Goal: Task Accomplishment & Management: Use online tool/utility

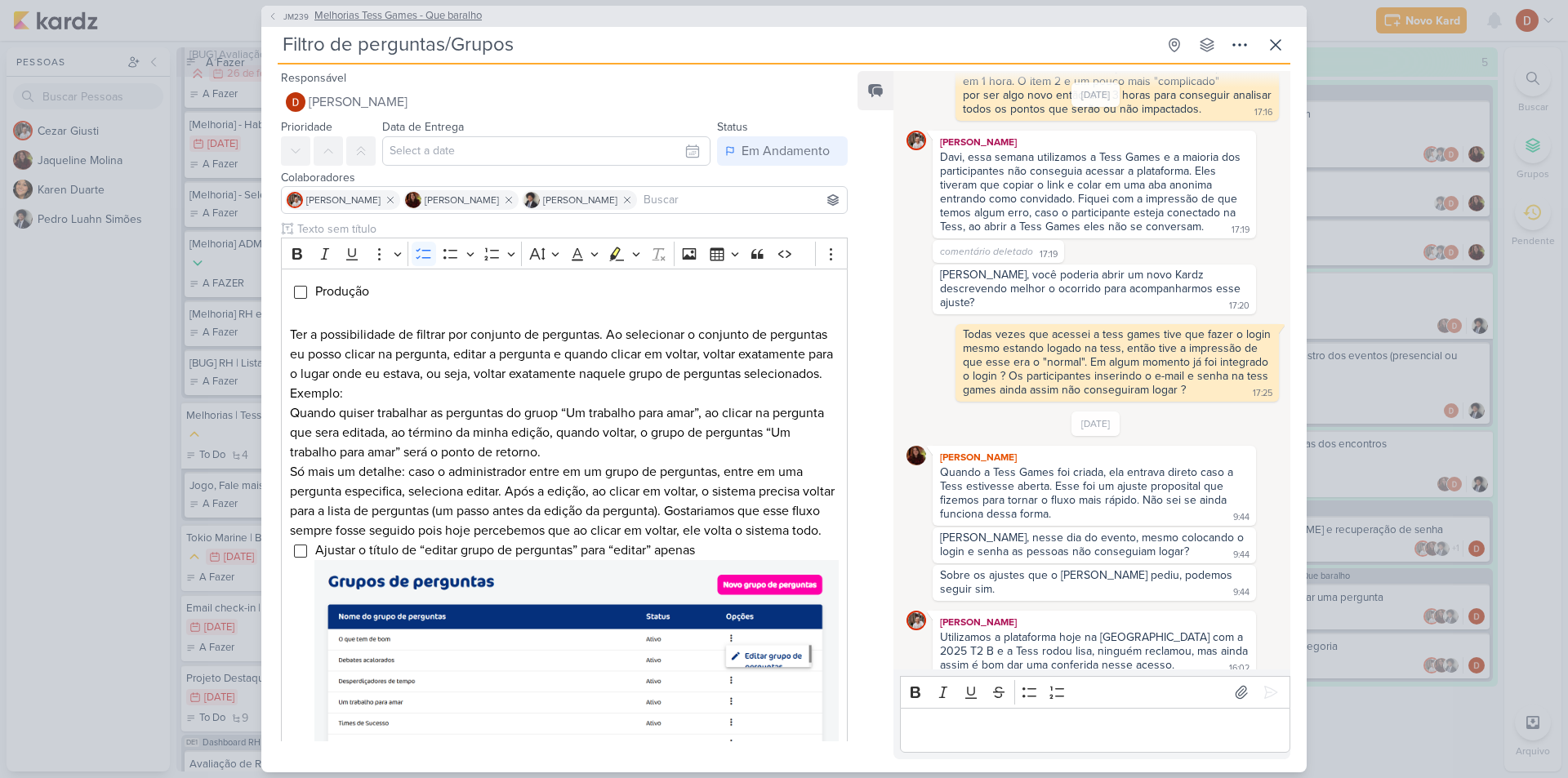
click at [284, 9] on button "JM239 Melhorias Tess Games - Que baralho" at bounding box center [375, 16] width 214 height 16
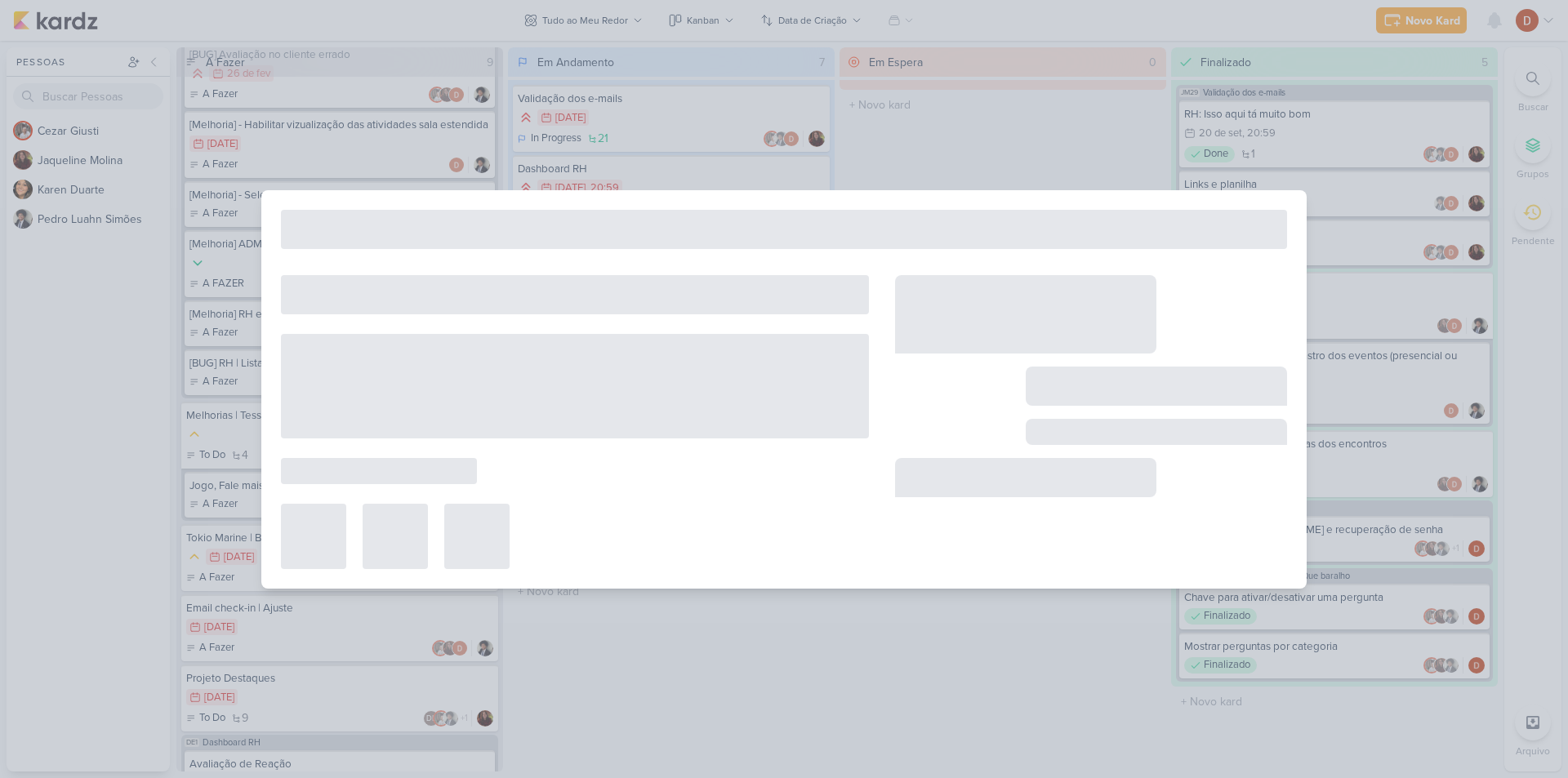
type input "Melhorias Tess Games - Que baralho"
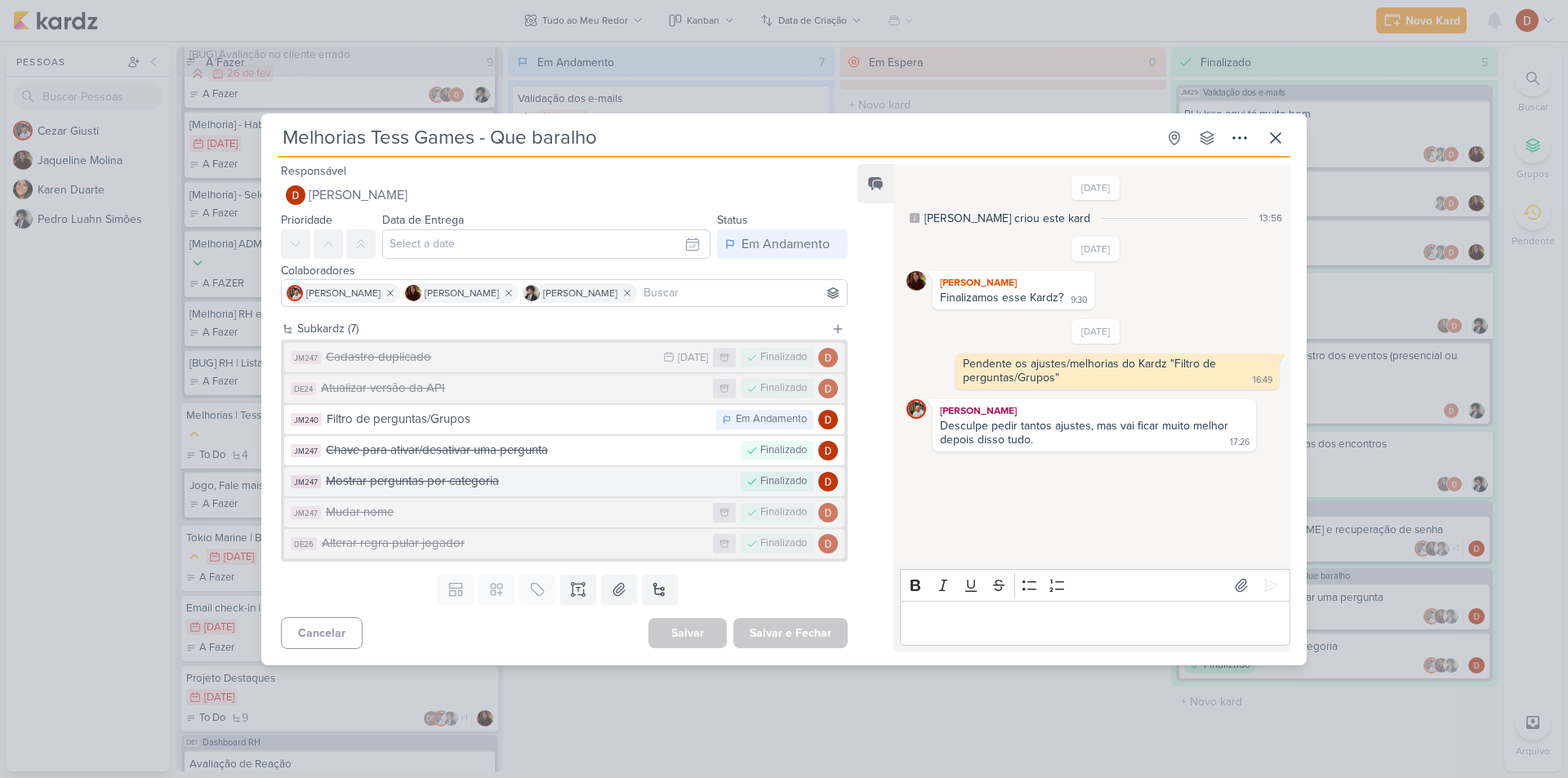
click at [389, 468] on button "JM247 Mostrar perguntas por categoria Finalizado" at bounding box center [564, 482] width 560 height 30
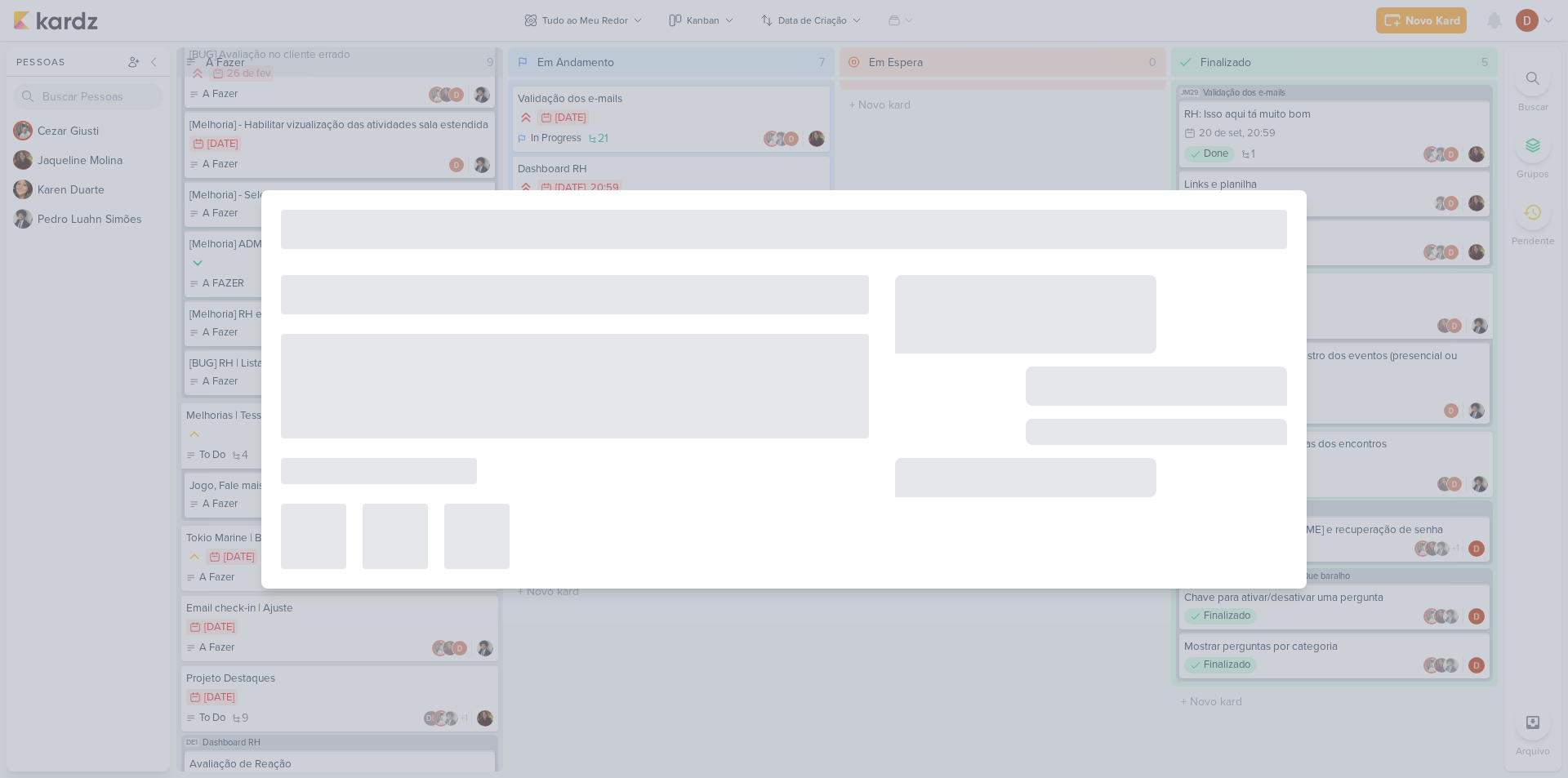
type input "Mostrar perguntas por categoria"
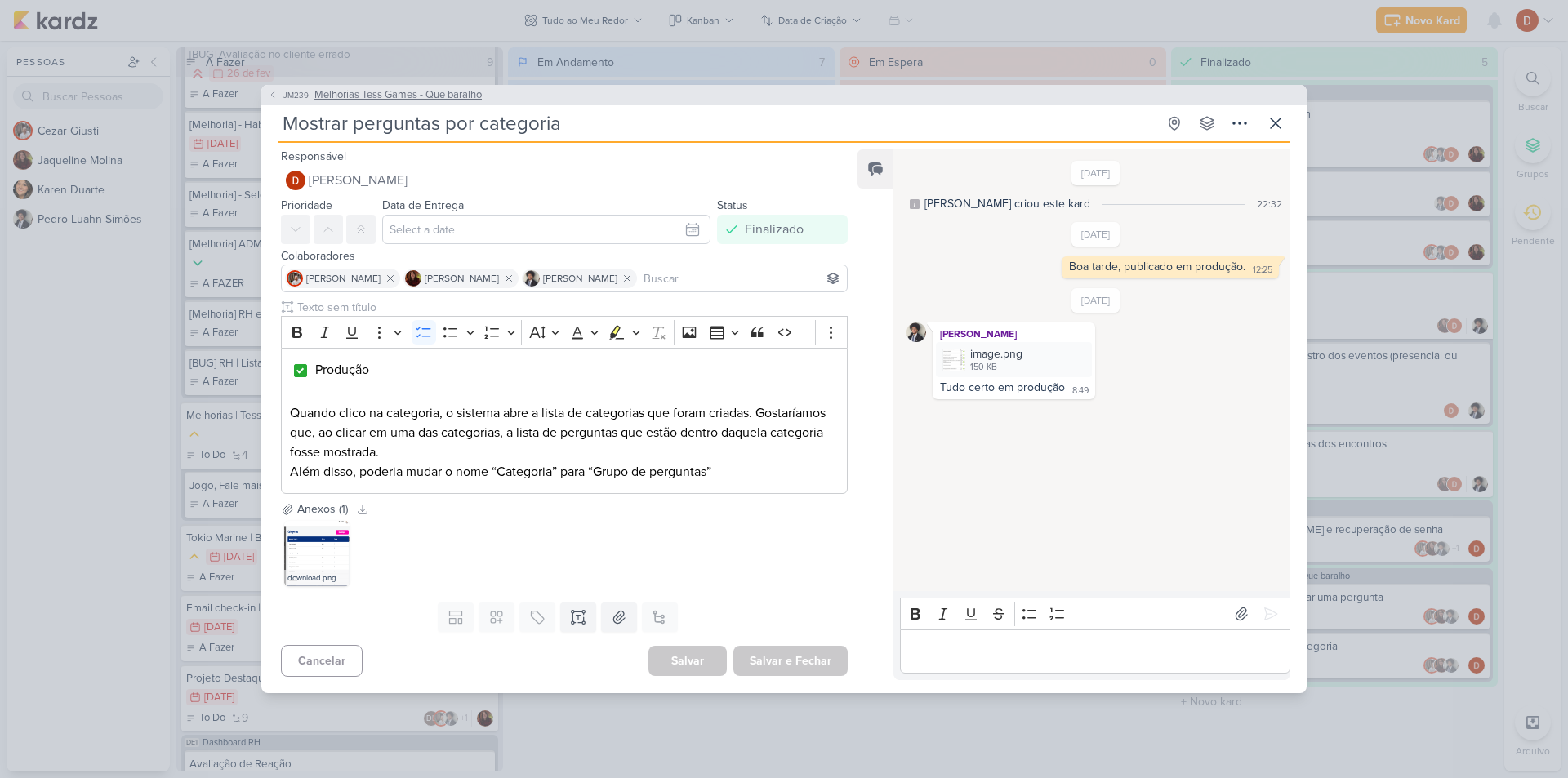
click at [298, 98] on span "JM239" at bounding box center [296, 95] width 30 height 12
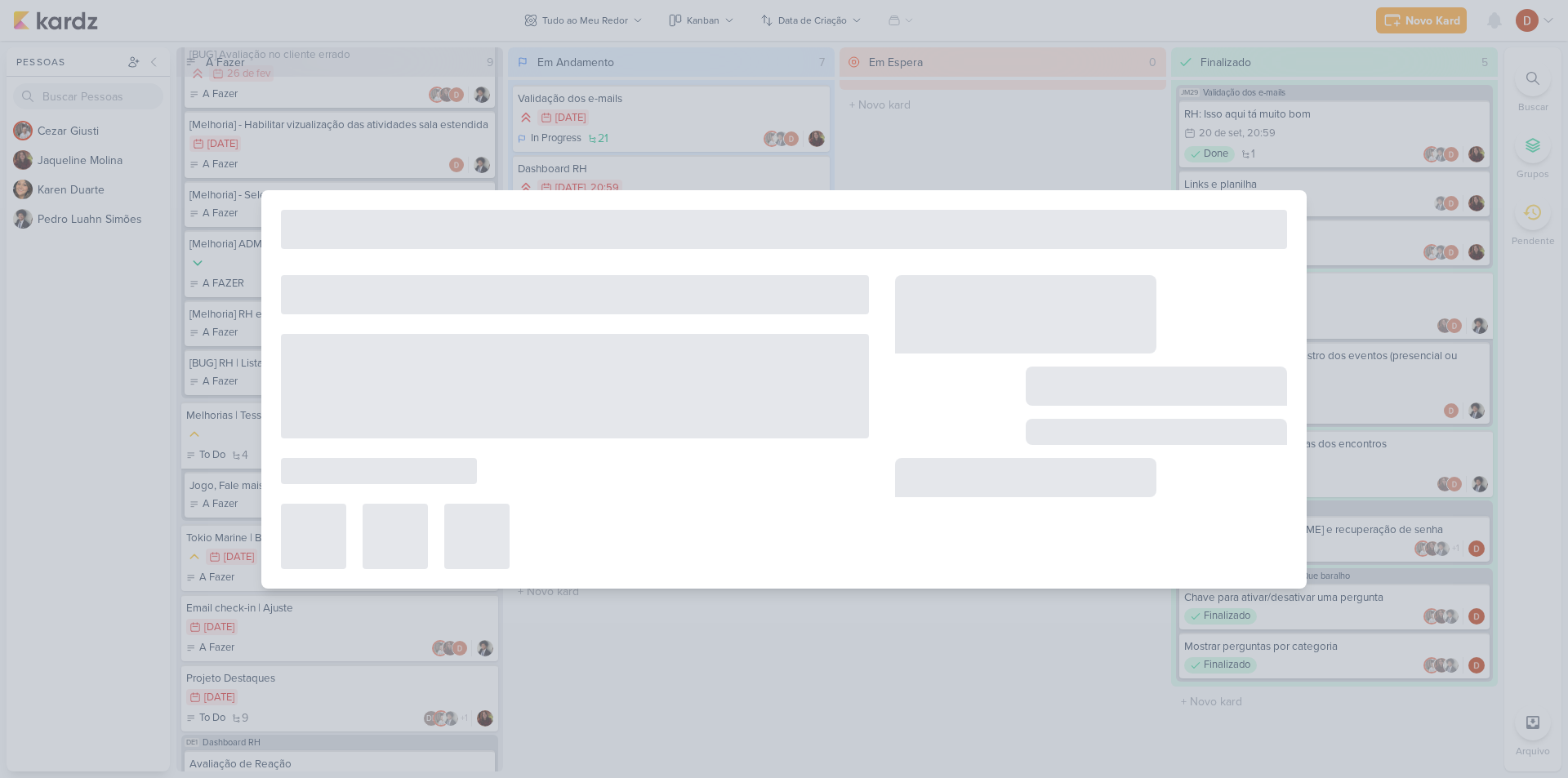
type input "Melhorias Tess Games - Que baralho"
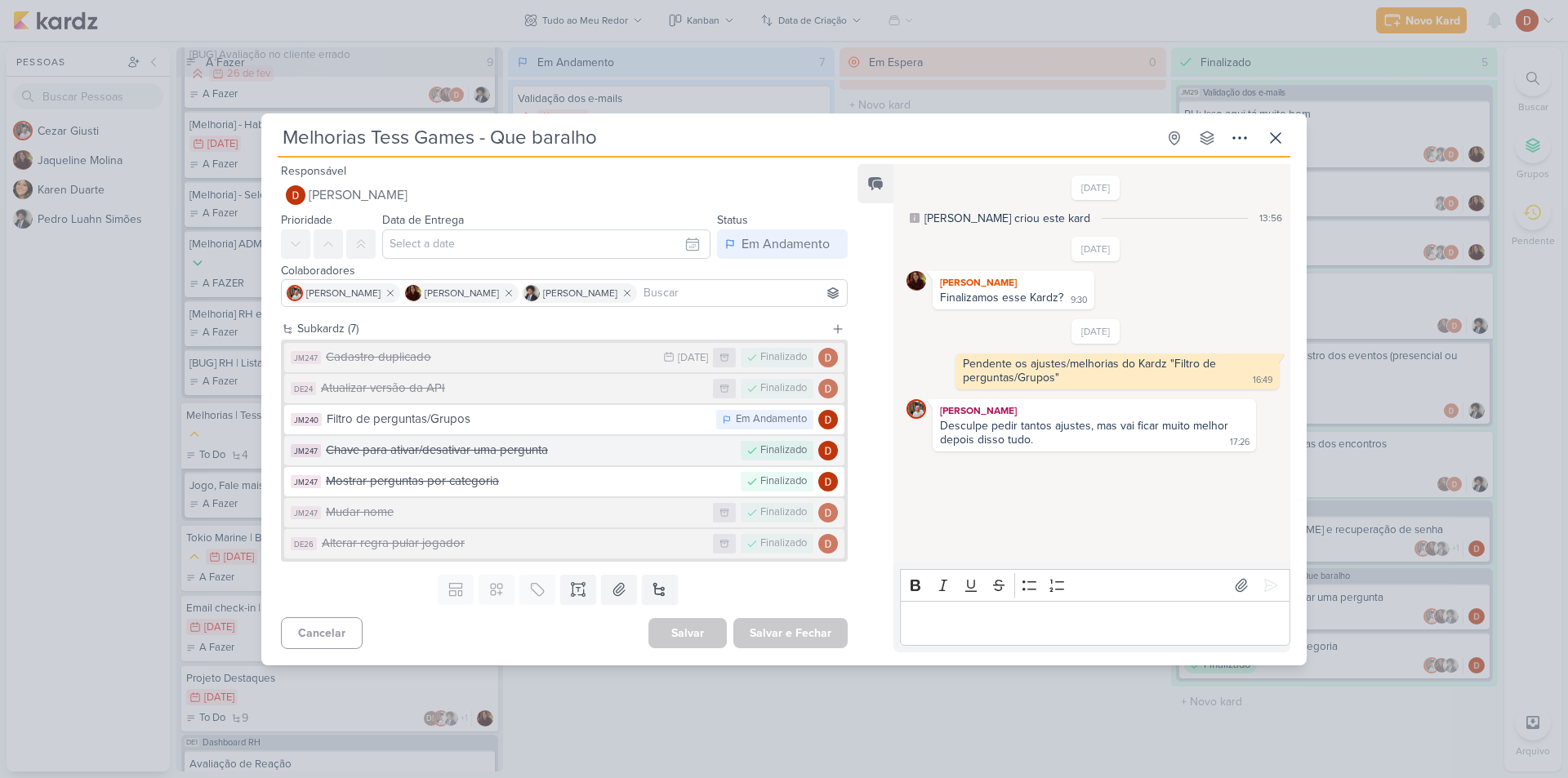
click at [434, 444] on div "Chave para ativar/desativar uma pergunta" at bounding box center [529, 450] width 407 height 19
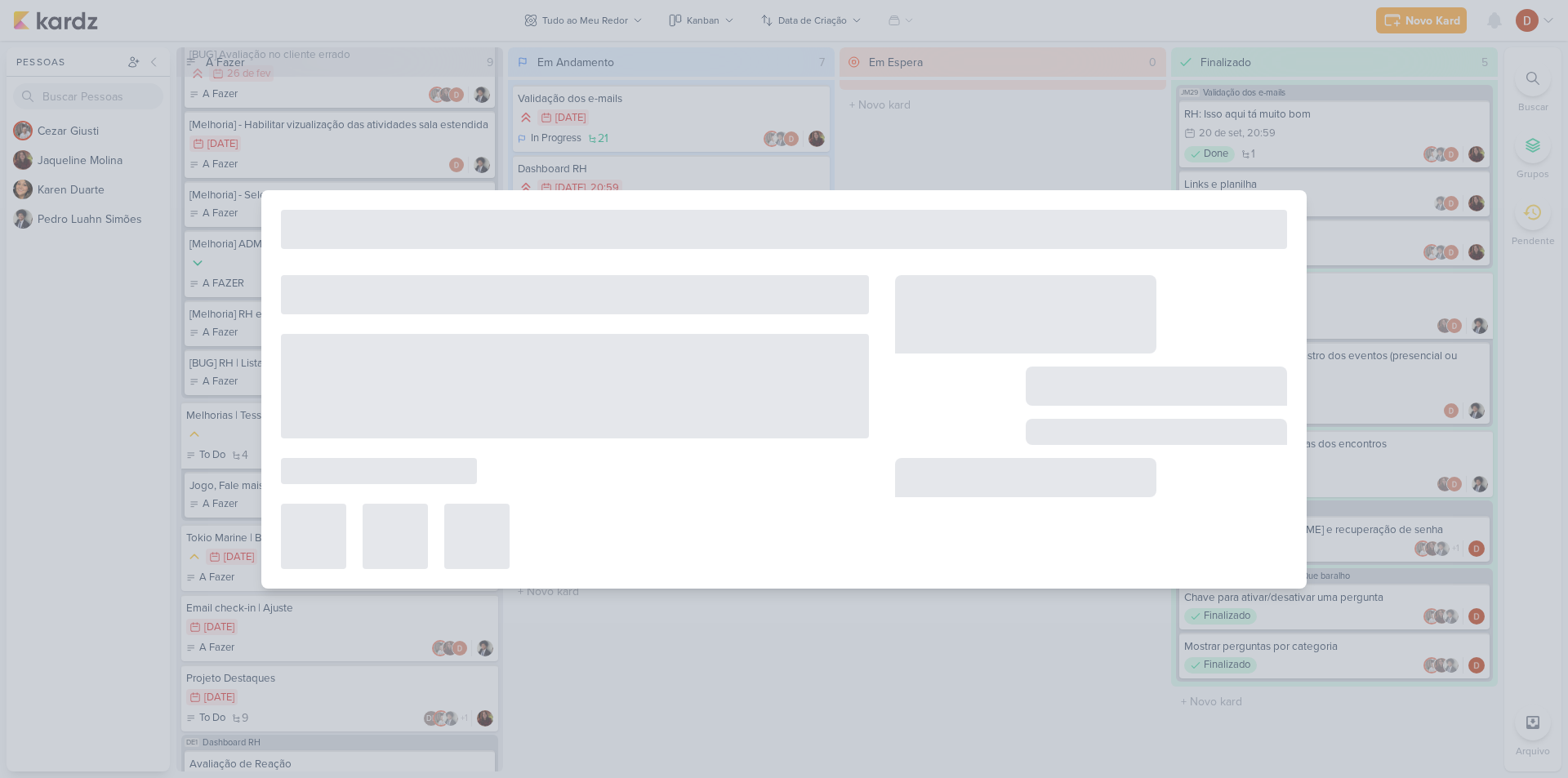
type input "Chave para ativar/desativar uma pergunta"
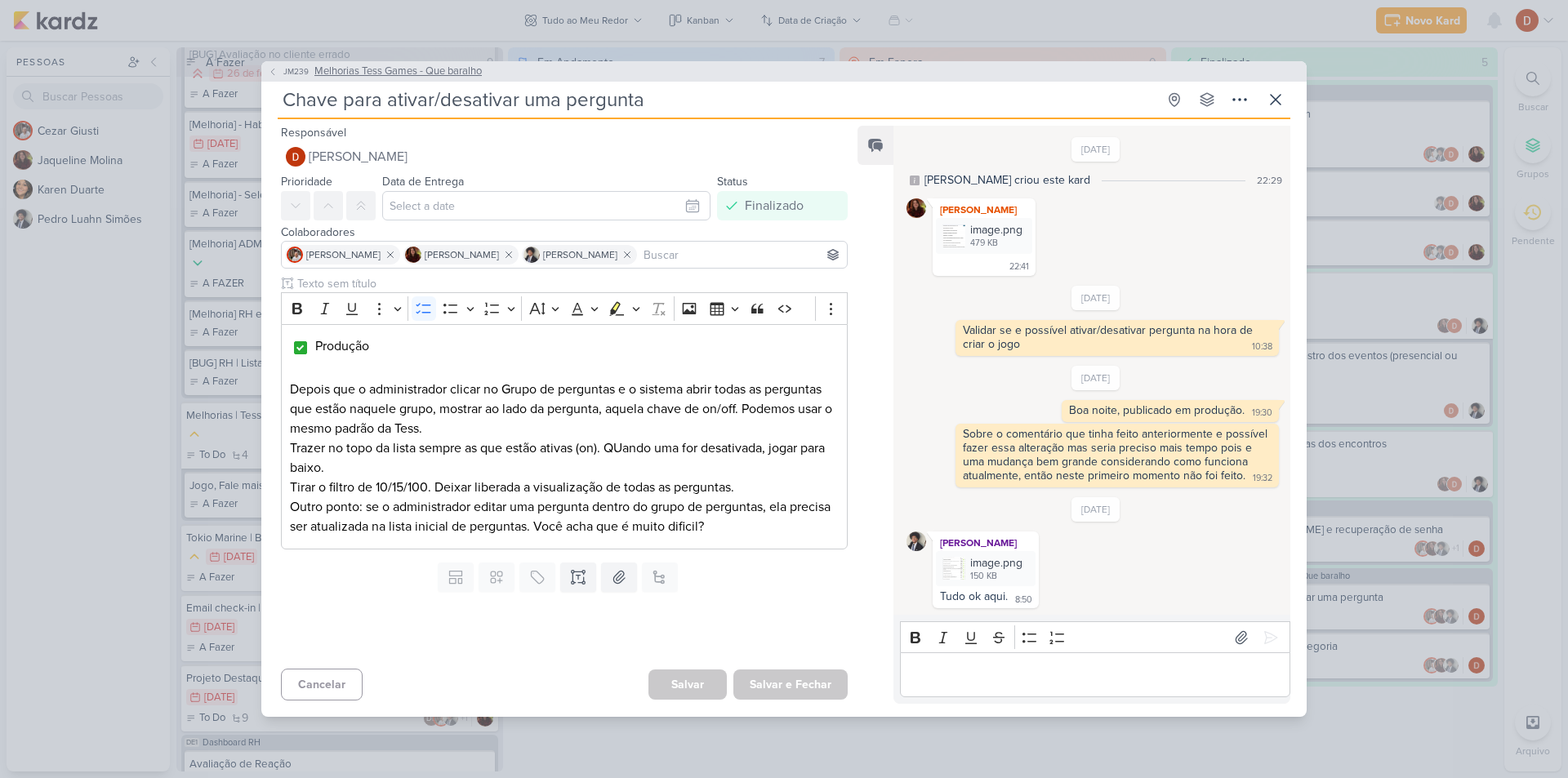
click at [299, 72] on button "JM239 Melhorias Tess Games - Que baralho" at bounding box center [375, 72] width 214 height 16
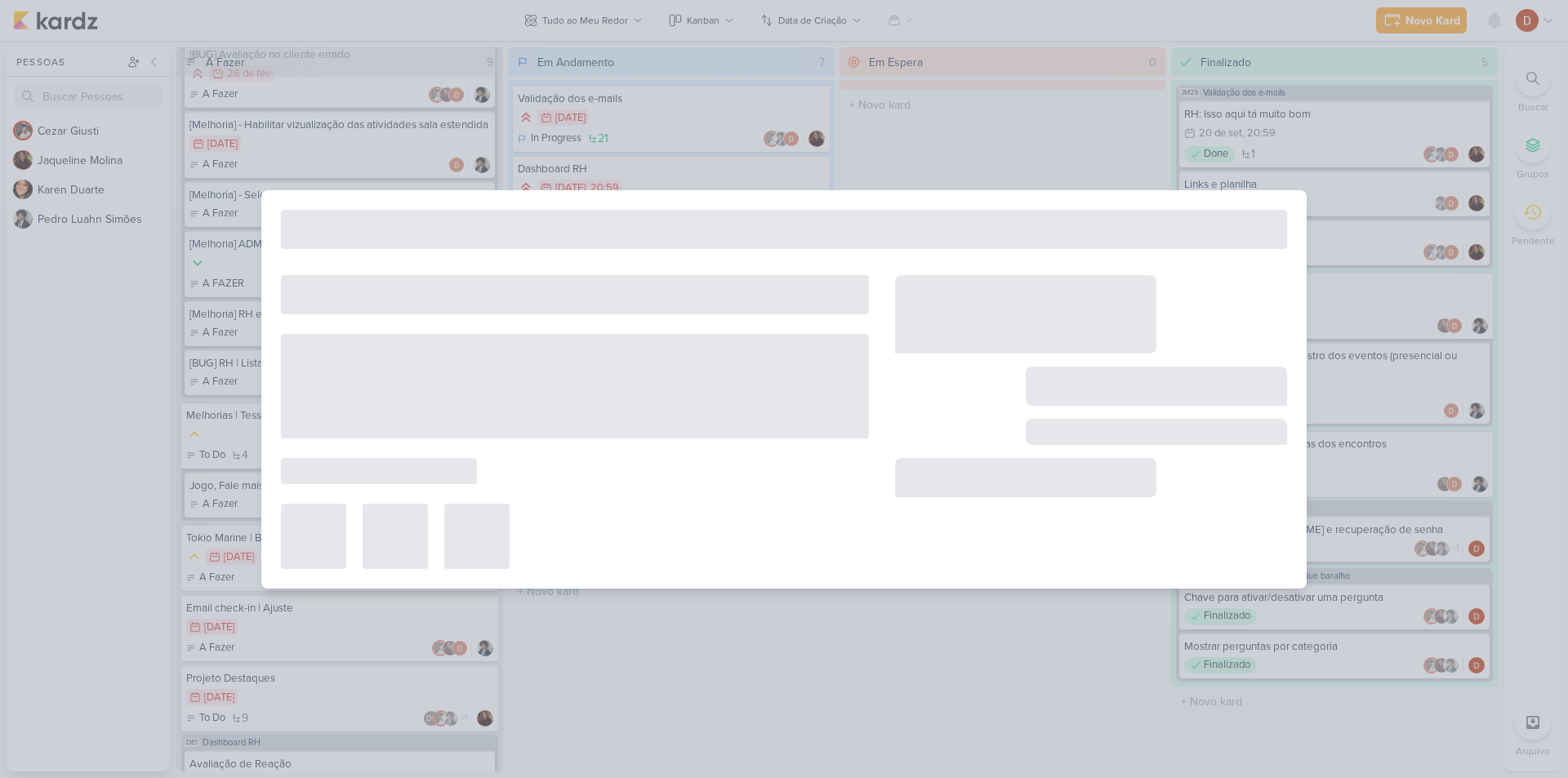
type input "Melhorias Tess Games - Que baralho"
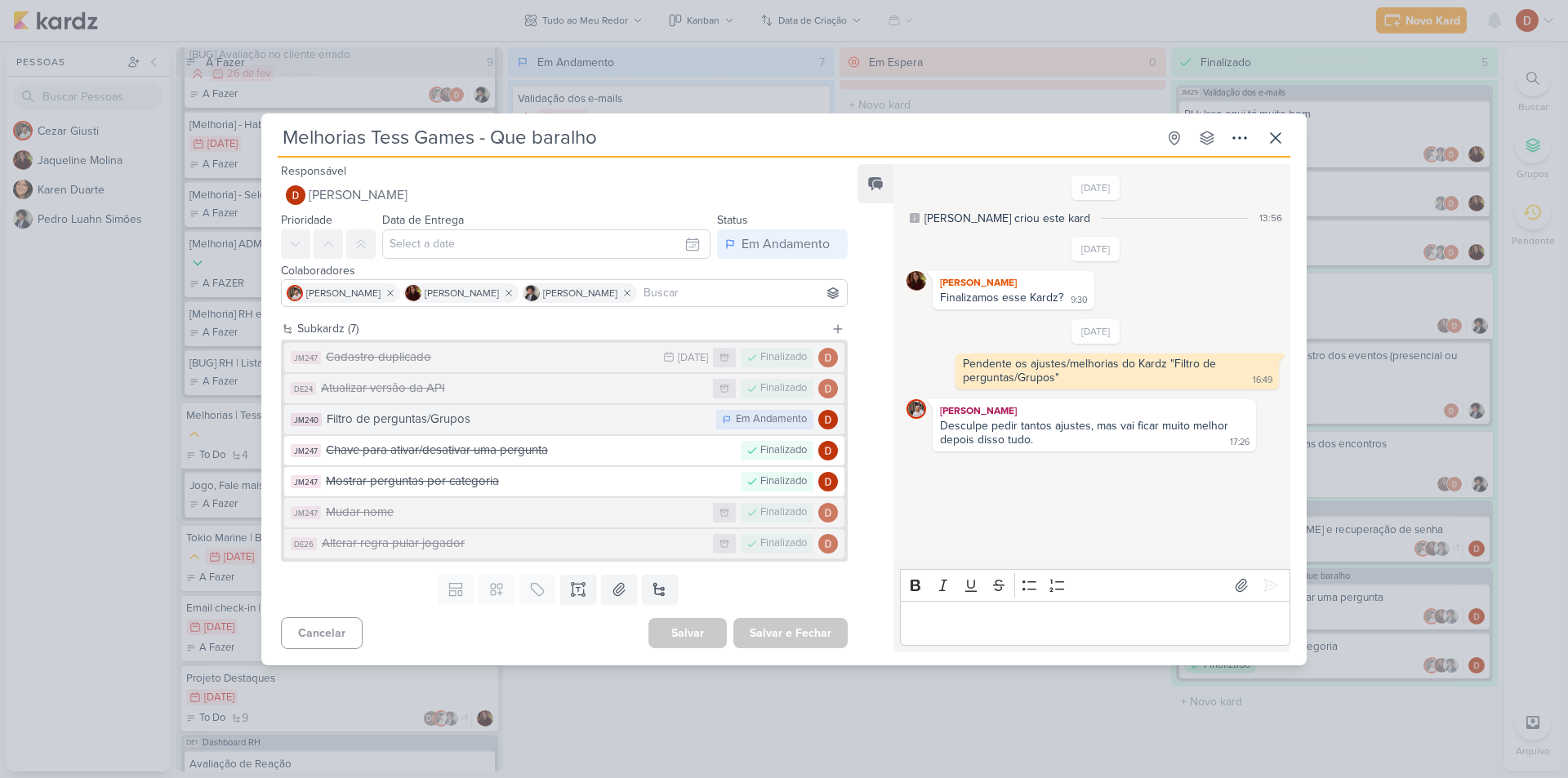
click at [457, 425] on div "Filtro de perguntas/Grupos" at bounding box center [516, 419] width 381 height 19
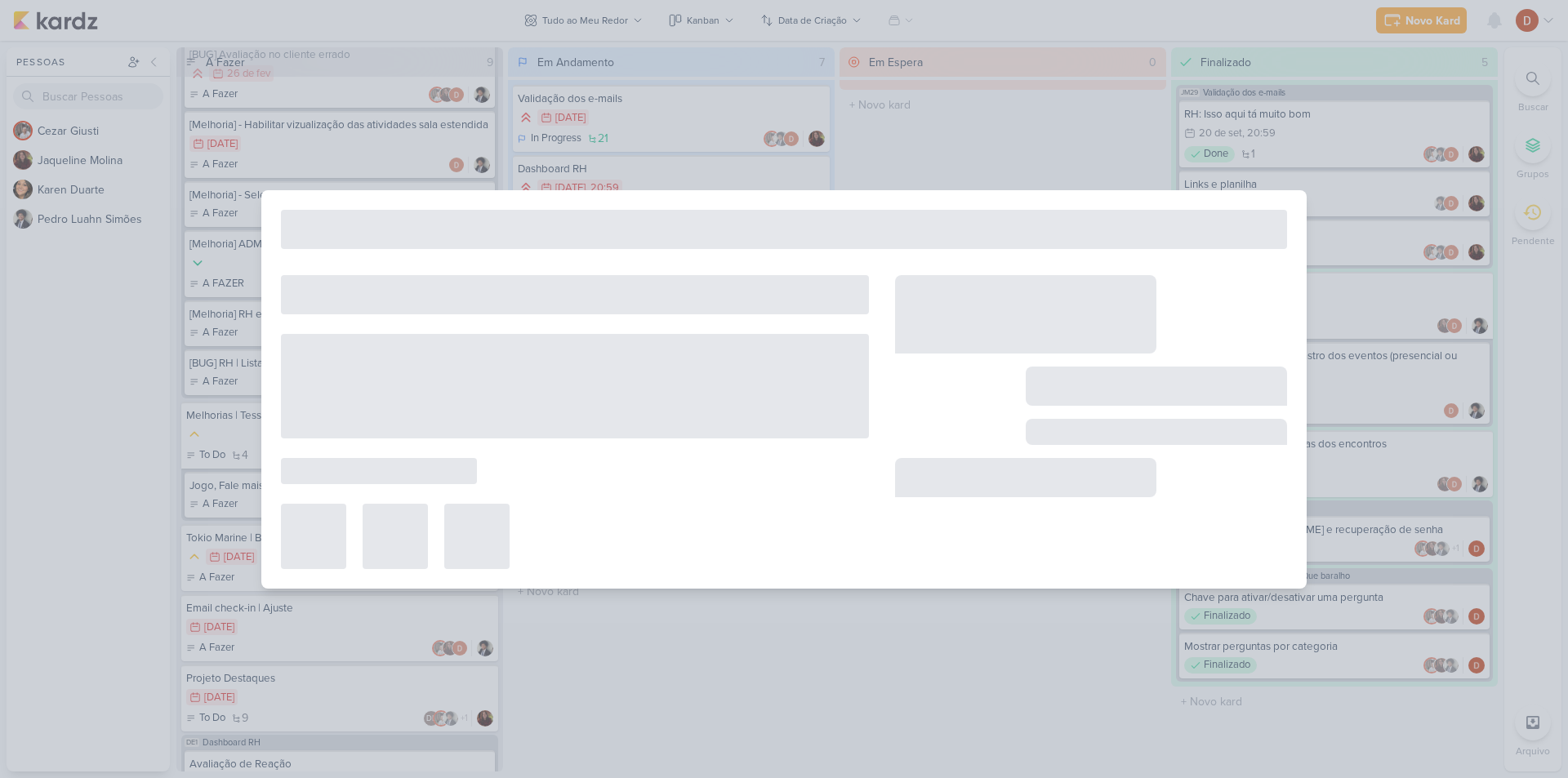
type input "Filtro de perguntas/Grupos"
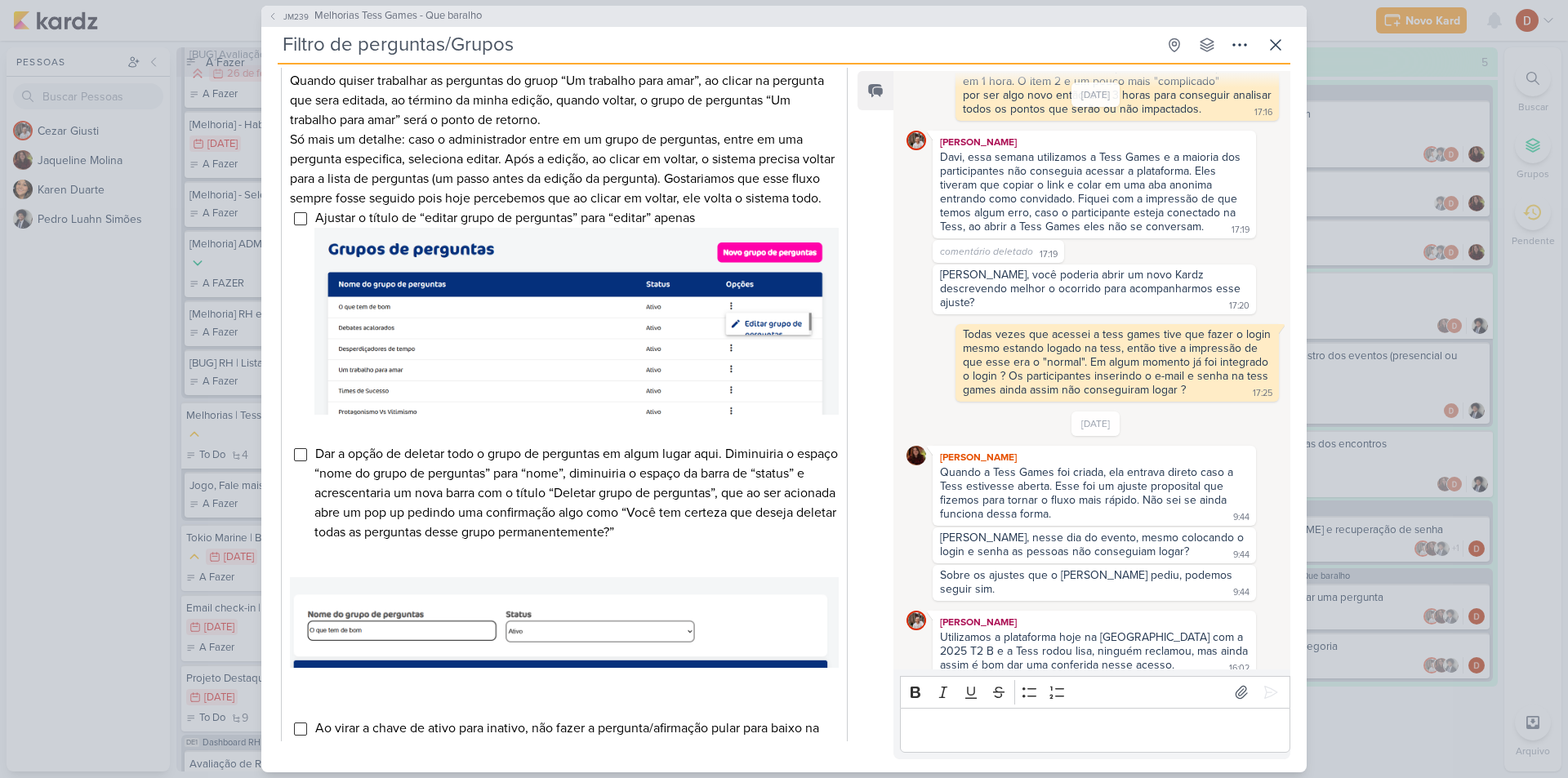
scroll to position [490, 0]
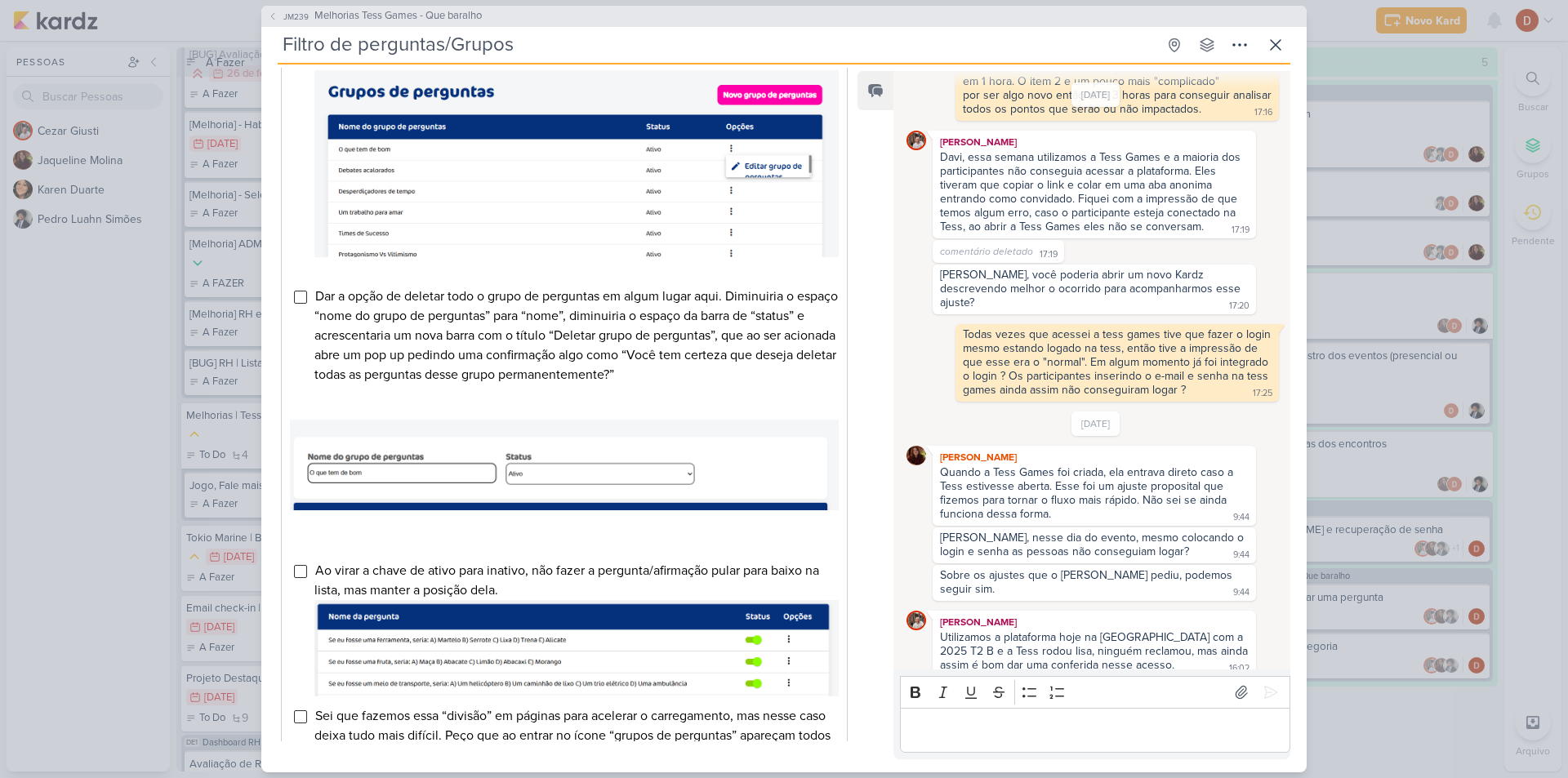
click at [1002, 744] on div "Editor editing area: main" at bounding box center [1095, 730] width 390 height 45
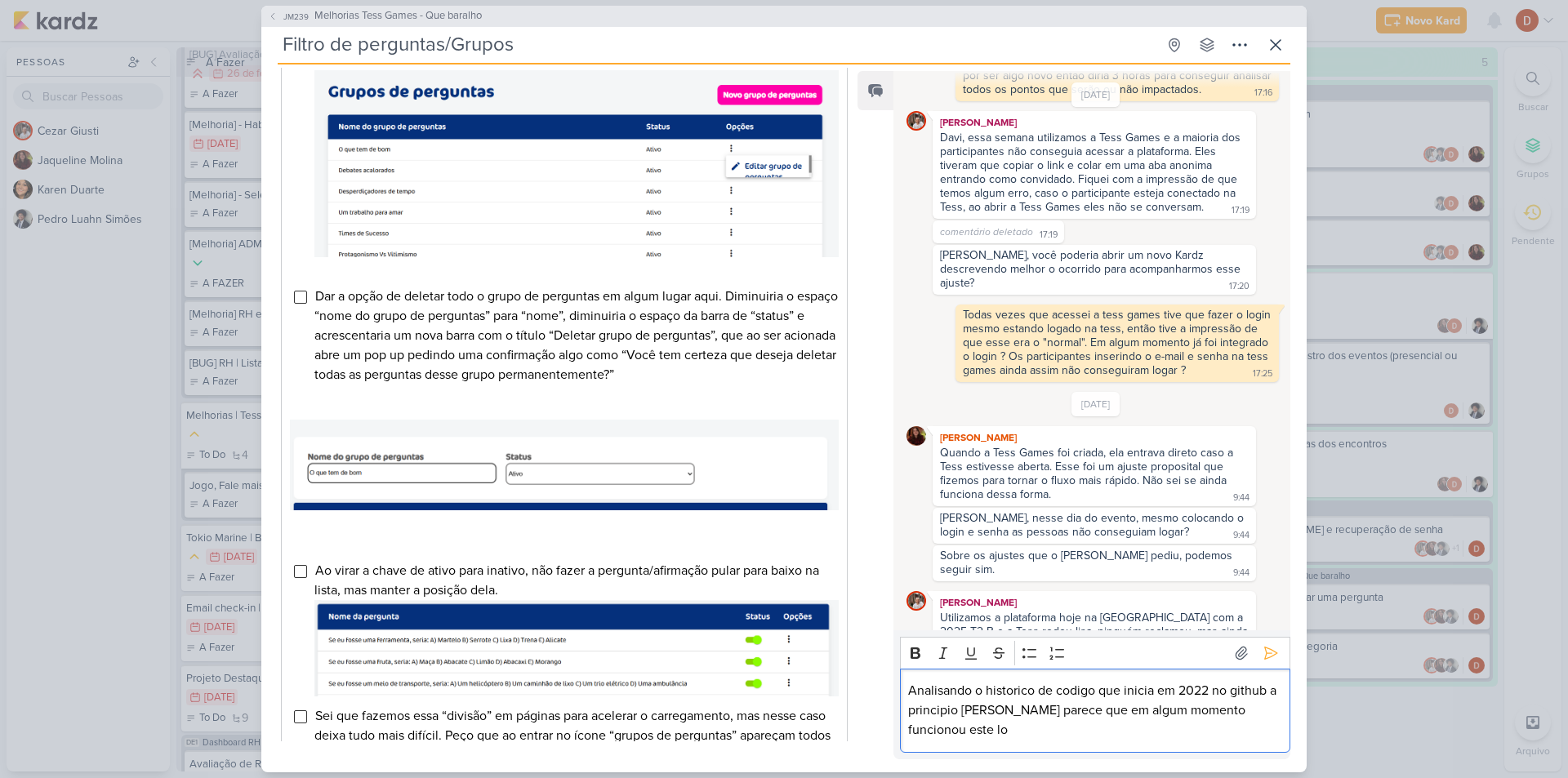
scroll to position [1193, 0]
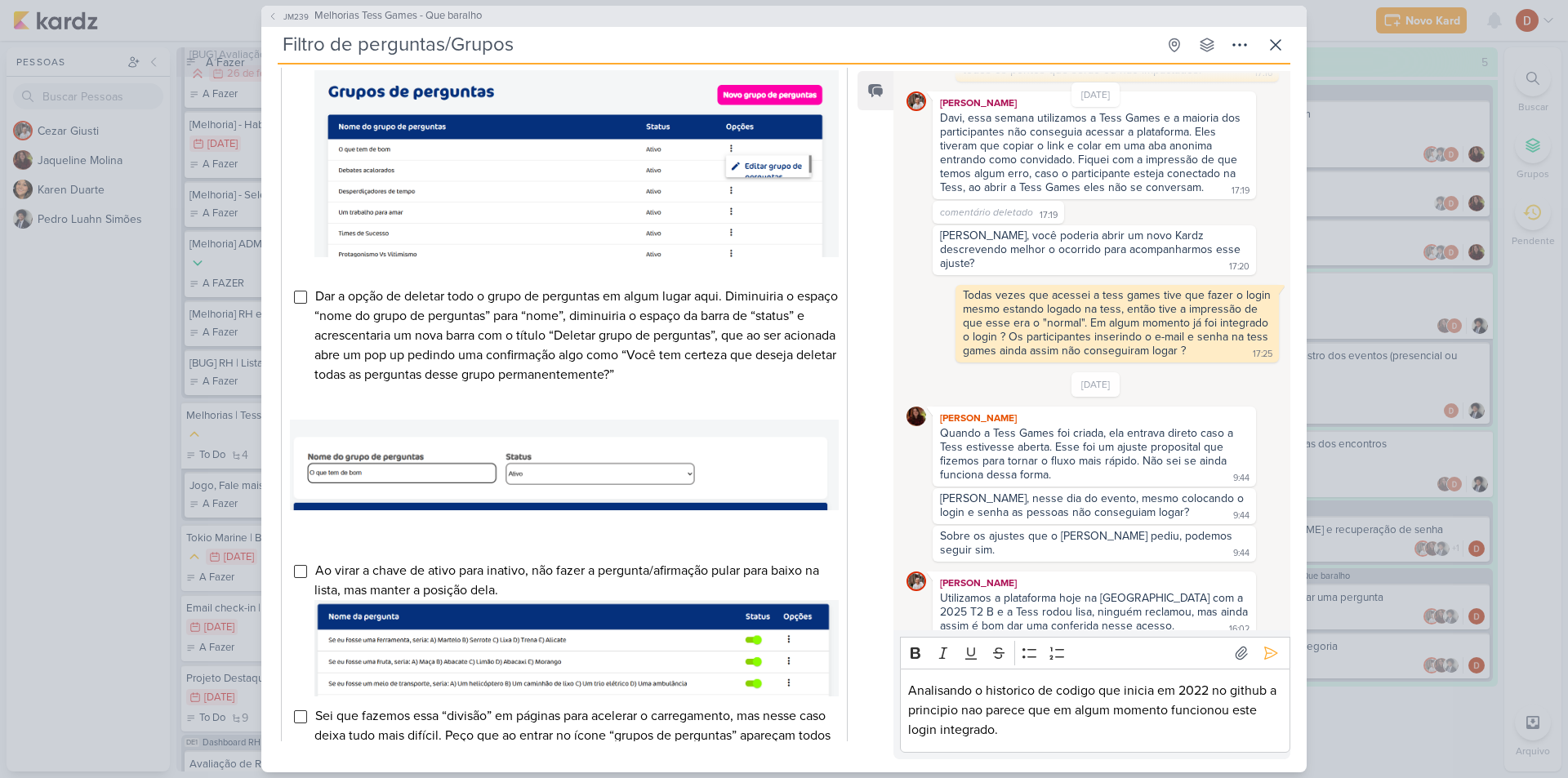
drag, startPoint x: 1003, startPoint y: 687, endPoint x: 1109, endPoint y: 369, distance: 335.2
click at [1109, 372] on div "[DATE] [PERSON_NAME] Quando a Tess Games foi criada, ela entrava direto caso a …" at bounding box center [1096, 505] width 379 height 266
click at [1038, 732] on p "Analisando o histórico de código que inicia em 2022 no github a principio não p…" at bounding box center [1094, 711] width 373 height 59
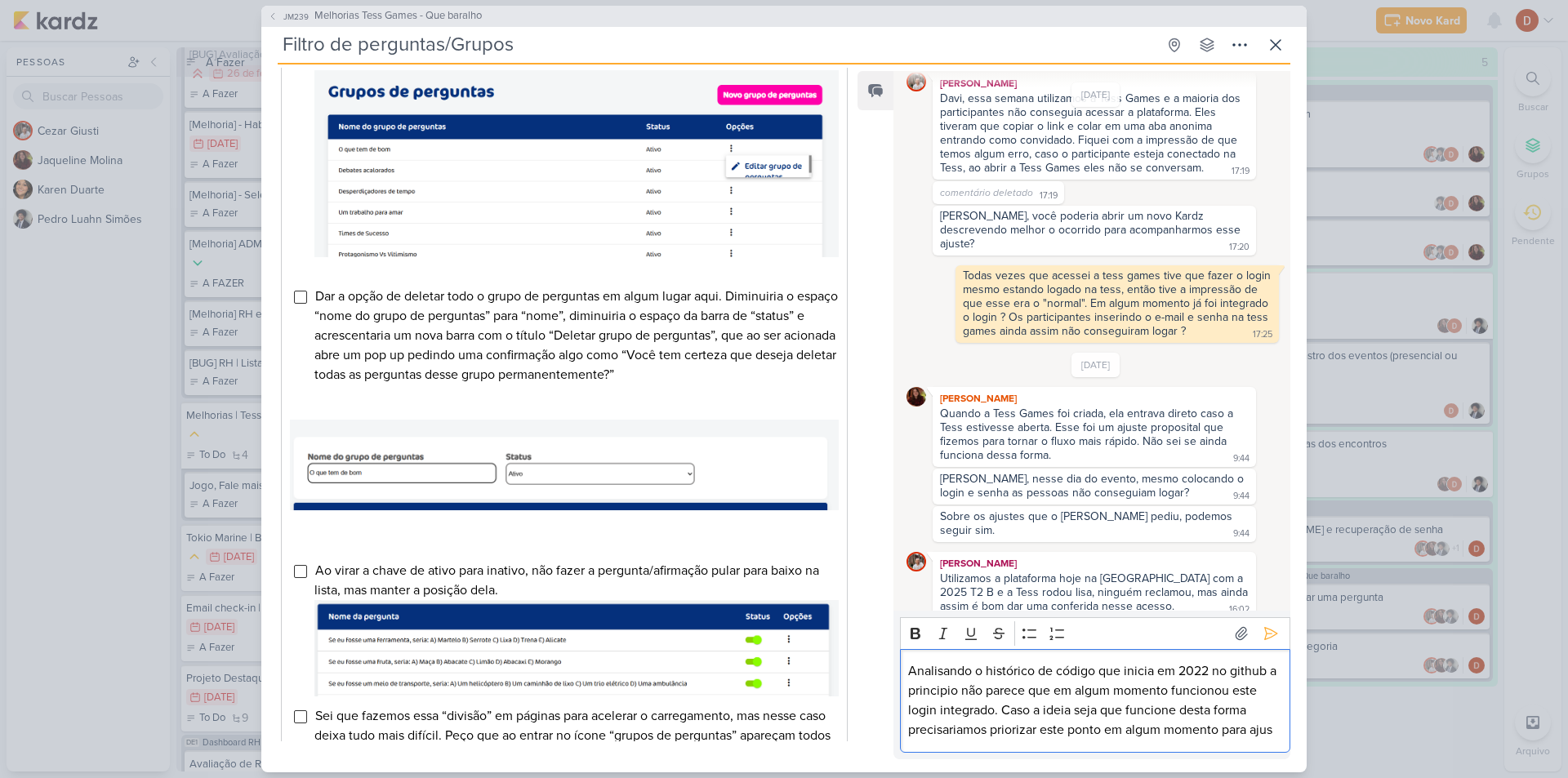
scroll to position [1232, 0]
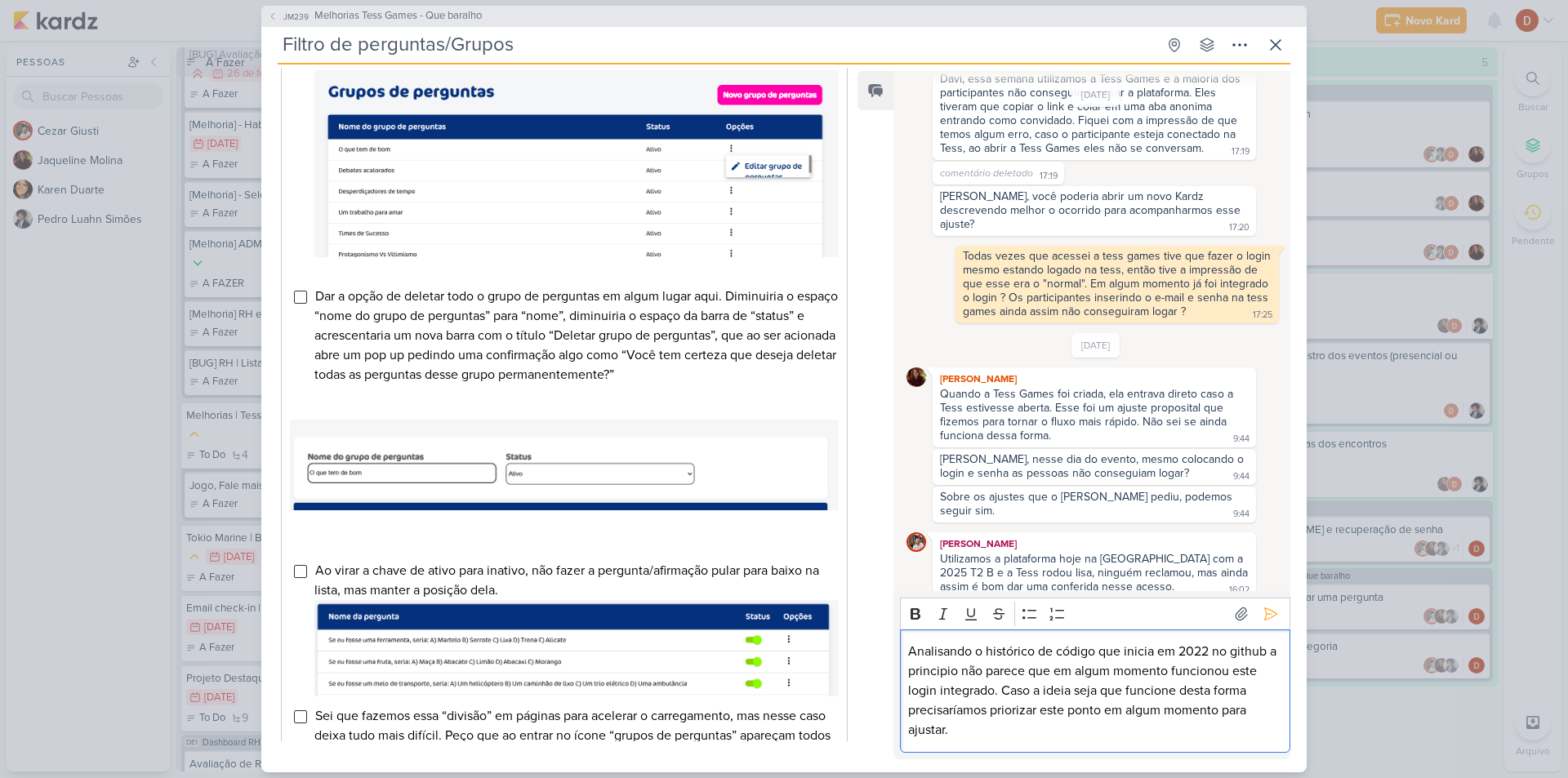
click at [1046, 722] on p "Analisando o histórico de código que inicia em 2022 no github a principio não p…" at bounding box center [1094, 691] width 373 height 98
click at [952, 726] on p "Analisando o histórico de código que inicia em 2022 no github a principio não p…" at bounding box center [1094, 691] width 373 height 98
click at [1275, 611] on button at bounding box center [1270, 614] width 26 height 26
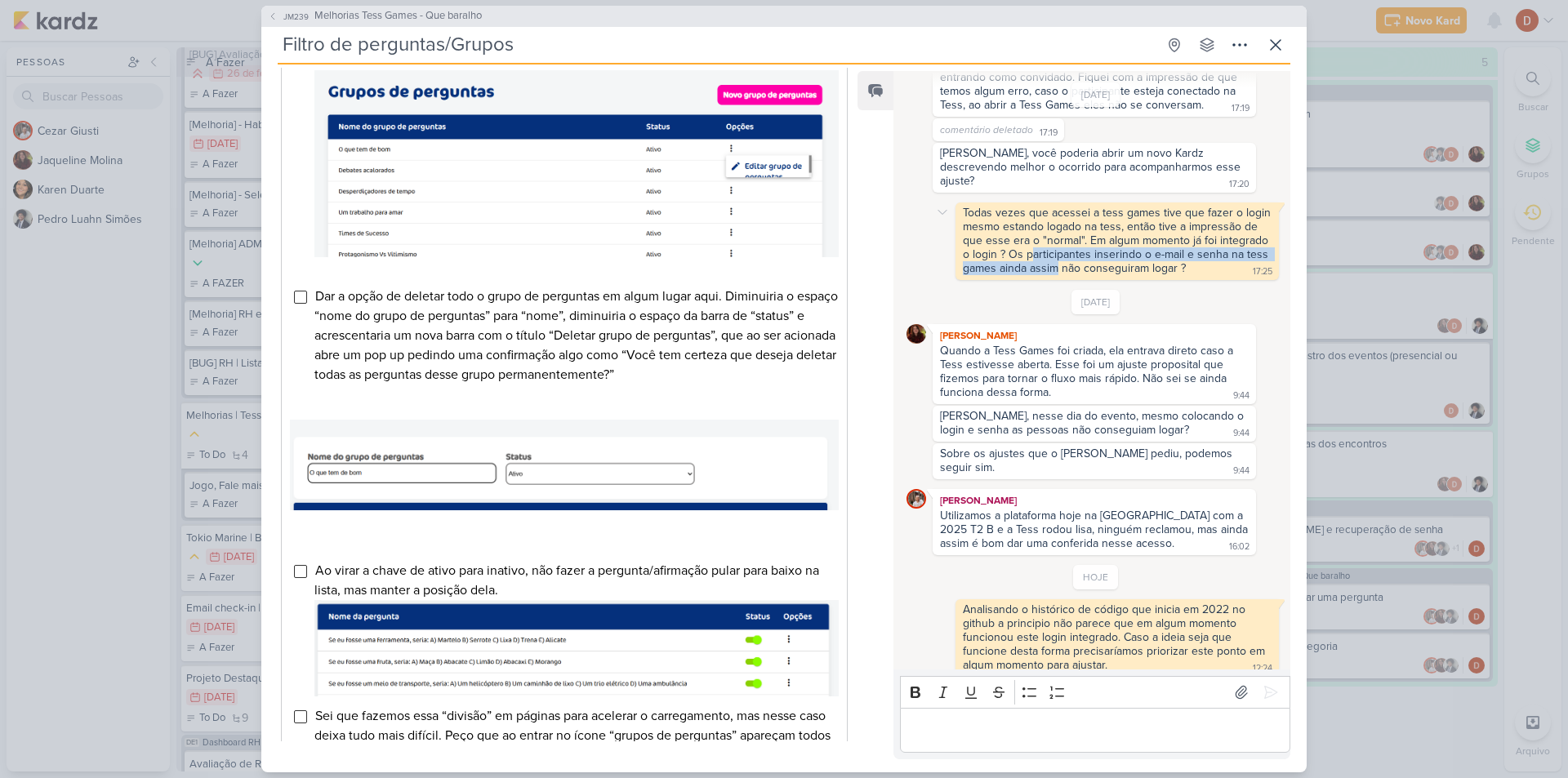
drag, startPoint x: 1029, startPoint y: 238, endPoint x: 1055, endPoint y: 256, distance: 31.6
click at [1055, 256] on div "Todas vezes que acessei a tess games tive que fazer o login mesmo estando logad…" at bounding box center [1118, 240] width 311 height 70
drag, startPoint x: 1055, startPoint y: 256, endPoint x: 1049, endPoint y: 238, distance: 19.0
click at [1049, 238] on div "Todas vezes que acessei a tess games tive que fazer o login mesmo estando logad…" at bounding box center [1118, 240] width 311 height 70
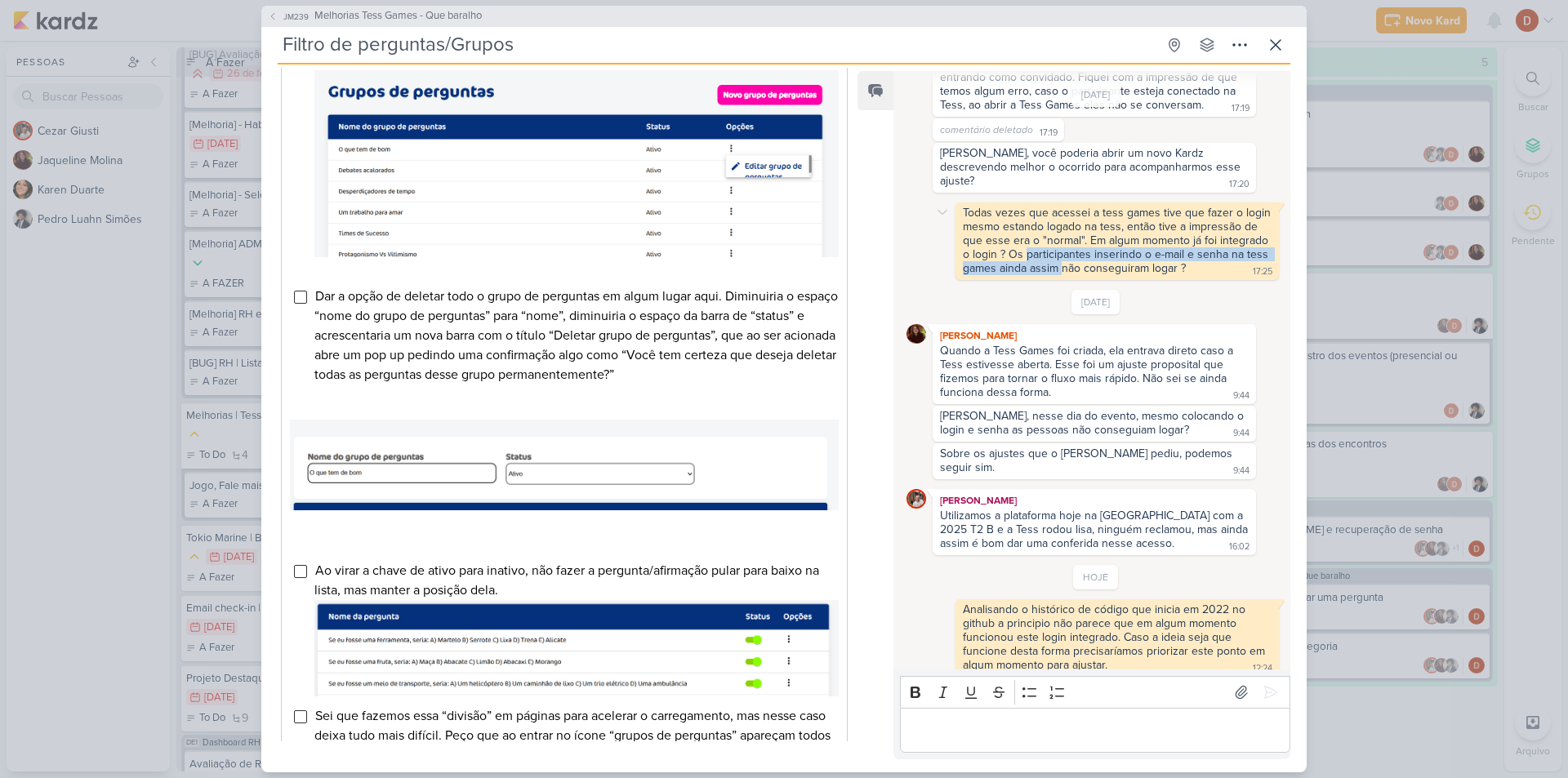
click at [1049, 238] on div "Todas vezes que acessei a tess games tive que fazer o login mesmo estando logad…" at bounding box center [1118, 240] width 311 height 70
drag, startPoint x: 1050, startPoint y: 253, endPoint x: 1047, endPoint y: 234, distance: 19.2
click at [1047, 234] on div "Todas vezes que acessei a tess games tive que fazer o login mesmo estando logad…" at bounding box center [1118, 240] width 311 height 70
drag, startPoint x: 1002, startPoint y: 418, endPoint x: 1013, endPoint y: 401, distance: 20.2
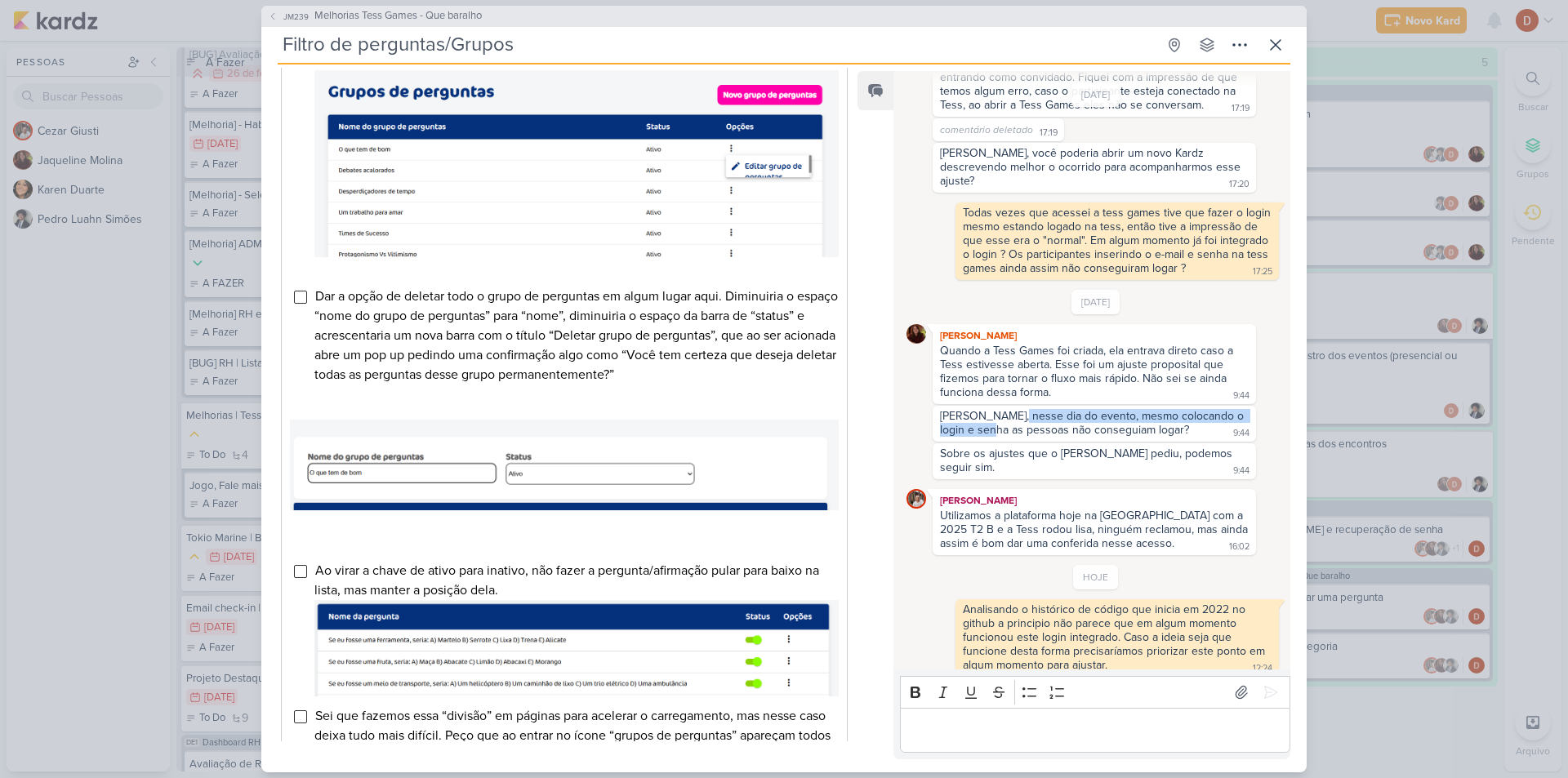
click at [1013, 409] on div "[PERSON_NAME], nesse dia do evento, mesmo colocando o login e senha as pessoas …" at bounding box center [1093, 423] width 307 height 28
drag, startPoint x: 1007, startPoint y: 413, endPoint x: 1009, endPoint y: 405, distance: 8.2
click at [1009, 409] on div "[PERSON_NAME], nesse dia do evento, mesmo colocando o login e senha as pessoas …" at bounding box center [1093, 423] width 307 height 28
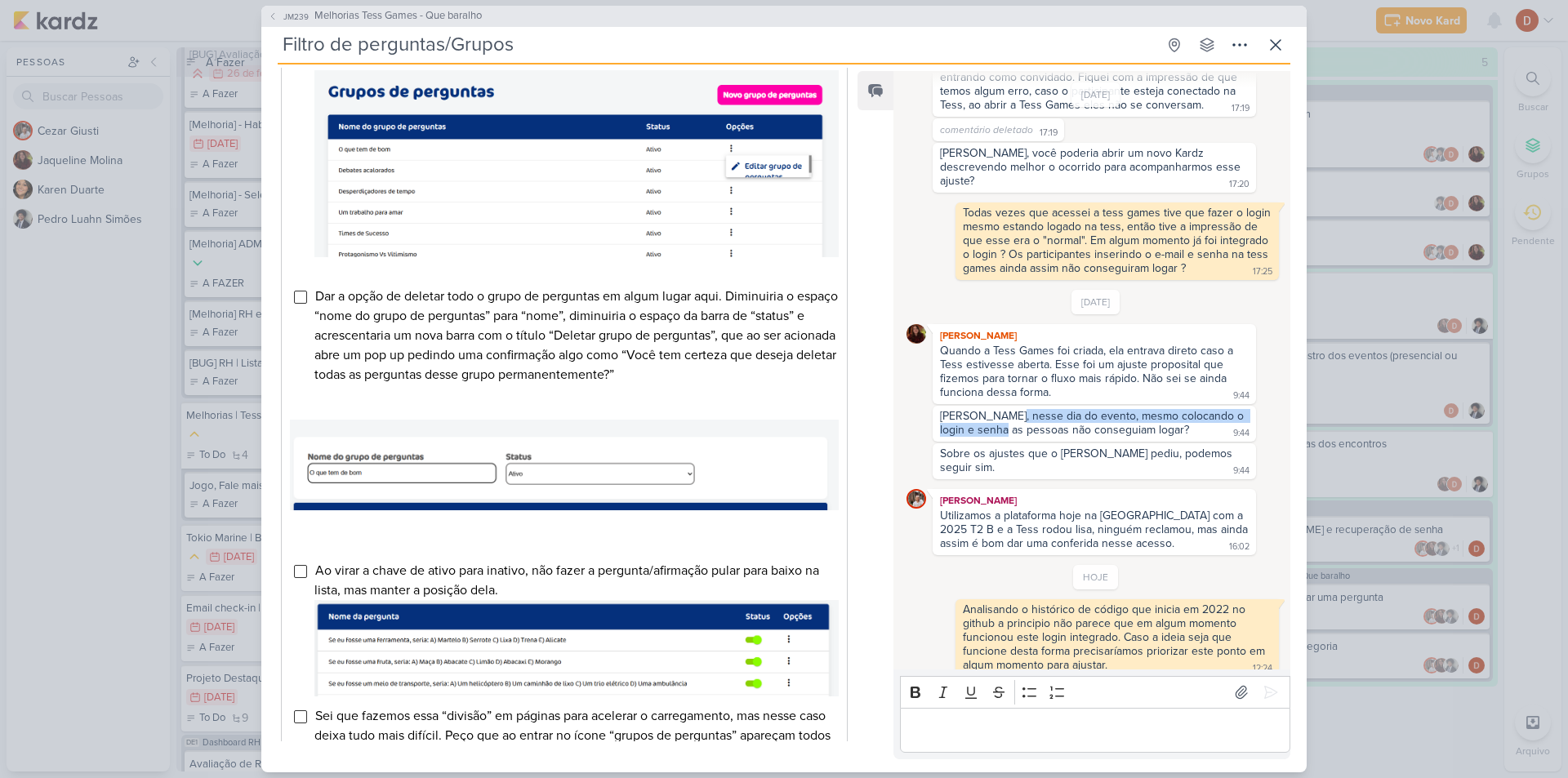
drag, startPoint x: 1009, startPoint y: 427, endPoint x: 1009, endPoint y: 405, distance: 22.0
click at [1009, 406] on div "[PERSON_NAME], nesse dia do evento, mesmo colocando o login e senha as pessoas …" at bounding box center [1094, 424] width 323 height 36
click at [1009, 409] on div "[PERSON_NAME], nesse dia do evento, mesmo colocando o login e senha as pessoas …" at bounding box center [1093, 423] width 307 height 28
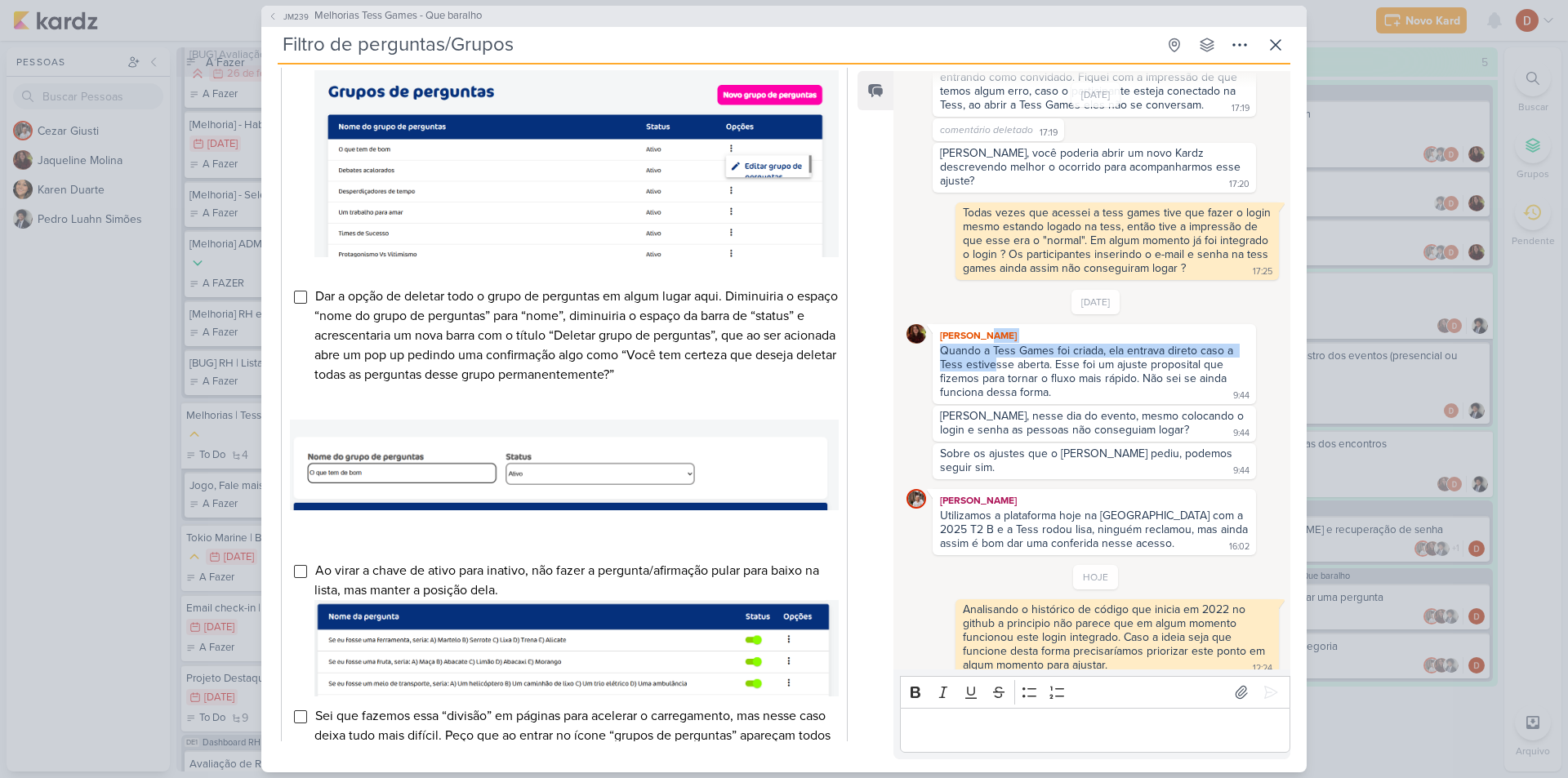
drag, startPoint x: 991, startPoint y: 353, endPoint x: 983, endPoint y: 305, distance: 48.7
click at [983, 305] on div "[DATE] [PERSON_NAME] Quando a Tess Games foi criada, ela entrava direto caso a …" at bounding box center [1096, 423] width 379 height 266
click at [1043, 373] on div "Quando a Tess Games foi criada, ela entrava direto caso a Tess estivesse aberta…" at bounding box center [1089, 371] width 297 height 56
drag, startPoint x: 1043, startPoint y: 373, endPoint x: 1049, endPoint y: 346, distance: 27.7
click at [1049, 346] on div "Quando a Tess Games foi criada, ela entrava direto caso a Tess estivesse aberta…" at bounding box center [1089, 371] width 297 height 56
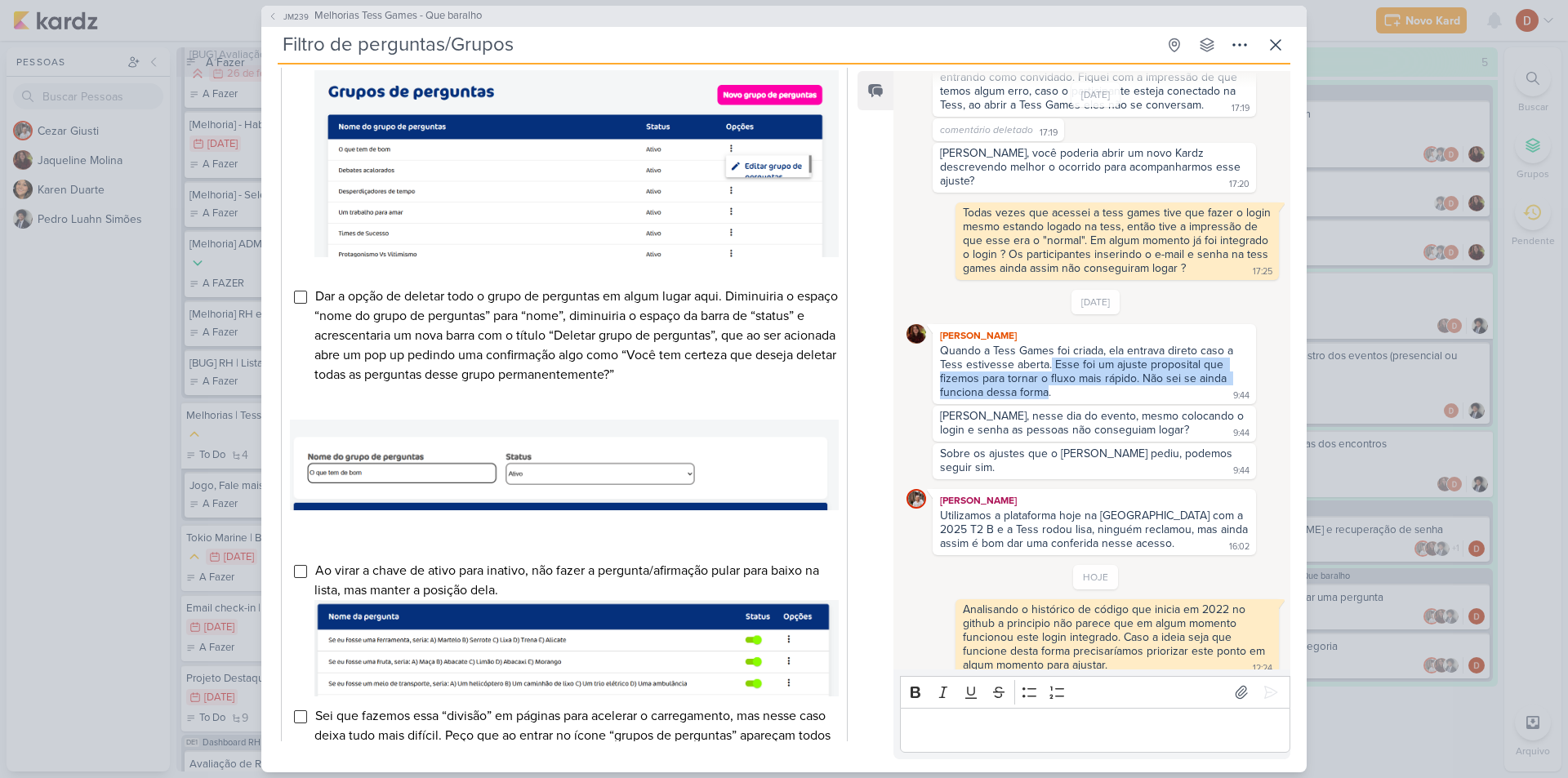
click at [1049, 346] on div "Quando a Tess Games foi criada, ela entrava direto caso a Tess estivesse aberta…" at bounding box center [1089, 371] width 297 height 56
drag, startPoint x: 1043, startPoint y: 369, endPoint x: 1043, endPoint y: 349, distance: 20.0
click at [1043, 350] on div "Quando a Tess Games foi criada, ela entrava direto caso a Tess estivesse aberta…" at bounding box center [1089, 371] width 297 height 56
click at [1043, 349] on div "Quando a Tess Games foi criada, ela entrava direto caso a Tess estivesse aberta…" at bounding box center [1089, 371] width 297 height 56
drag, startPoint x: 1043, startPoint y: 365, endPoint x: 1044, endPoint y: 350, distance: 15.0
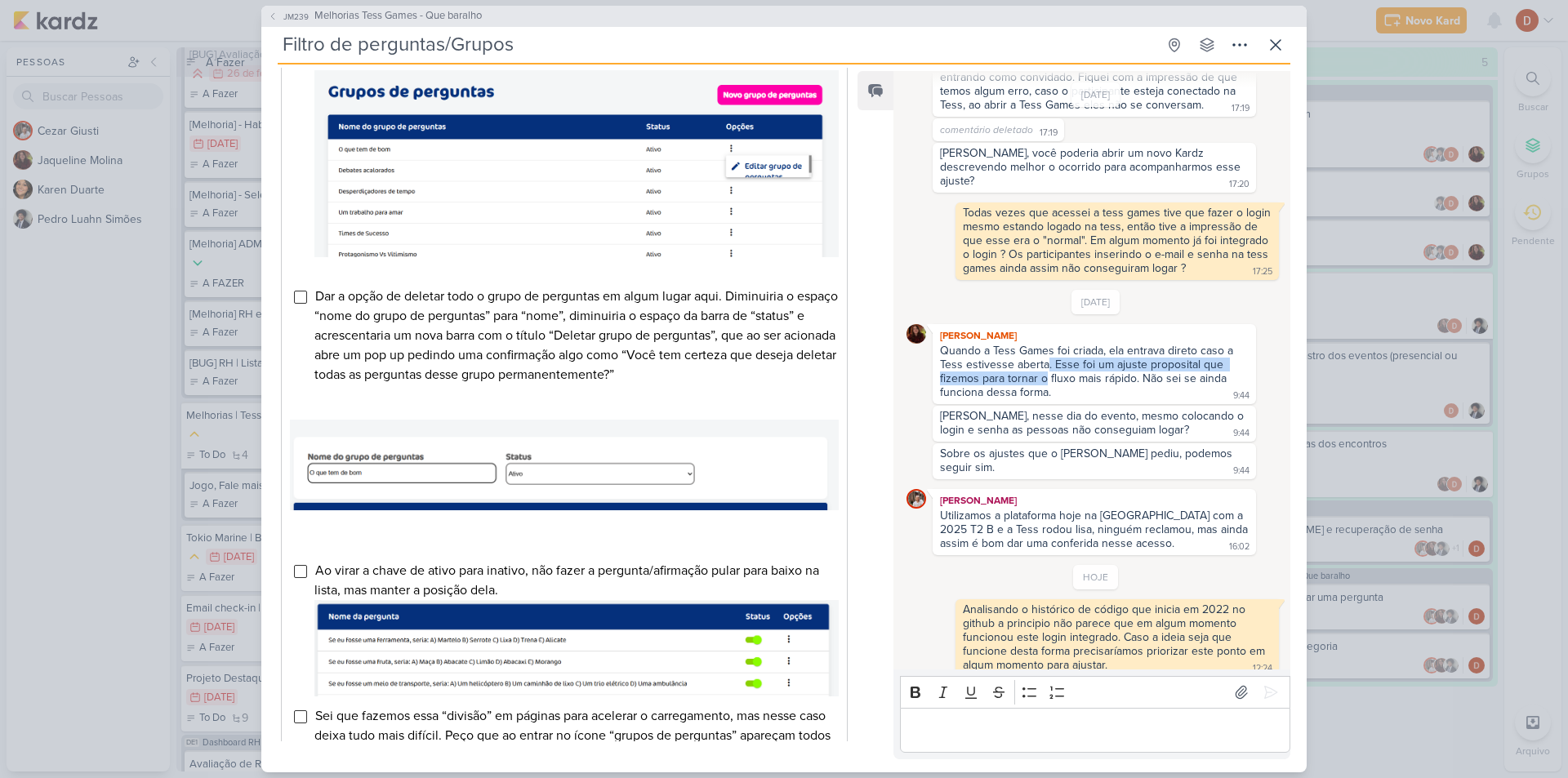
click at [1044, 350] on div "Quando a Tess Games foi criada, ela entrava direto caso a Tess estivesse aberta…" at bounding box center [1089, 371] width 297 height 56
click at [1044, 349] on div "Quando a Tess Games foi criada, ela entrava direto caso a Tess estivesse aberta…" at bounding box center [1089, 371] width 297 height 56
drag, startPoint x: 1051, startPoint y: 363, endPoint x: 1053, endPoint y: 350, distance: 13.2
click at [1053, 350] on div "Quando a Tess Games foi criada, ela entrava direto caso a Tess estivesse aberta…" at bounding box center [1089, 371] width 297 height 56
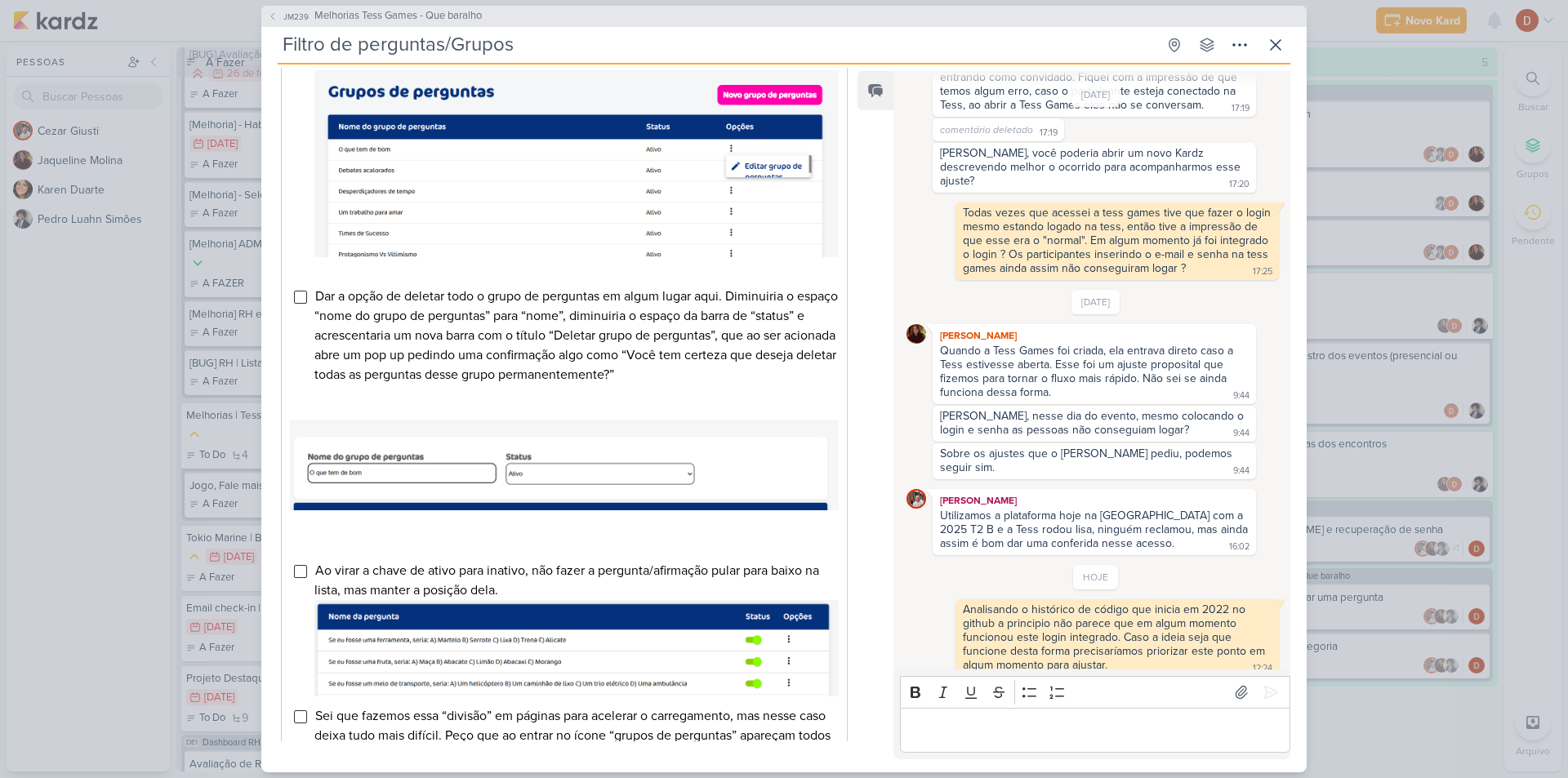
drag, startPoint x: 1052, startPoint y: 371, endPoint x: 1052, endPoint y: 359, distance: 12.0
click at [1052, 359] on div "Quando a Tess Games foi criada, ela entrava direto caso a Tess estivesse aberta…" at bounding box center [1089, 371] width 297 height 56
drag, startPoint x: 1053, startPoint y: 379, endPoint x: 1053, endPoint y: 364, distance: 15.0
click at [1053, 364] on div "Quando a Tess Games foi criada, ela entrava direto caso a Tess estivesse aberta…" at bounding box center [1094, 372] width 317 height 57
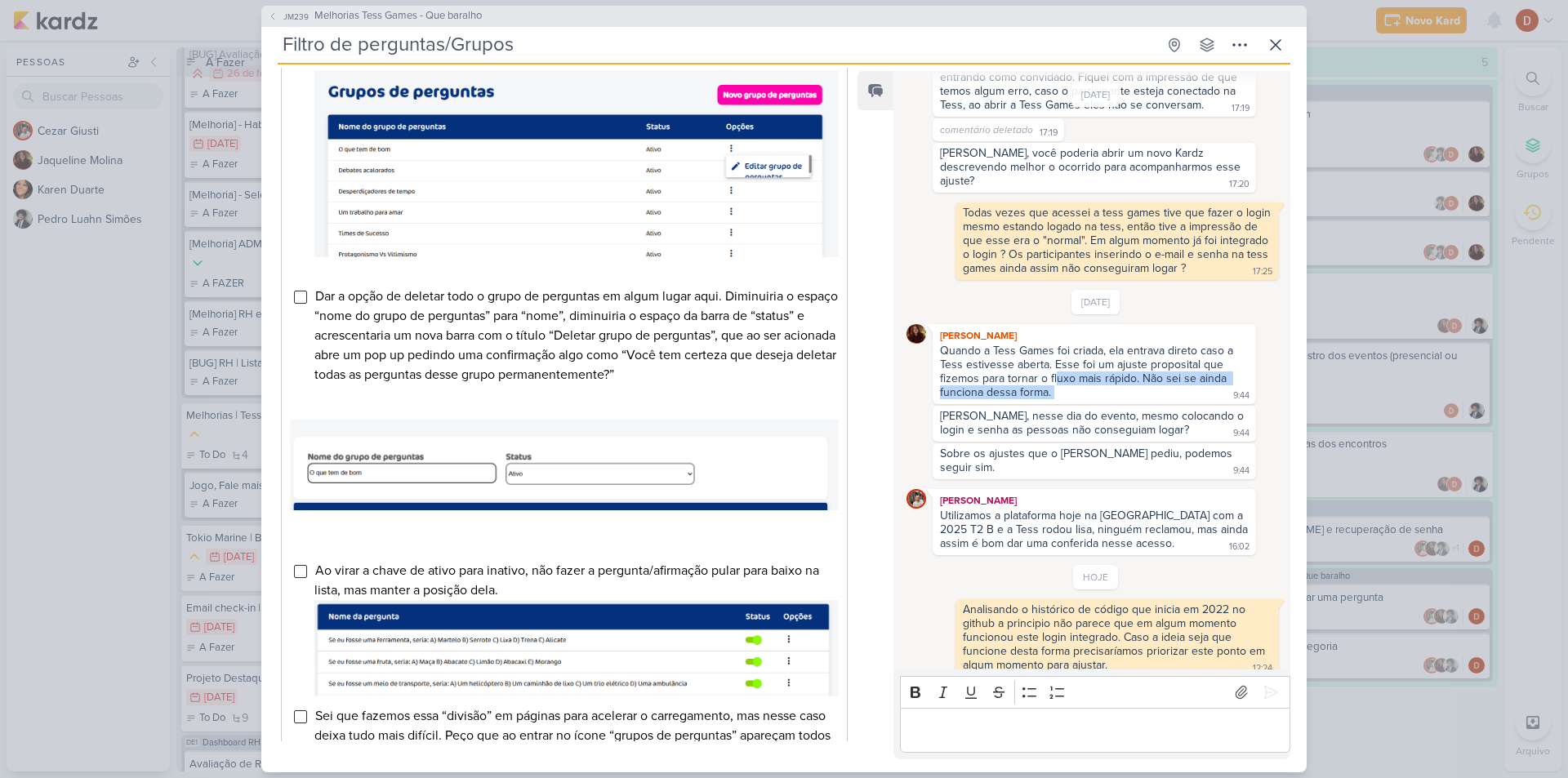
click at [1053, 363] on div "Quando a Tess Games foi criada, ela entrava direto caso a Tess estivesse aberta…" at bounding box center [1089, 371] width 297 height 56
drag, startPoint x: 1046, startPoint y: 388, endPoint x: 1045, endPoint y: 356, distance: 32.0
click at [1045, 356] on div "[PERSON_NAME] Quando a Tess Games foi criada, ela entrava direto caso a Tess es…" at bounding box center [1094, 364] width 323 height 80
click at [1045, 355] on div "Quando a Tess Games foi criada, ela entrava direto caso a Tess estivesse aberta…" at bounding box center [1089, 371] width 297 height 56
drag, startPoint x: 1088, startPoint y: 606, endPoint x: 1110, endPoint y: 615, distance: 23.8
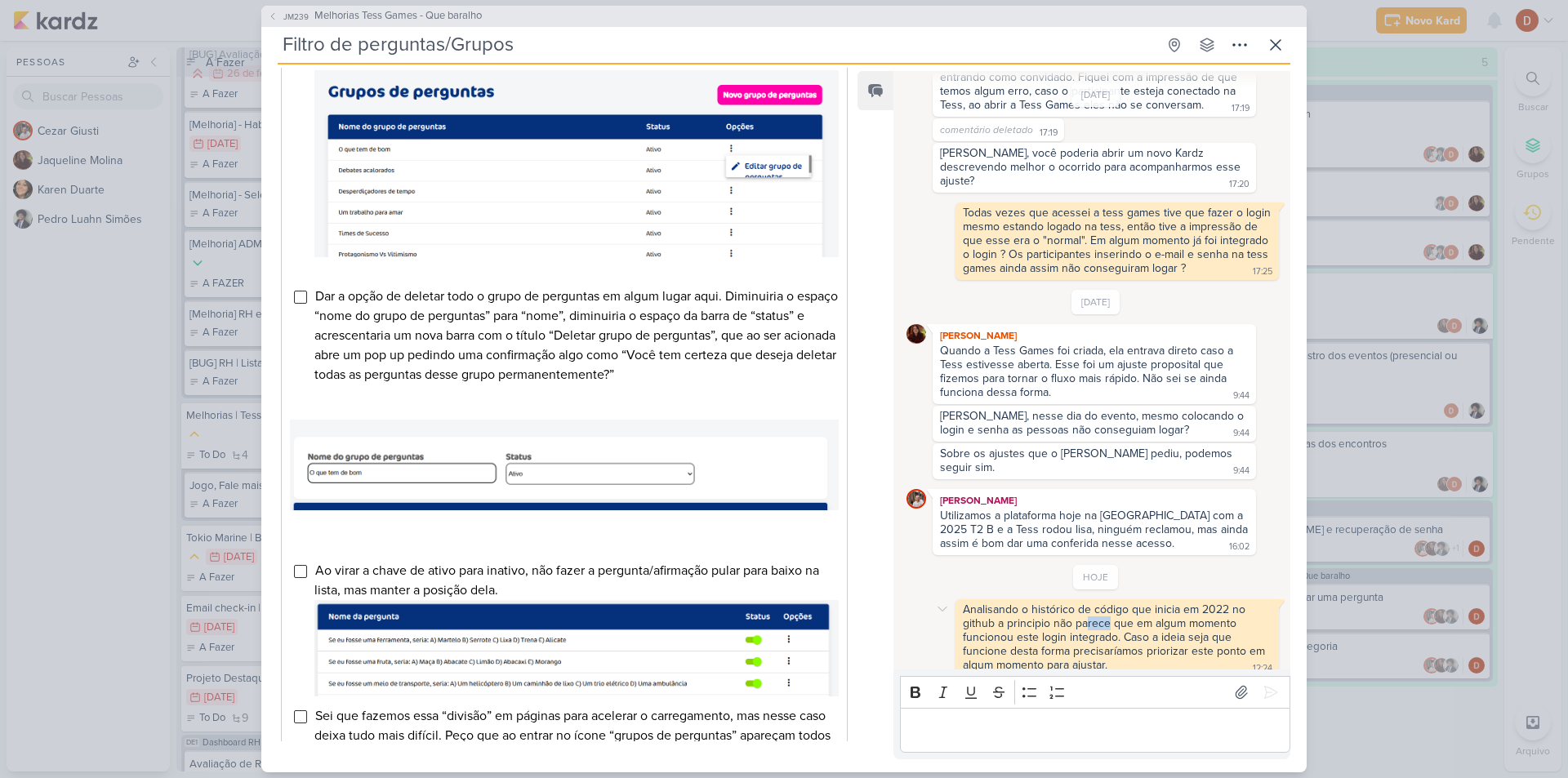
click at [1110, 615] on div "Analisando o histórico de código que inicia em 2022 no github a principio não p…" at bounding box center [1115, 637] width 306 height 70
click at [1112, 635] on div "Analisando o histórico de código que inicia em 2022 no github a principio não p…" at bounding box center [1115, 637] width 306 height 70
drag, startPoint x: 1102, startPoint y: 644, endPoint x: 1091, endPoint y: 616, distance: 30.1
click at [1091, 616] on div "Analisando o histórico de código que inicia em 2022 no github a principio não p…" at bounding box center [1115, 637] width 306 height 70
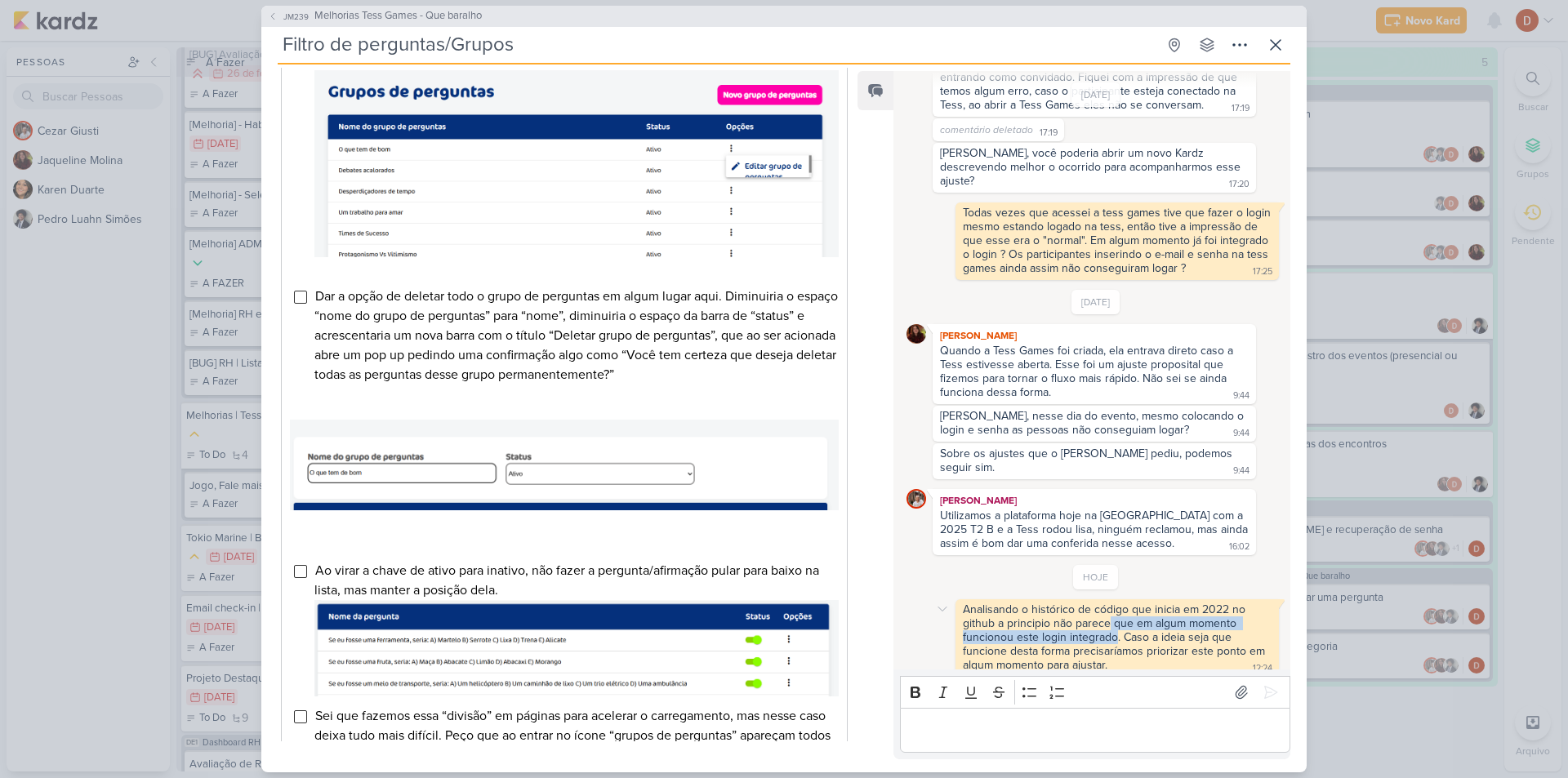
drag, startPoint x: 1106, startPoint y: 607, endPoint x: 1113, endPoint y: 621, distance: 15.7
click at [1113, 621] on div "Analisando o histórico de código que inicia em 2022 no github a principio não p…" at bounding box center [1115, 637] width 306 height 70
drag, startPoint x: 1109, startPoint y: 632, endPoint x: 1111, endPoint y: 603, distance: 29.1
click at [1111, 603] on div "Analisando o histórico de código que inicia em 2022 no github a principio não p…" at bounding box center [1115, 637] width 306 height 70
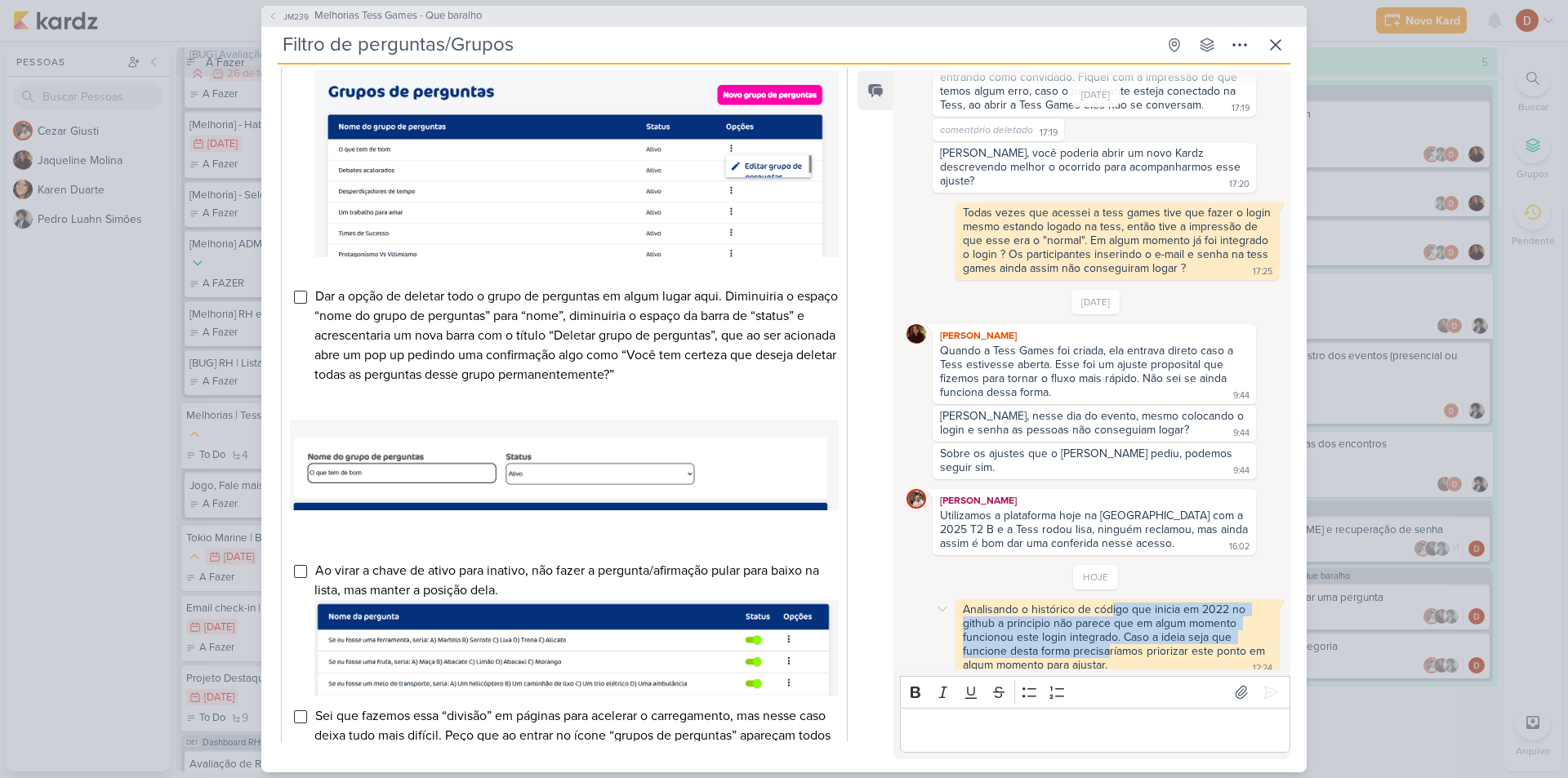
click at [1111, 603] on div "Analisando o histórico de código que inicia em 2022 no github a principio não p…" at bounding box center [1115, 637] width 306 height 70
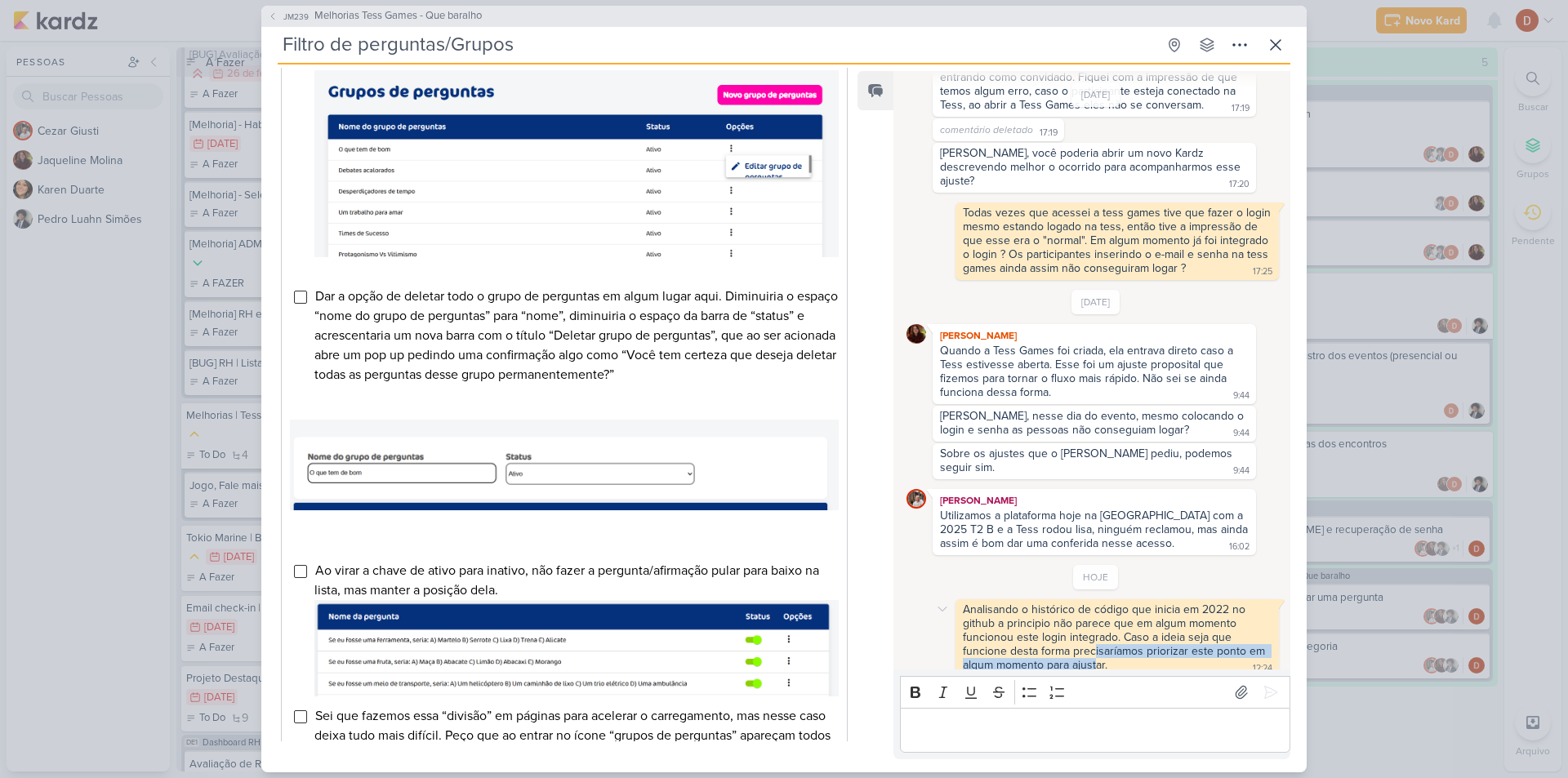
drag, startPoint x: 1096, startPoint y: 661, endPoint x: 1094, endPoint y: 643, distance: 18.1
click at [1094, 643] on div "Analisando o histórico de código que inicia em 2022 no github a principio não p…" at bounding box center [1117, 638] width 323 height 78
click at [1094, 643] on div "Analisando o histórico de código que inicia em 2022 no github a principio não p…" at bounding box center [1115, 637] width 306 height 70
drag, startPoint x: 1094, startPoint y: 662, endPoint x: 1092, endPoint y: 634, distance: 28.1
click at [1092, 634] on div "Analisando o histórico de código que inicia em 2022 no github a principio não p…" at bounding box center [1117, 638] width 323 height 78
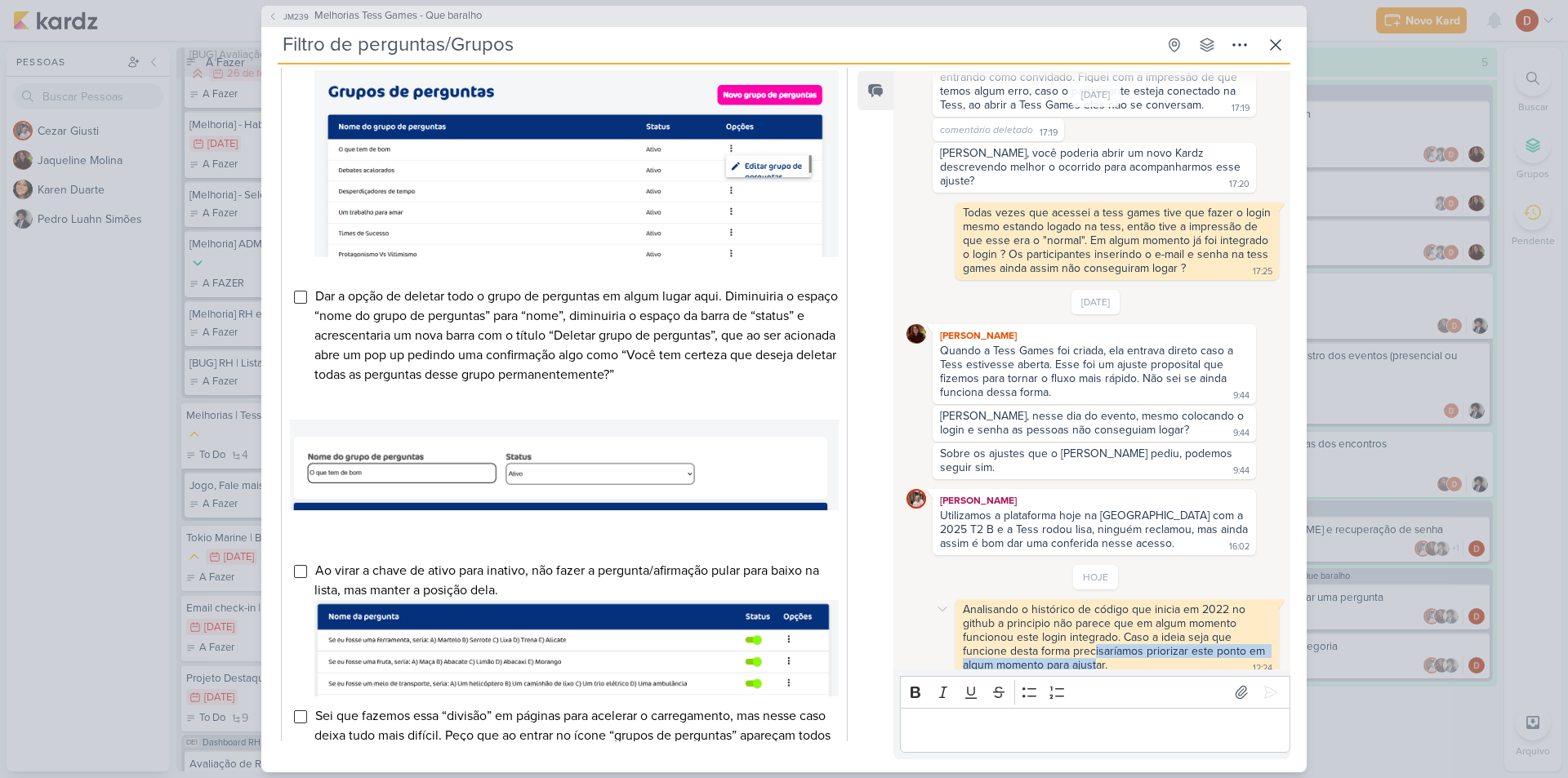
click at [1092, 634] on div "Analisando o histórico de código que inicia em 2022 no github a principio não p…" at bounding box center [1115, 637] width 306 height 70
drag, startPoint x: 1091, startPoint y: 658, endPoint x: 1090, endPoint y: 632, distance: 26.0
click at [1090, 632] on div "Analisando o histórico de código que inicia em 2022 no github a principio não p…" at bounding box center [1115, 637] width 306 height 70
drag, startPoint x: 1090, startPoint y: 657, endPoint x: 1091, endPoint y: 632, distance: 25.0
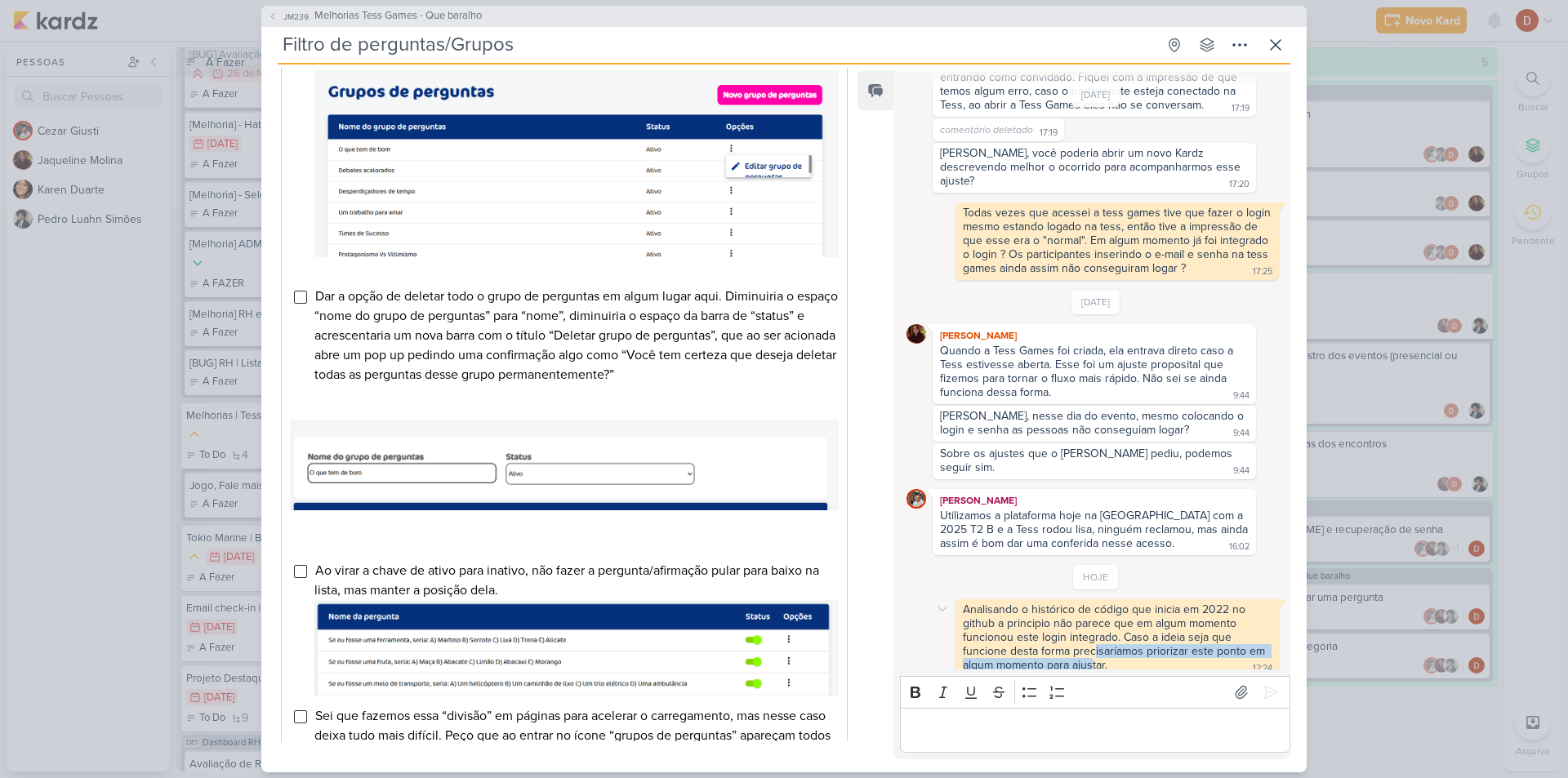
click at [1091, 632] on div "Analisando o histórico de código que inicia em 2022 no github a principio não p…" at bounding box center [1115, 637] width 306 height 70
drag, startPoint x: 1111, startPoint y: 650, endPoint x: 1087, endPoint y: 602, distance: 53.7
click at [1088, 604] on div "Analisando o histórico de código que inicia em 2022 no github a principio não p…" at bounding box center [1116, 638] width 317 height 71
click at [1087, 603] on div "Analisando o histórico de código que inicia em 2022 no github a principio não p…" at bounding box center [1115, 637] width 306 height 70
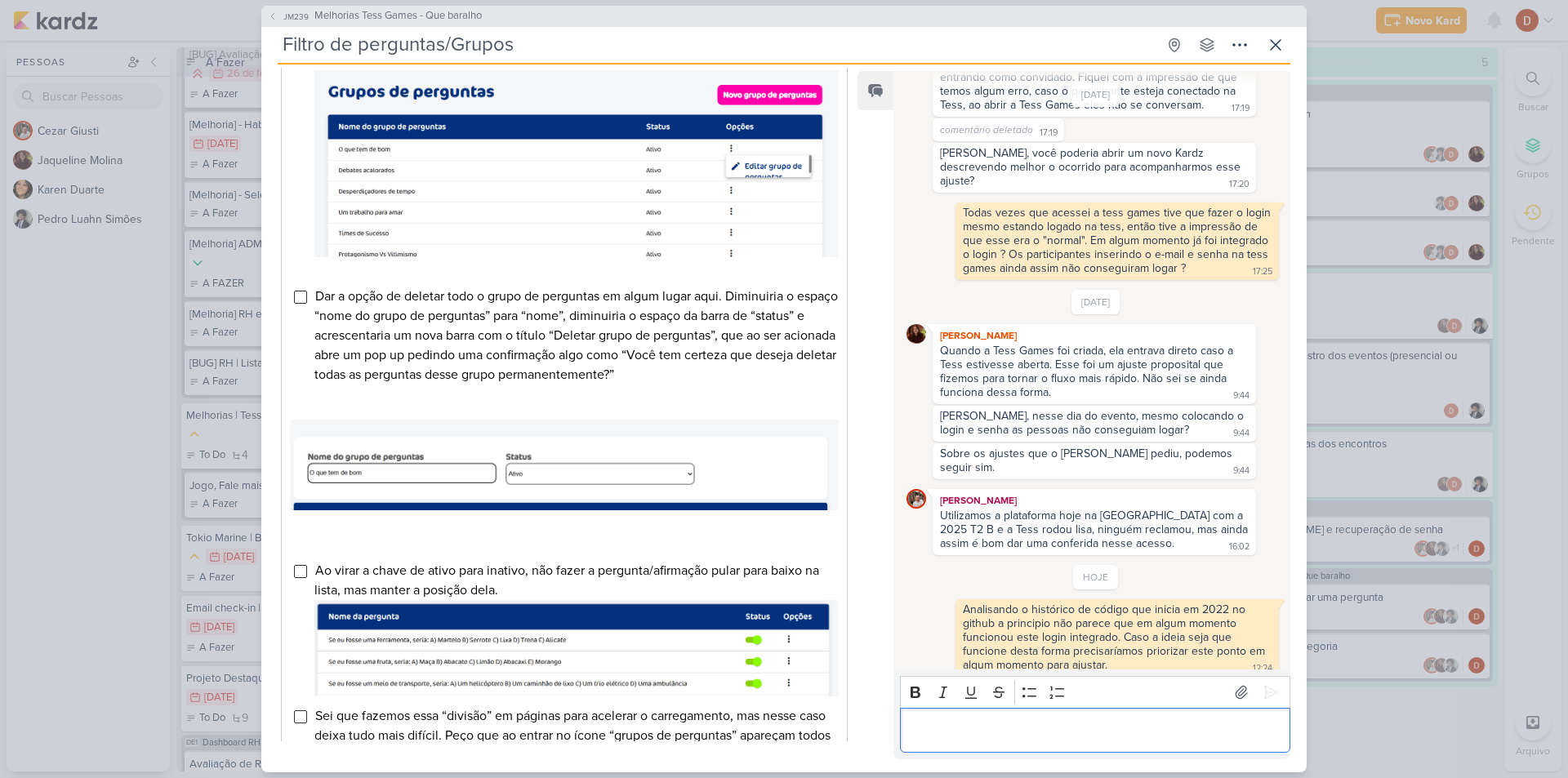
click at [1080, 729] on p "Editor editing area: main" at bounding box center [1094, 730] width 373 height 20
drag, startPoint x: 1034, startPoint y: 516, endPoint x: 1059, endPoint y: 530, distance: 28.7
click at [1059, 530] on div "Utilizamos a plataforma hoje na [GEOGRAPHIC_DATA] com a 2025 T2 B e a Tess rodo…" at bounding box center [1096, 530] width 311 height 42
click at [1060, 532] on div "Utilizamos a plataforma hoje na [GEOGRAPHIC_DATA] com a 2025 T2 B e a Tess rodo…" at bounding box center [1096, 530] width 311 height 42
drag, startPoint x: 1060, startPoint y: 530, endPoint x: 1059, endPoint y: 498, distance: 32.0
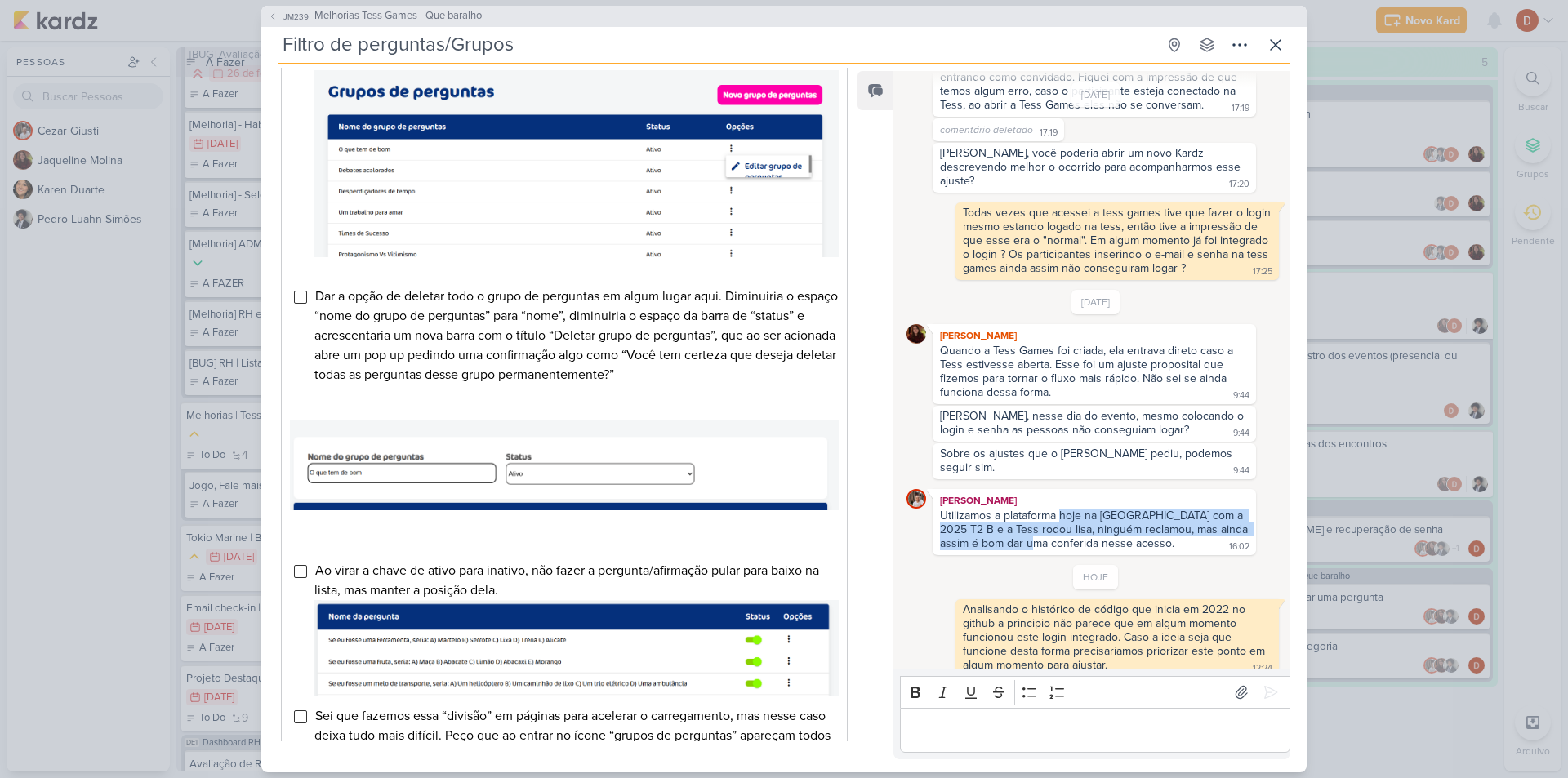
click at [1059, 509] on div "Utilizamos a plataforma hoje na [GEOGRAPHIC_DATA] com a 2025 T2 B e a Tess rodo…" at bounding box center [1096, 530] width 311 height 42
drag, startPoint x: 1058, startPoint y: 502, endPoint x: 1072, endPoint y: 527, distance: 28.7
click at [1072, 526] on div "Utilizamos a plataforma hoje na [GEOGRAPHIC_DATA] com a 2025 T2 B e a Tess rodo…" at bounding box center [1096, 530] width 311 height 42
click at [1072, 527] on div "Utilizamos a plataforma hoje na [GEOGRAPHIC_DATA] com a 2025 T2 B e a Tess rodo…" at bounding box center [1096, 530] width 311 height 42
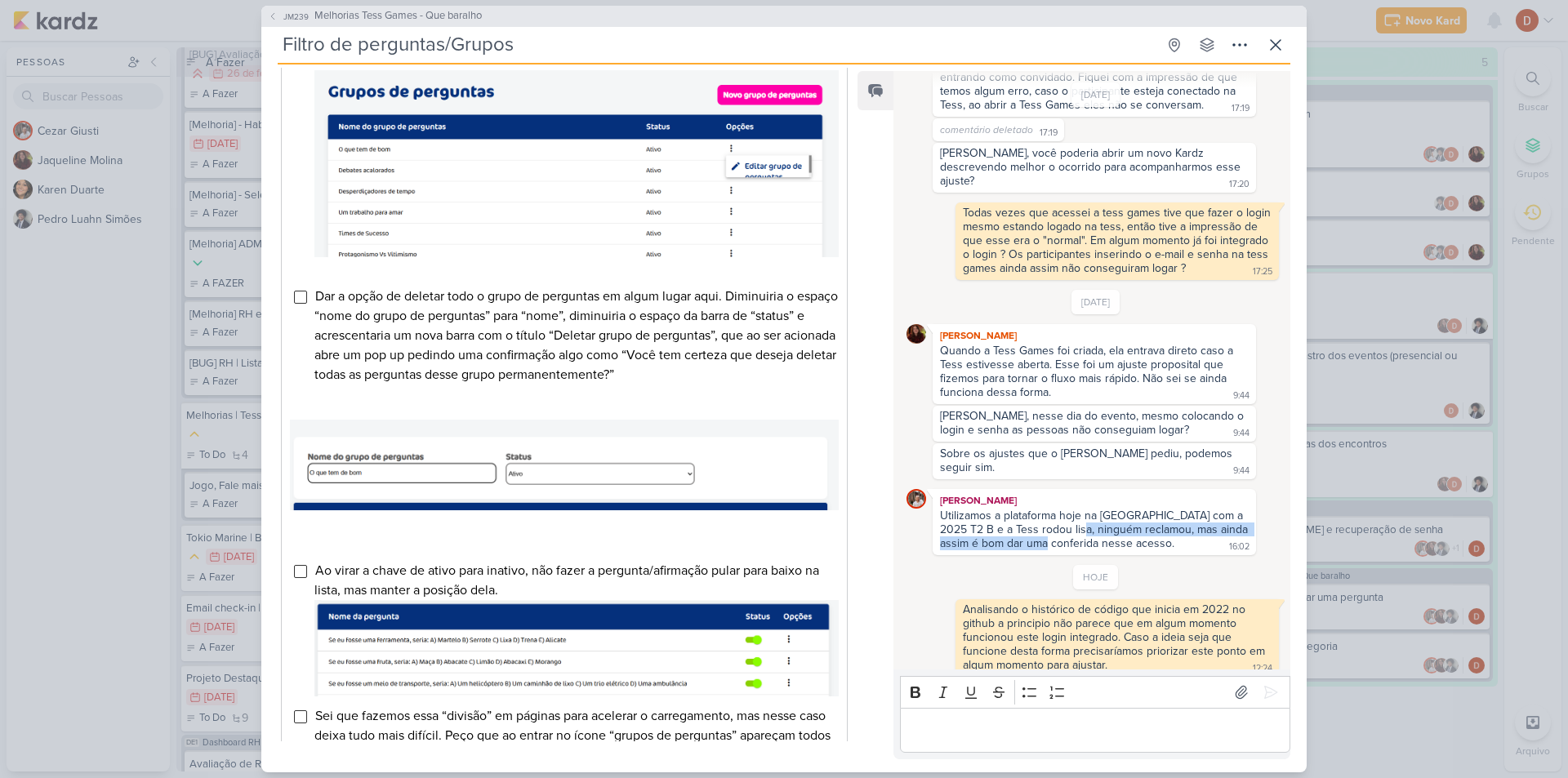
drag, startPoint x: 1072, startPoint y: 528, endPoint x: 1077, endPoint y: 507, distance: 21.6
click at [1076, 509] on div "Utilizamos a plataforma hoje na [GEOGRAPHIC_DATA] com a 2025 T2 B e a Tess rodo…" at bounding box center [1096, 530] width 311 height 42
click at [1077, 509] on div "Utilizamos a plataforma hoje na [GEOGRAPHIC_DATA] com a 2025 T2 B e a Tess rodo…" at bounding box center [1096, 530] width 311 height 42
click at [311, 13] on span "JM239" at bounding box center [296, 16] width 30 height 12
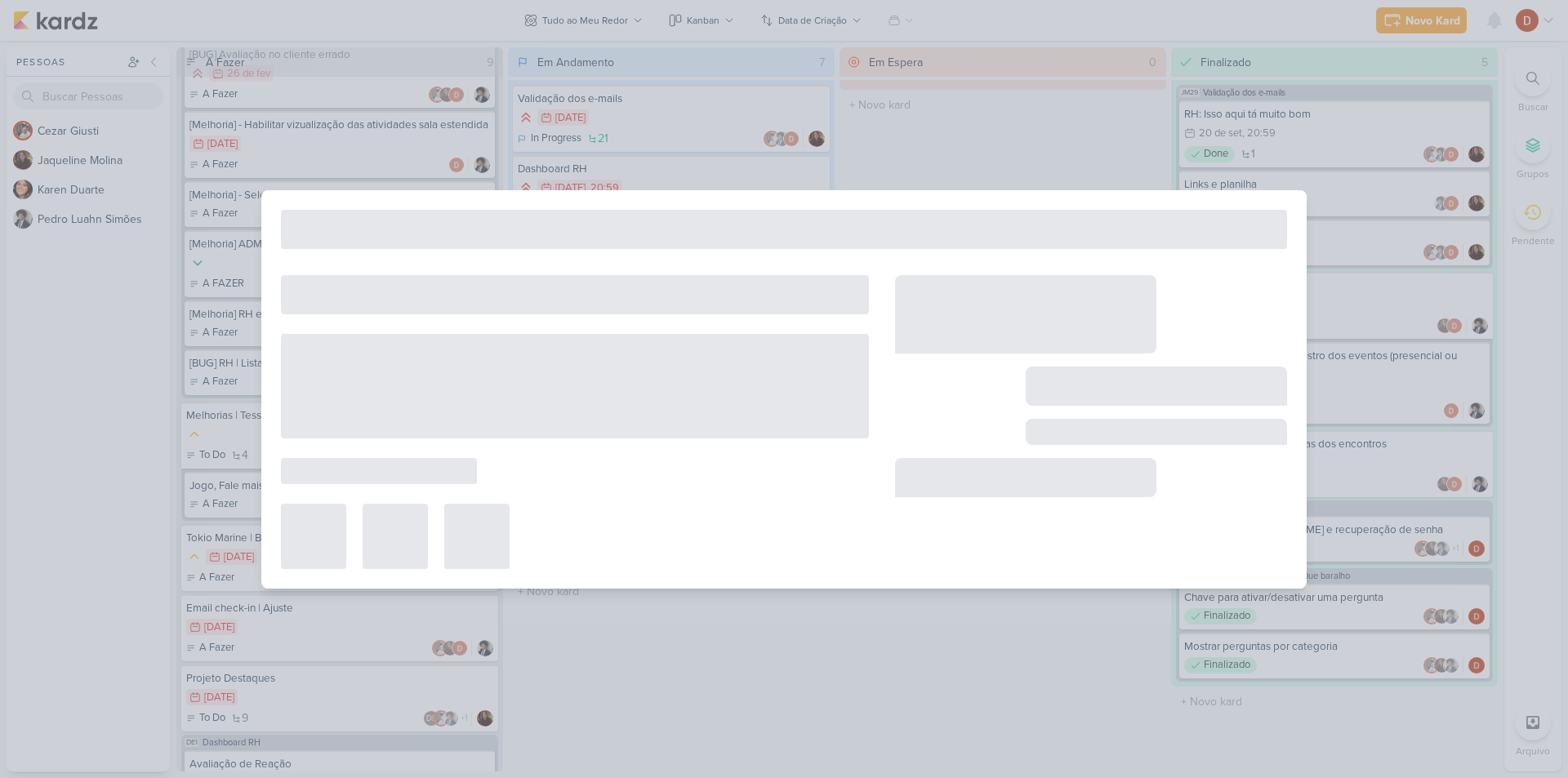
type input "Melhorias Tess Games - Que baralho"
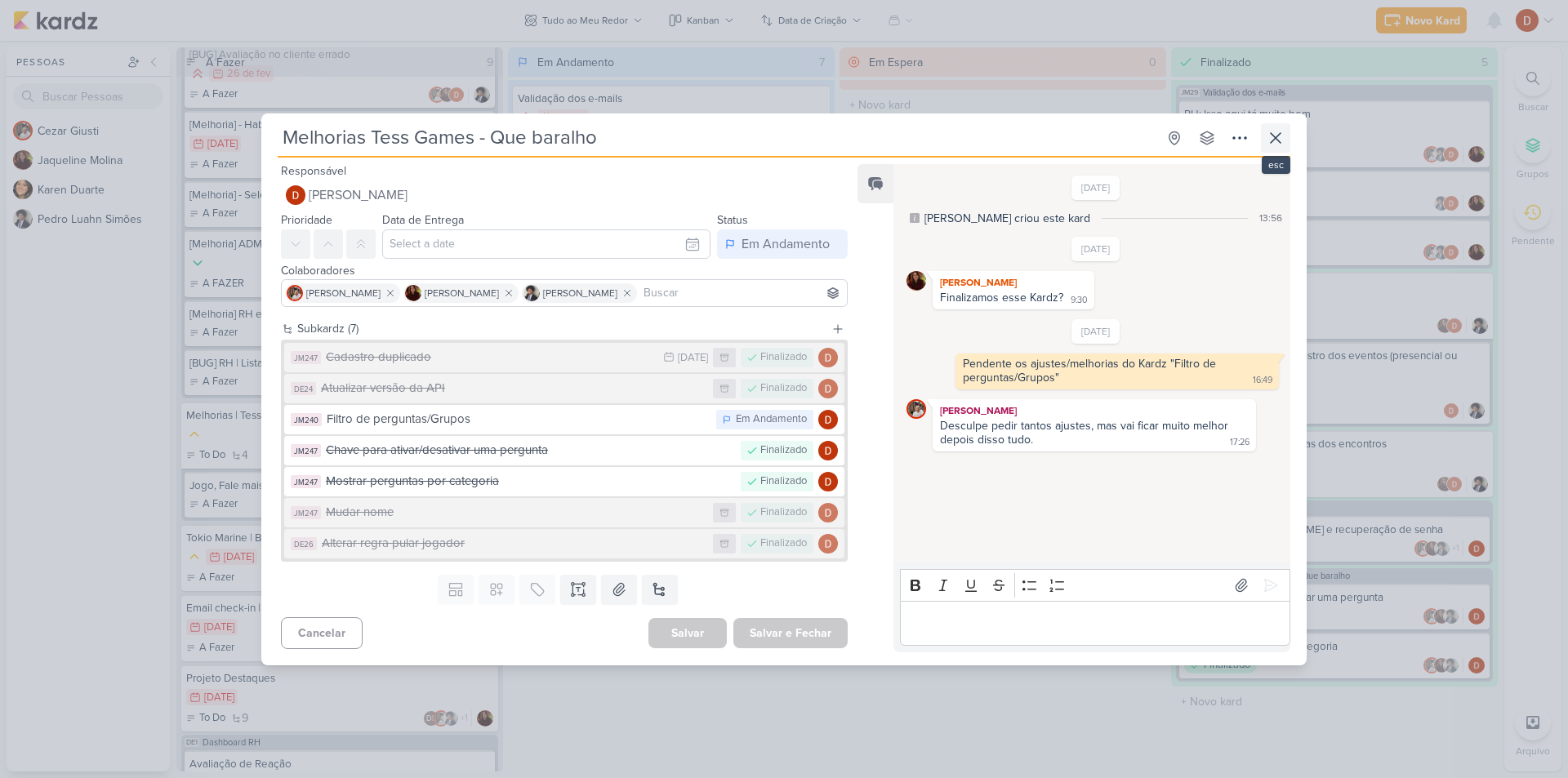
scroll to position [0, 0]
click at [1286, 133] on button at bounding box center [1275, 138] width 30 height 30
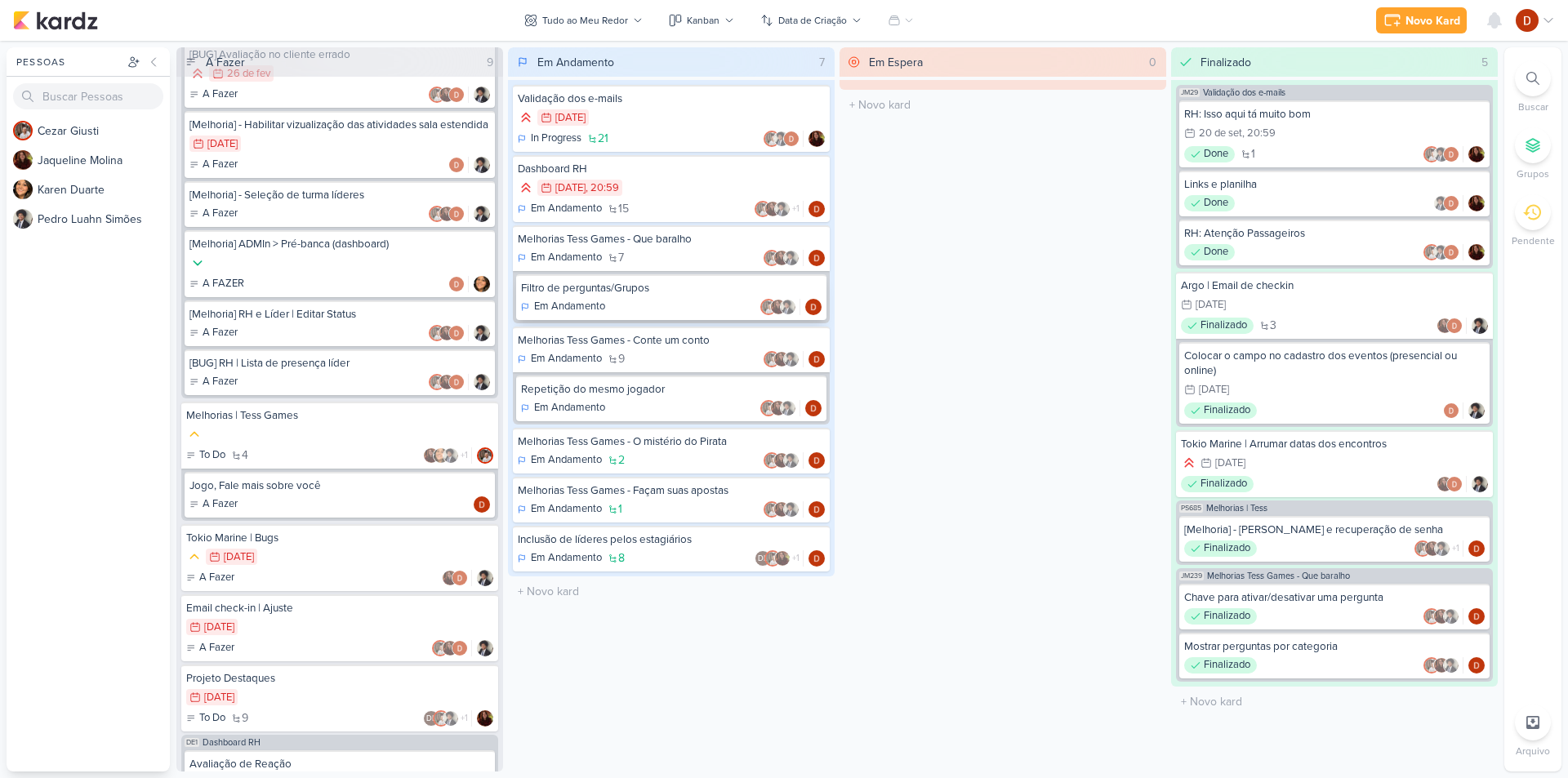
click at [655, 293] on div "Filtro de perguntas/Grupos" at bounding box center [671, 289] width 301 height 15
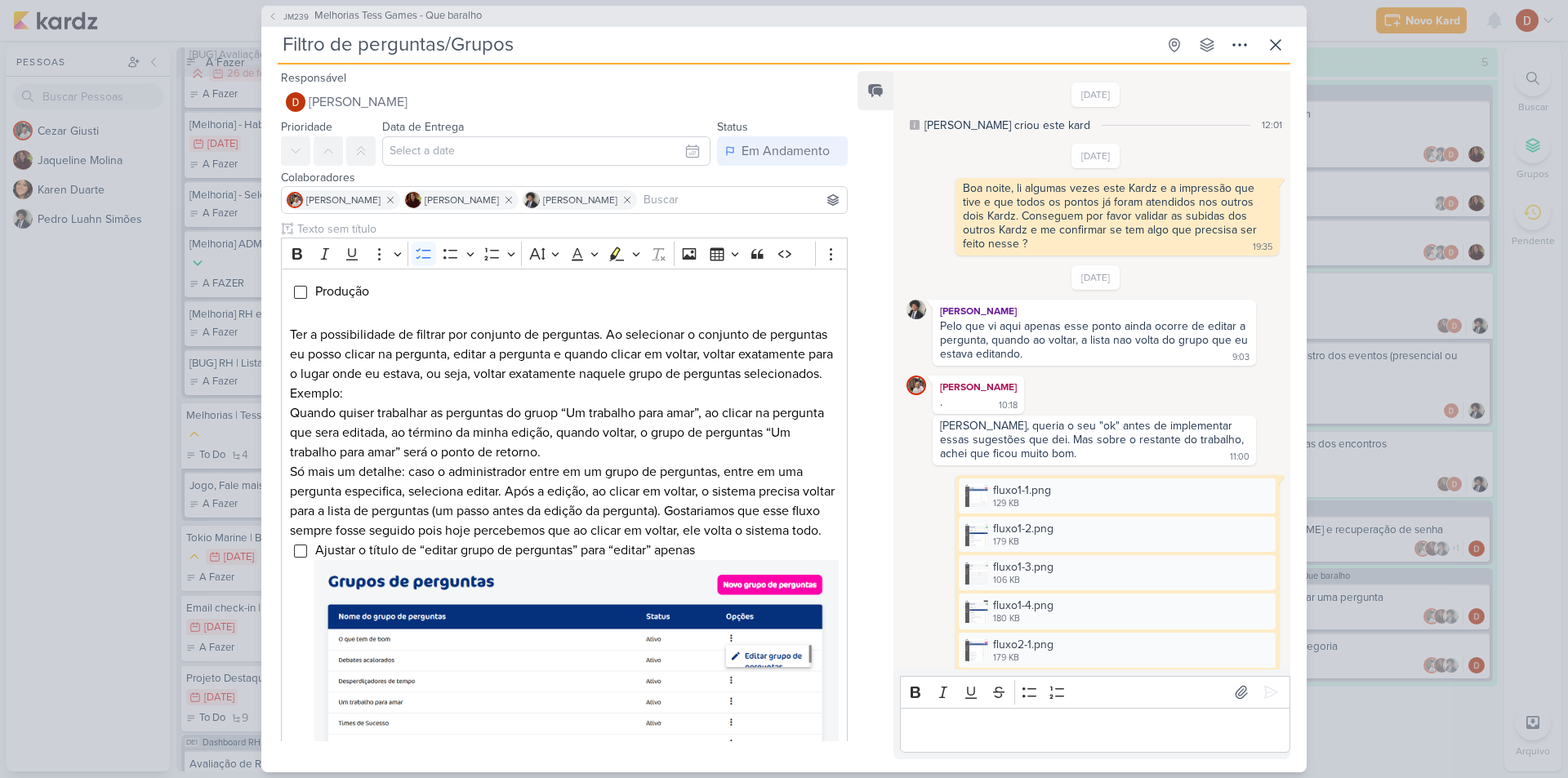
scroll to position [1276, 0]
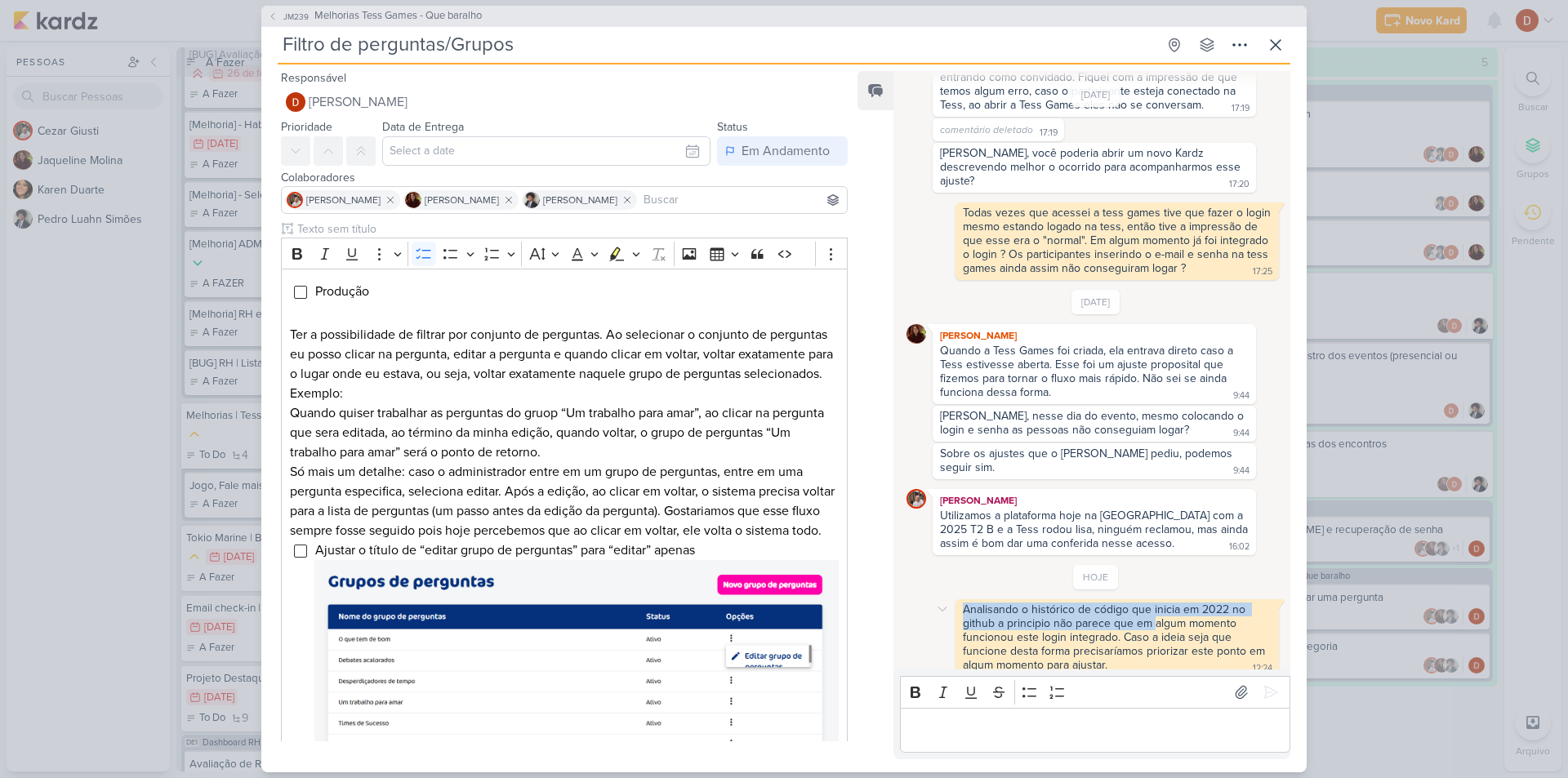
drag, startPoint x: 959, startPoint y: 594, endPoint x: 1155, endPoint y: 616, distance: 197.2
click at [1155, 616] on div "Analisando o histórico de código que inicia em 2022 no github a principio não p…" at bounding box center [1116, 638] width 317 height 71
click at [1152, 619] on div "Analisando o histórico de código que inicia em 2022 no github a principio não p…" at bounding box center [1115, 637] width 306 height 70
drag, startPoint x: 1139, startPoint y: 622, endPoint x: 1135, endPoint y: 605, distance: 17.5
click at [1135, 605] on div "Analisando o histórico de código que inicia em 2022 no github a principio não p…" at bounding box center [1115, 637] width 306 height 70
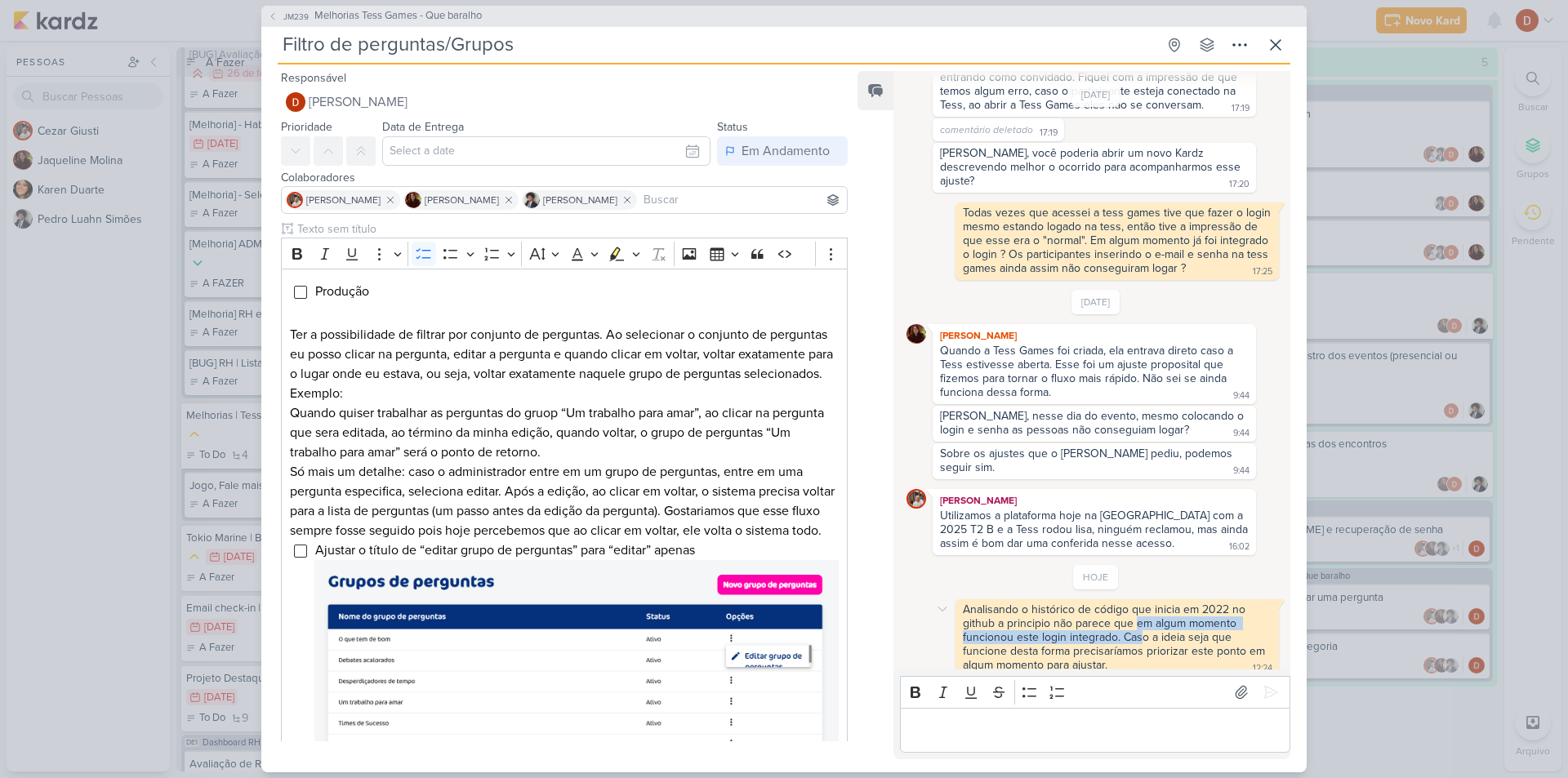
click at [1135, 605] on div "Analisando o histórico de código que inicia em 2022 no github a principio não p…" at bounding box center [1115, 637] width 306 height 70
drag, startPoint x: 1134, startPoint y: 616, endPoint x: 1139, endPoint y: 593, distance: 23.5
click at [1139, 603] on div "Analisando o histórico de código que inicia em 2022 no github a principio não p…" at bounding box center [1115, 637] width 306 height 70
drag, startPoint x: 1121, startPoint y: 628, endPoint x: 1115, endPoint y: 598, distance: 30.6
click at [1115, 603] on div "Analisando o histórico de código que inicia em 2022 no github a principio não p…" at bounding box center [1115, 637] width 306 height 70
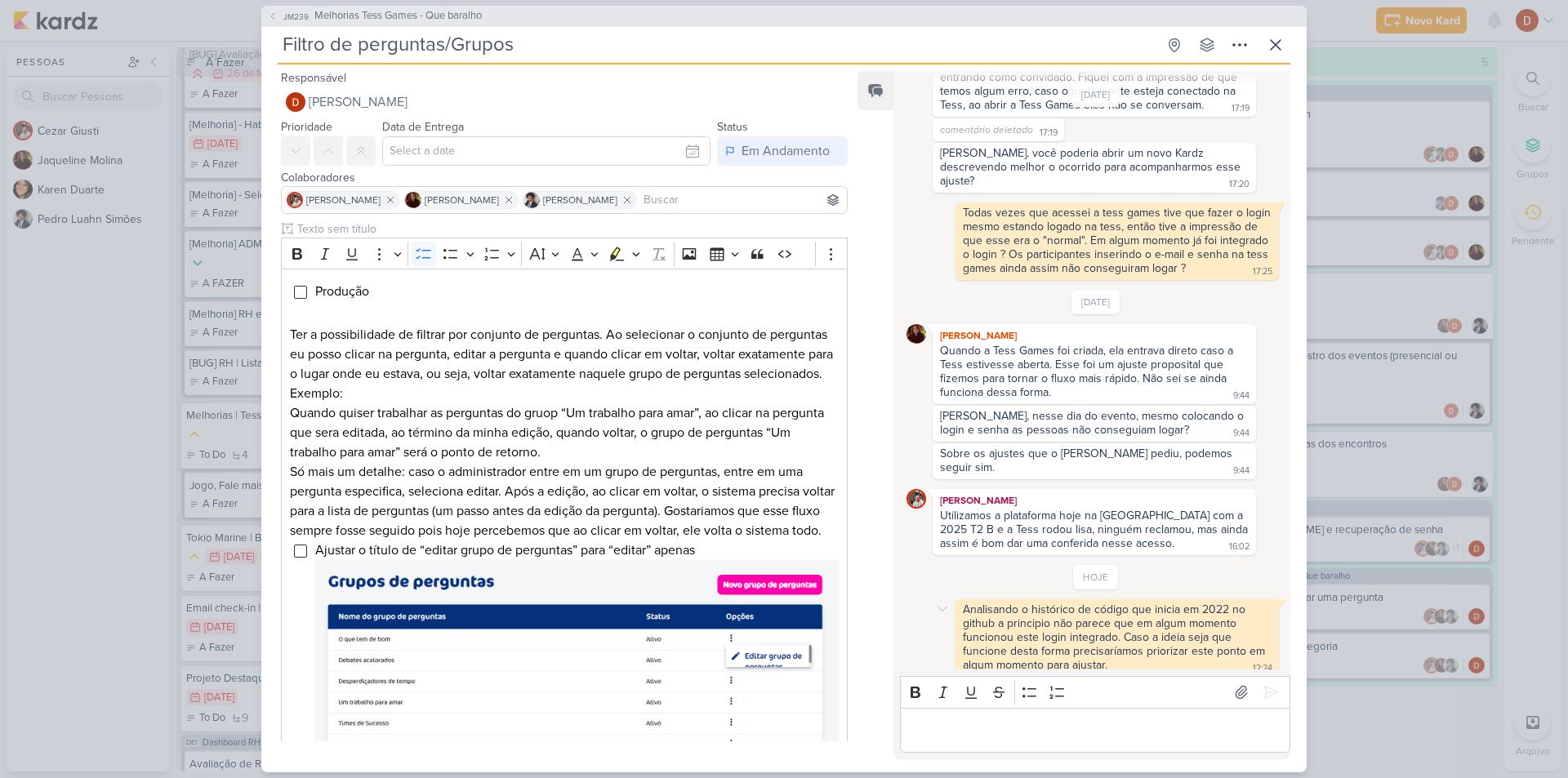
click at [1139, 635] on div "Analisando o histórico de código que inicia em 2022 no github a principio não p…" at bounding box center [1115, 637] width 306 height 70
drag, startPoint x: 1134, startPoint y: 627, endPoint x: 1138, endPoint y: 641, distance: 14.6
click at [1138, 641] on div "Analisando o histórico de código que inicia em 2022 no github a principio não p…" at bounding box center [1115, 637] width 306 height 70
drag, startPoint x: 1135, startPoint y: 657, endPoint x: 1137, endPoint y: 637, distance: 20.1
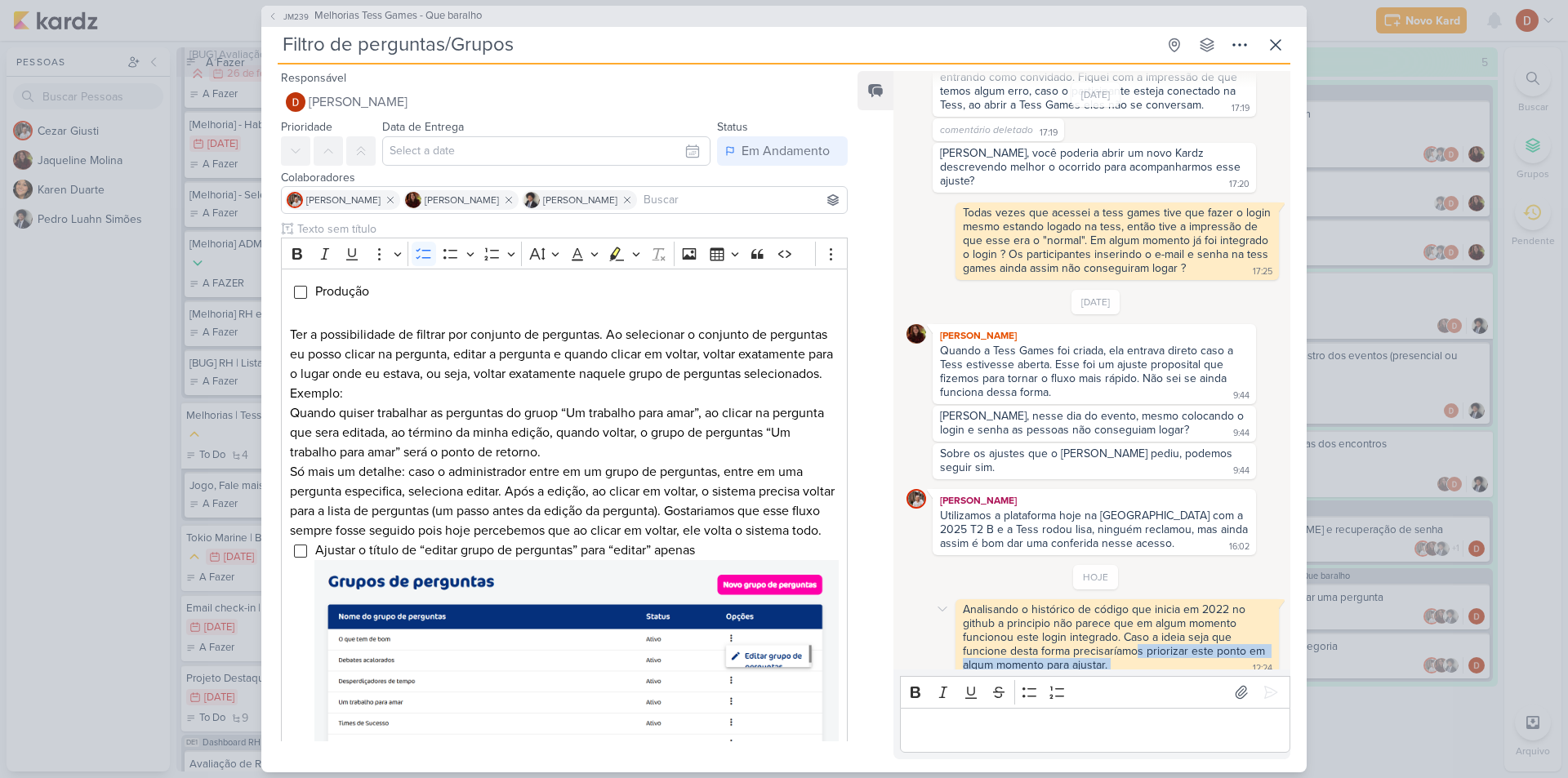
click at [1137, 637] on div "Analisando o histórico de código que inicia em 2022 no github a principio não p…" at bounding box center [1116, 638] width 317 height 71
click at [1137, 637] on div "Analisando o histórico de código que inicia em 2022 no github a principio não p…" at bounding box center [1115, 637] width 306 height 70
drag, startPoint x: 1136, startPoint y: 654, endPoint x: 1136, endPoint y: 635, distance: 19.0
click at [1136, 636] on div "Analisando o histórico de código que inicia em 2022 no github a principio não p…" at bounding box center [1116, 638] width 317 height 71
click at [1137, 635] on div "Analisando o histórico de código que inicia em 2022 no github a principio não p…" at bounding box center [1115, 637] width 306 height 70
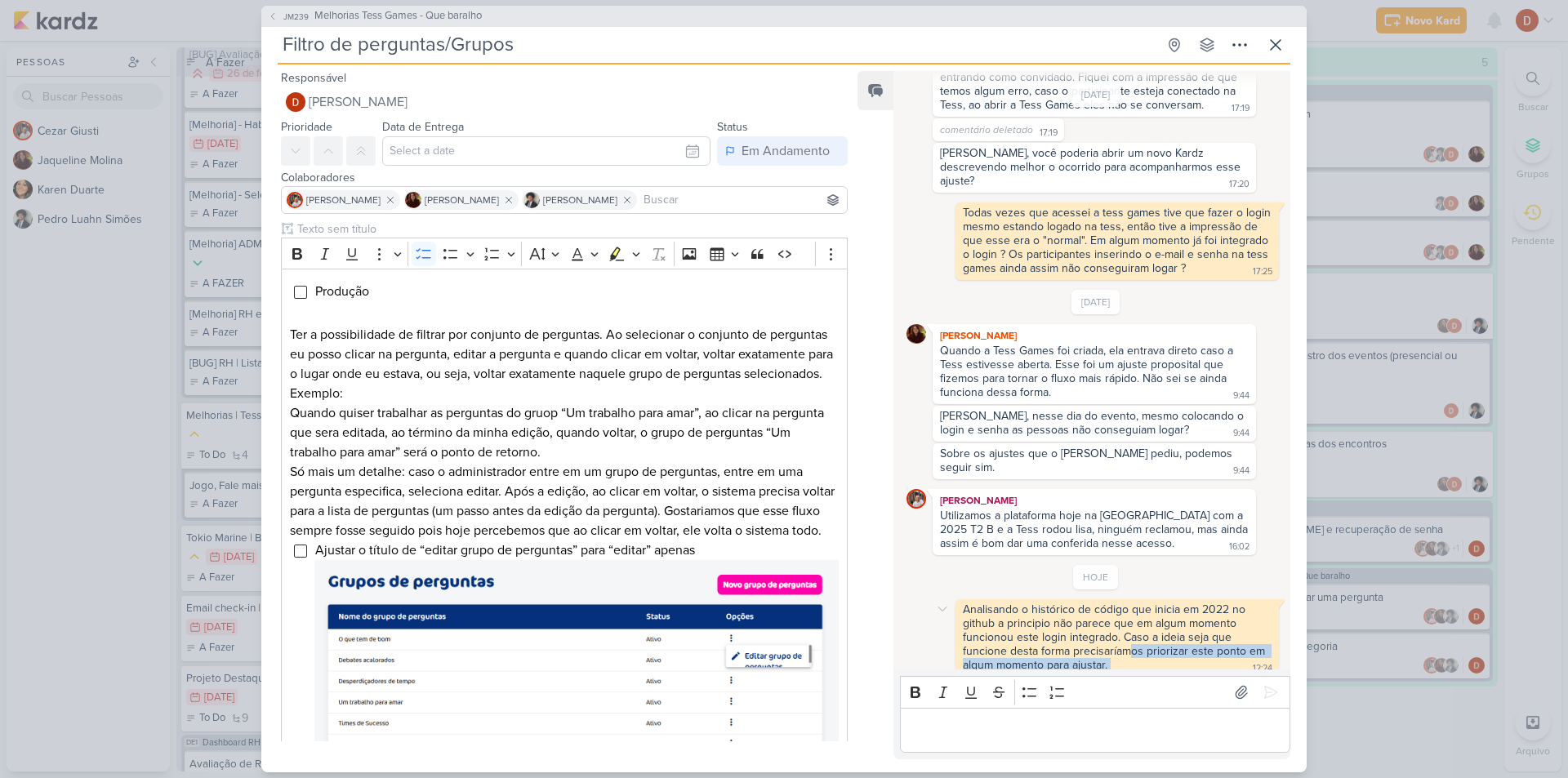
drag, startPoint x: 1132, startPoint y: 652, endPoint x: 1130, endPoint y: 636, distance: 16.1
click at [1130, 636] on div "Analisando o histórico de código que inicia em 2022 no github a principio não p…" at bounding box center [1116, 638] width 317 height 71
click at [1130, 636] on div "Analisando o histórico de código que inicia em 2022 no github a principio não p…" at bounding box center [1115, 637] width 306 height 70
drag, startPoint x: 1131, startPoint y: 659, endPoint x: 1136, endPoint y: 631, distance: 28.4
click at [1136, 631] on div "Analisando o histórico de código que inicia em 2022 no github a principio não p…" at bounding box center [1116, 638] width 317 height 71
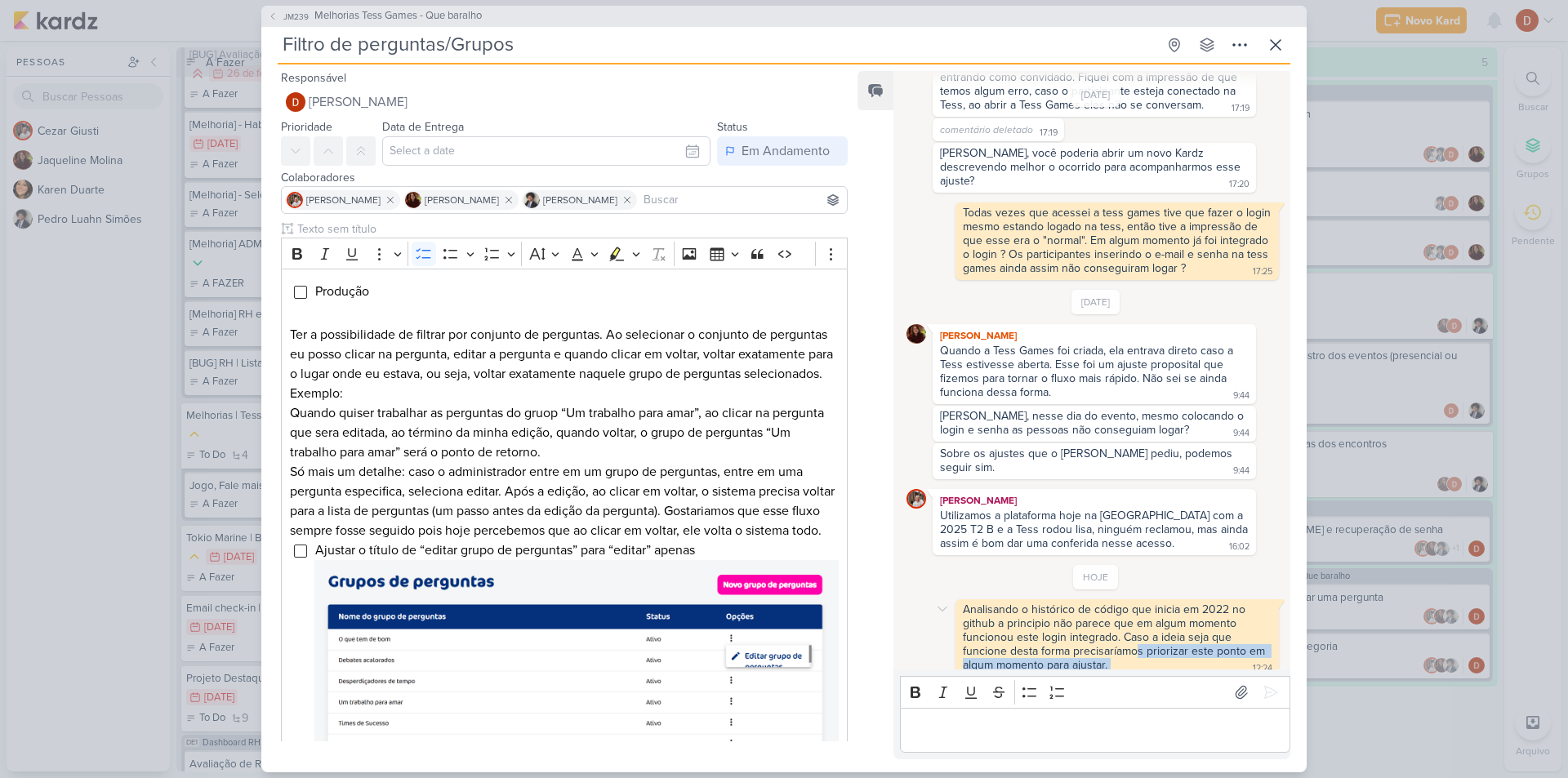
click at [1136, 631] on div "Analisando o histórico de código que inicia em 2022 no github a principio não p…" at bounding box center [1115, 637] width 306 height 70
drag, startPoint x: 1136, startPoint y: 651, endPoint x: 1135, endPoint y: 630, distance: 21.0
click at [1135, 630] on div "Analisando o histórico de código que inicia em 2022 no github a principio não p…" at bounding box center [1116, 638] width 317 height 71
click at [1135, 630] on div "Analisando o histórico de código que inicia em 2022 no github a principio não p…" at bounding box center [1115, 637] width 306 height 70
drag, startPoint x: 1136, startPoint y: 657, endPoint x: 1136, endPoint y: 635, distance: 22.0
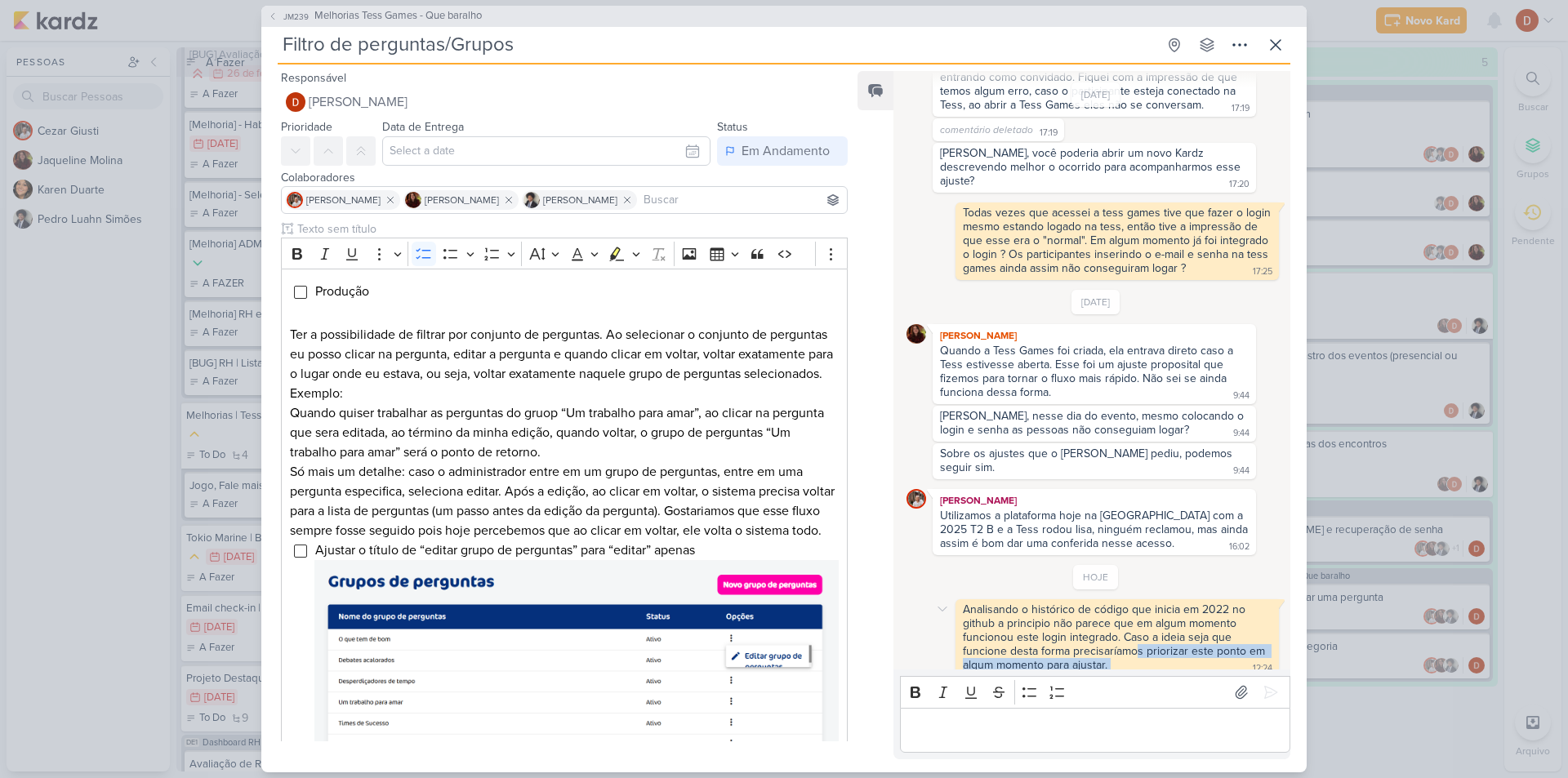
click at [1136, 635] on div "Analisando o histórico de código que inicia em 2022 no github a principio não p…" at bounding box center [1116, 638] width 317 height 71
click at [1136, 635] on div "Analisando o histórico de código que inicia em 2022 no github a principio não p…" at bounding box center [1115, 637] width 306 height 70
drag, startPoint x: 1136, startPoint y: 655, endPoint x: 1140, endPoint y: 630, distance: 25.3
click at [1140, 630] on div "Analisando o histórico de código que inicia em 2022 no github a principio não p…" at bounding box center [1116, 638] width 317 height 71
click at [1140, 630] on div "Analisando o histórico de código que inicia em 2022 no github a principio não p…" at bounding box center [1115, 637] width 306 height 70
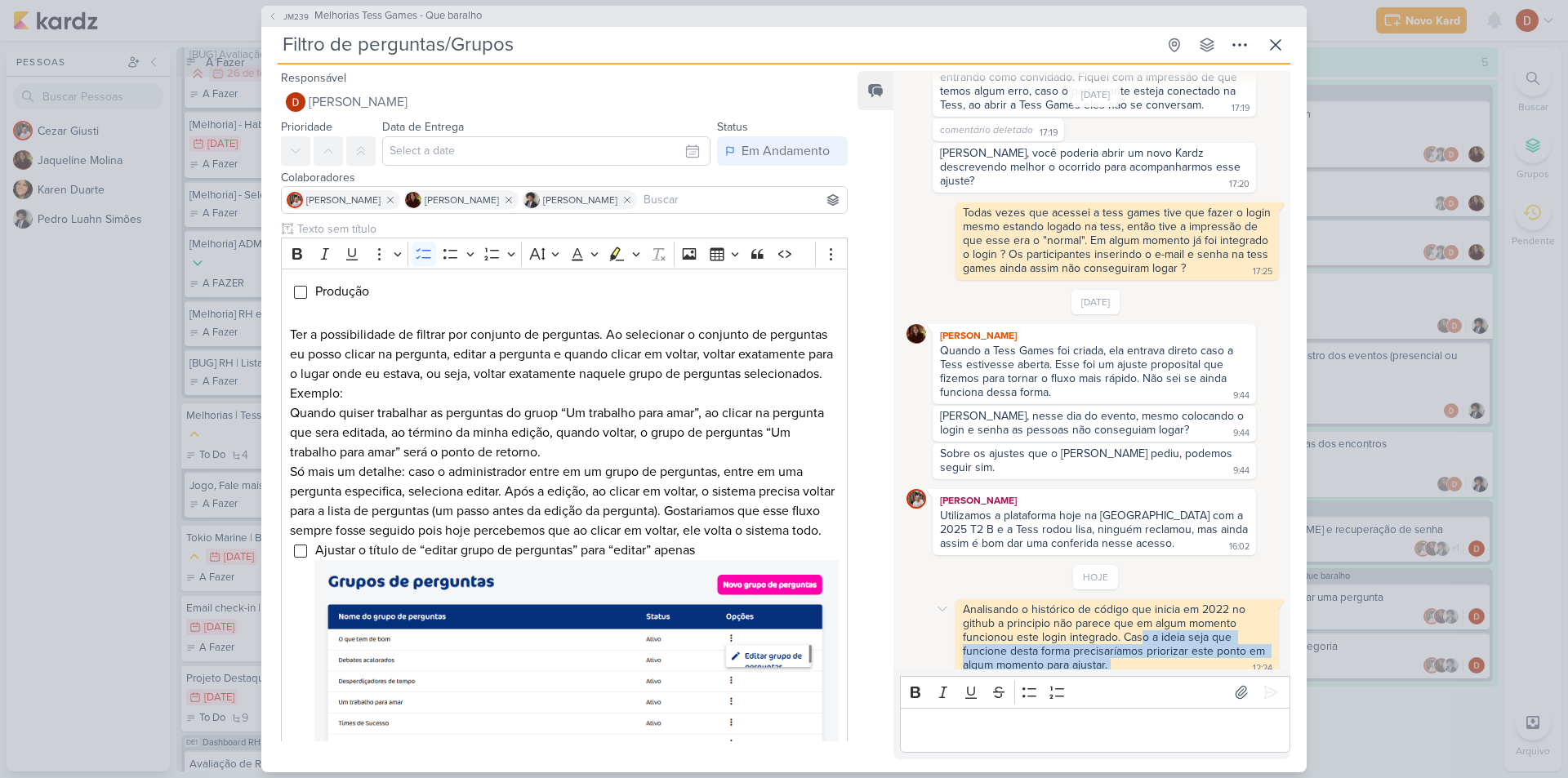
drag, startPoint x: 1141, startPoint y: 651, endPoint x: 1140, endPoint y: 628, distance: 23.0
click at [1140, 628] on div "Analisando o histórico de código que inicia em 2022 no github a principio não p…" at bounding box center [1116, 638] width 317 height 71
click at [1140, 628] on div "Analisando o histórico de código que inicia em 2022 no github a principio não p…" at bounding box center [1115, 637] width 306 height 70
drag, startPoint x: 1138, startPoint y: 653, endPoint x: 1138, endPoint y: 634, distance: 19.0
click at [1138, 634] on div "Analisando o histórico de código que inicia em 2022 no github a principio não p…" at bounding box center [1116, 638] width 317 height 71
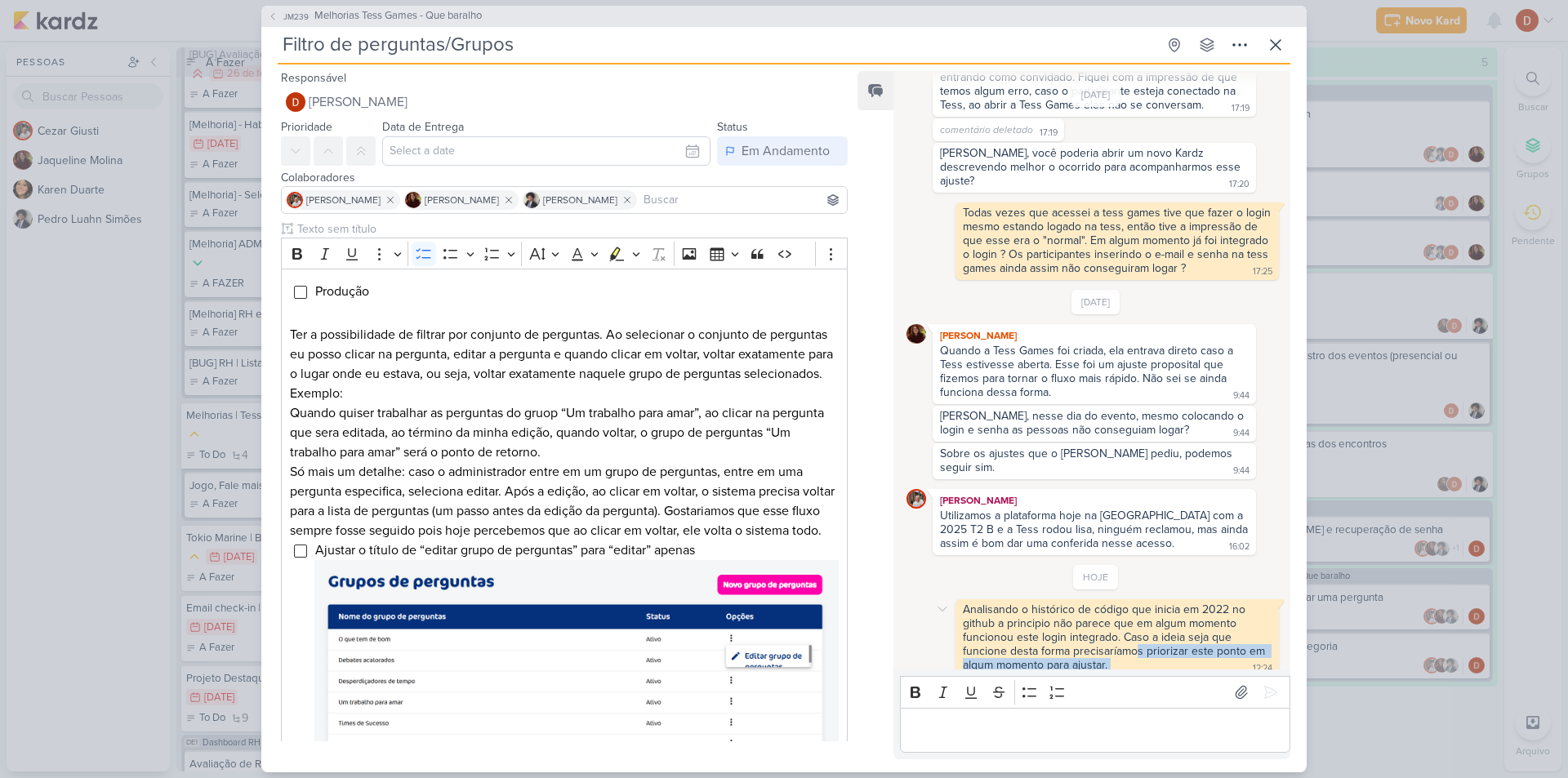
click at [1138, 634] on div "Analisando o histórico de código que inicia em 2022 no github a principio não p…" at bounding box center [1115, 637] width 306 height 70
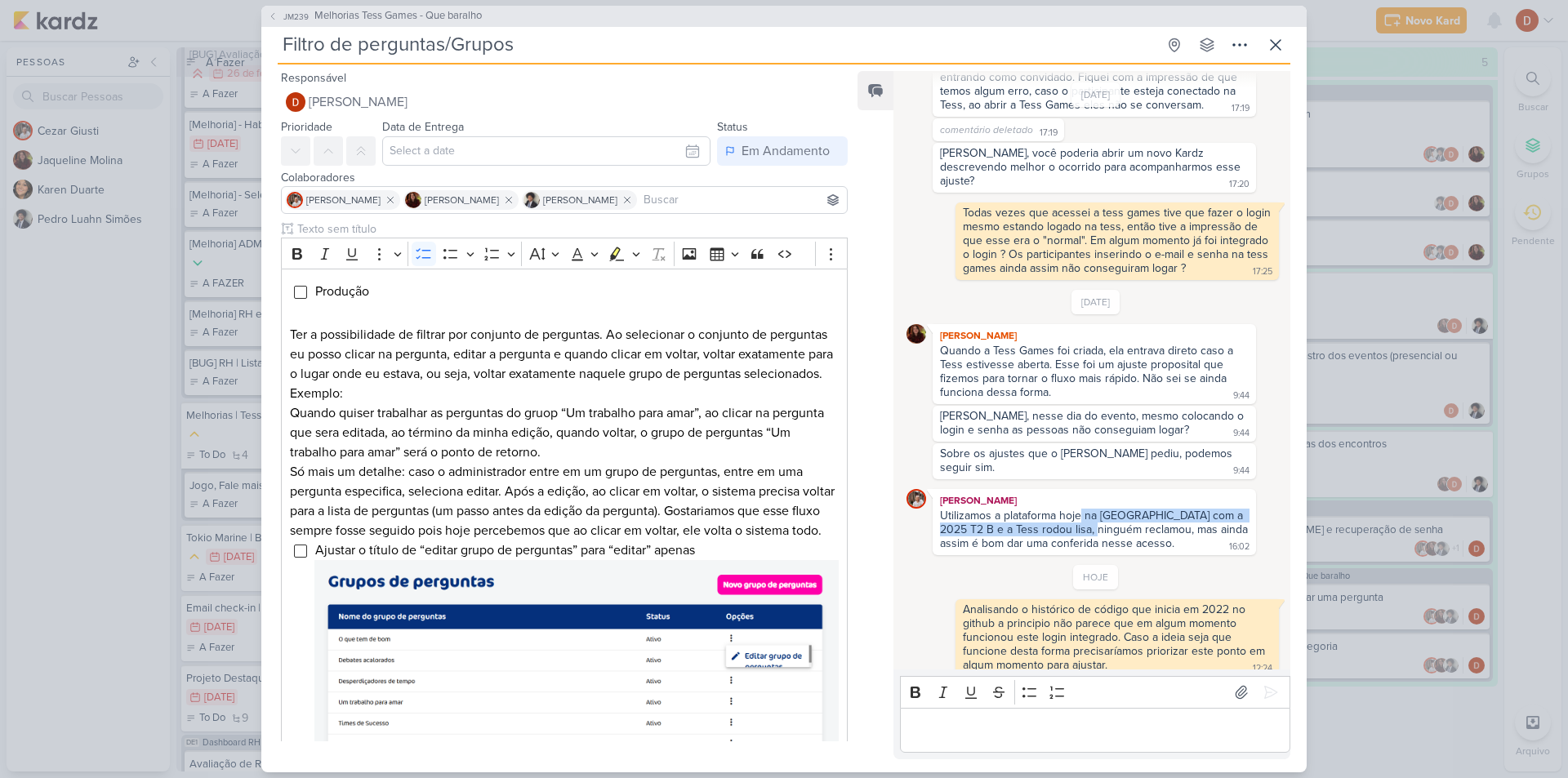
drag, startPoint x: 1081, startPoint y: 505, endPoint x: 1095, endPoint y: 516, distance: 17.8
click at [1095, 516] on div "Utilizamos a plataforma hoje na [GEOGRAPHIC_DATA] com a 2025 T2 B e a Tess rodo…" at bounding box center [1096, 530] width 311 height 42
drag, startPoint x: 1104, startPoint y: 525, endPoint x: 1103, endPoint y: 505, distance: 20.0
click at [1103, 509] on div "Utilizamos a plataforma hoje na [GEOGRAPHIC_DATA] com a 2025 T2 B e a Tess rodo…" at bounding box center [1096, 530] width 311 height 42
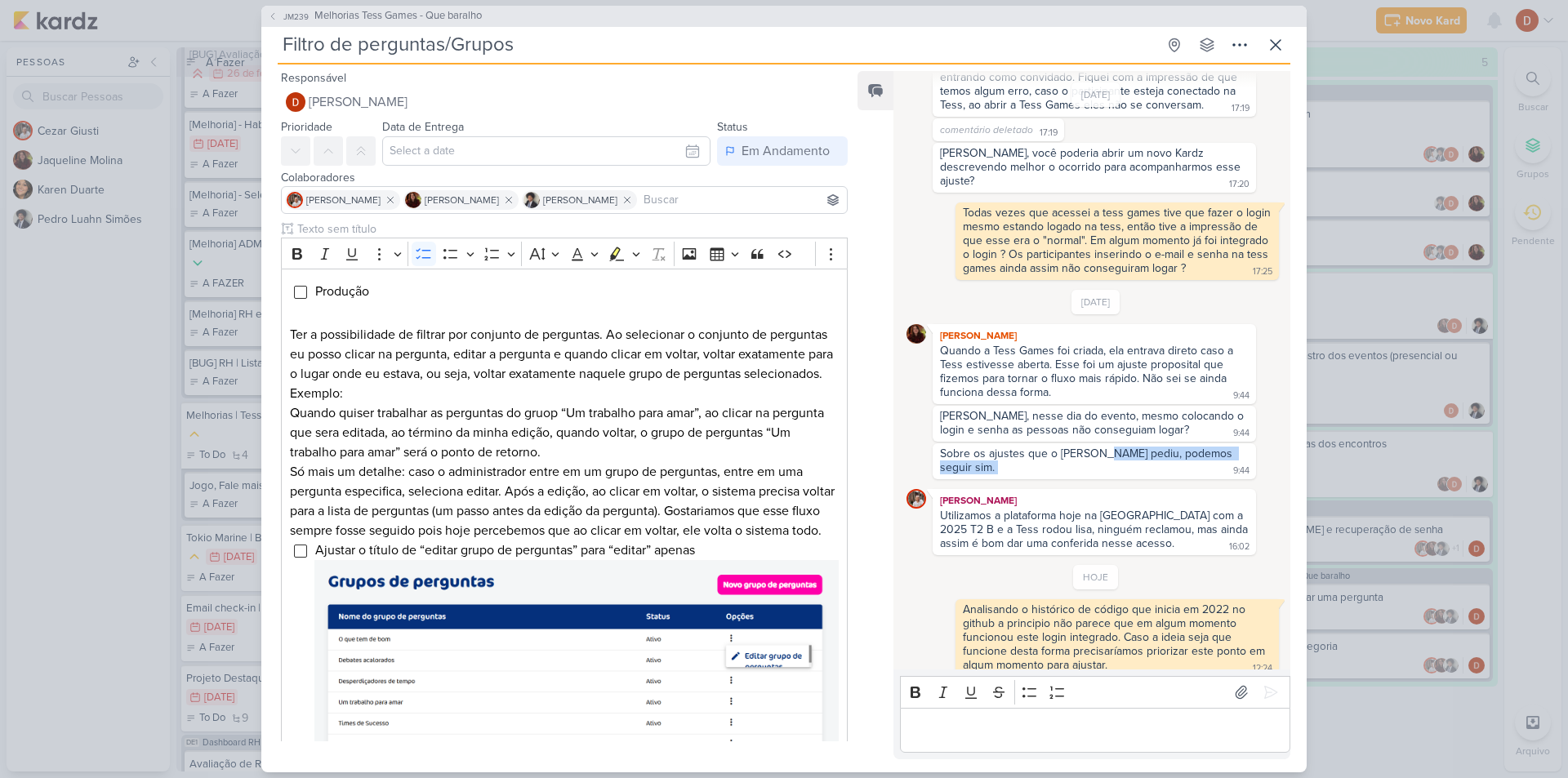
drag, startPoint x: 1102, startPoint y: 450, endPoint x: 1102, endPoint y: 429, distance: 21.0
click at [1102, 429] on div "[DATE] [PERSON_NAME] Quando a Tess Games foi criada, ela entrava direto caso a …" at bounding box center [1096, 423] width 379 height 266
drag, startPoint x: 1104, startPoint y: 414, endPoint x: 1100, endPoint y: 393, distance: 21.4
click at [1101, 406] on div "[PERSON_NAME], nesse dia do evento, mesmo colocando o login e senha as pessoas …" at bounding box center [1094, 424] width 323 height 36
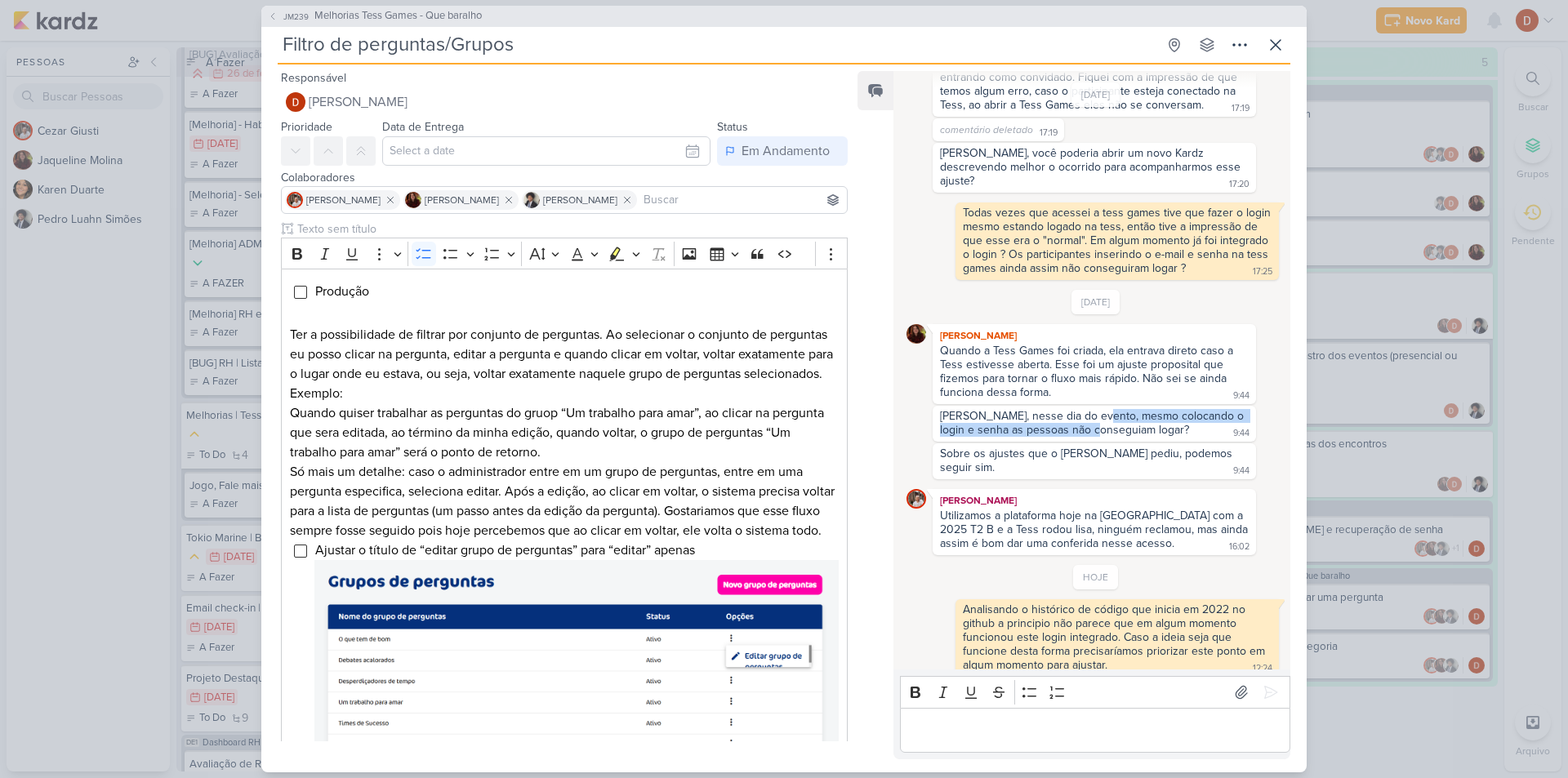
click at [1100, 406] on div "[PERSON_NAME], nesse dia do evento, mesmo colocando o login e senha as pessoas …" at bounding box center [1094, 424] width 323 height 36
click at [1280, 42] on icon at bounding box center [1275, 45] width 20 height 20
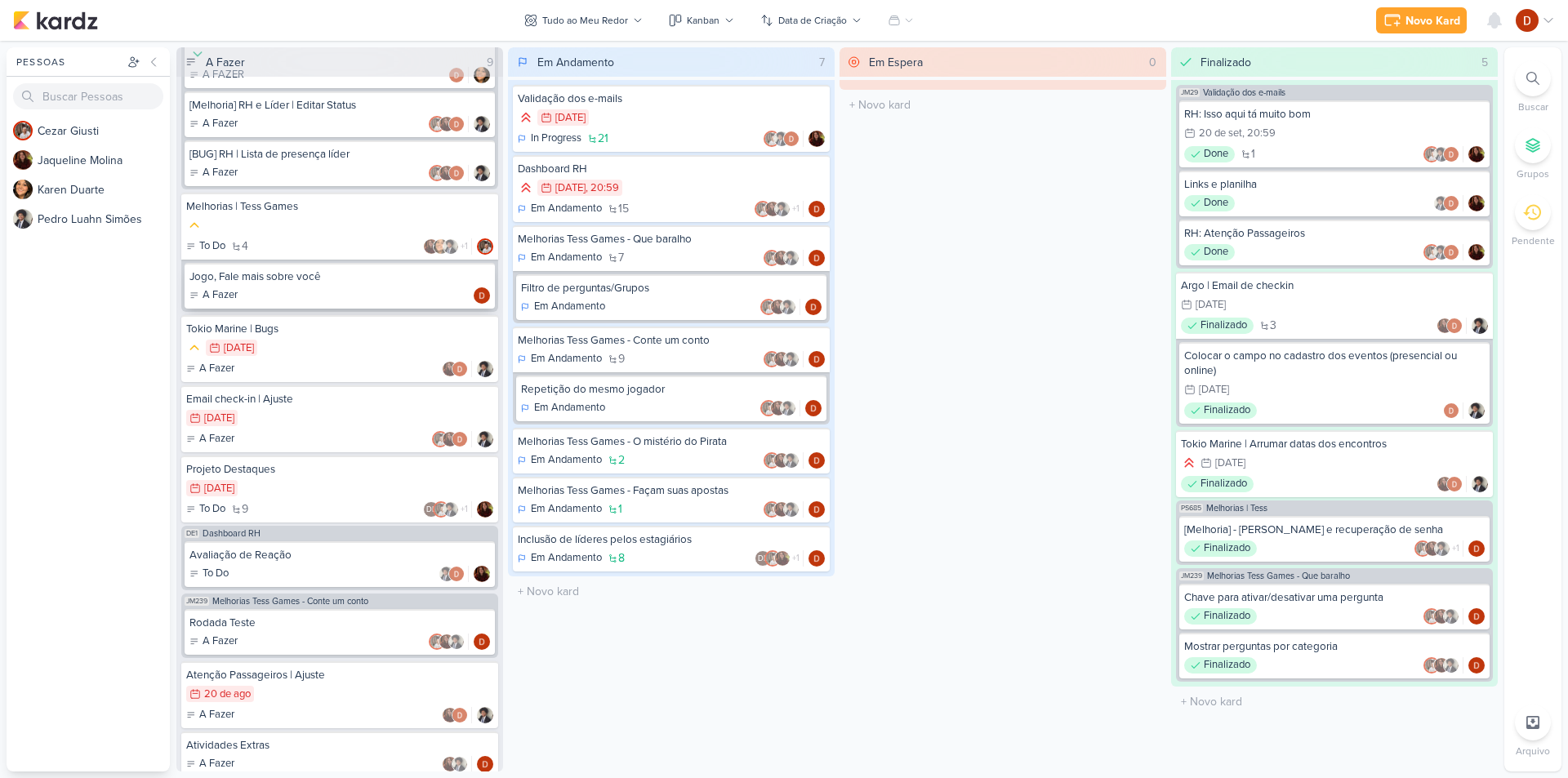
scroll to position [428, 0]
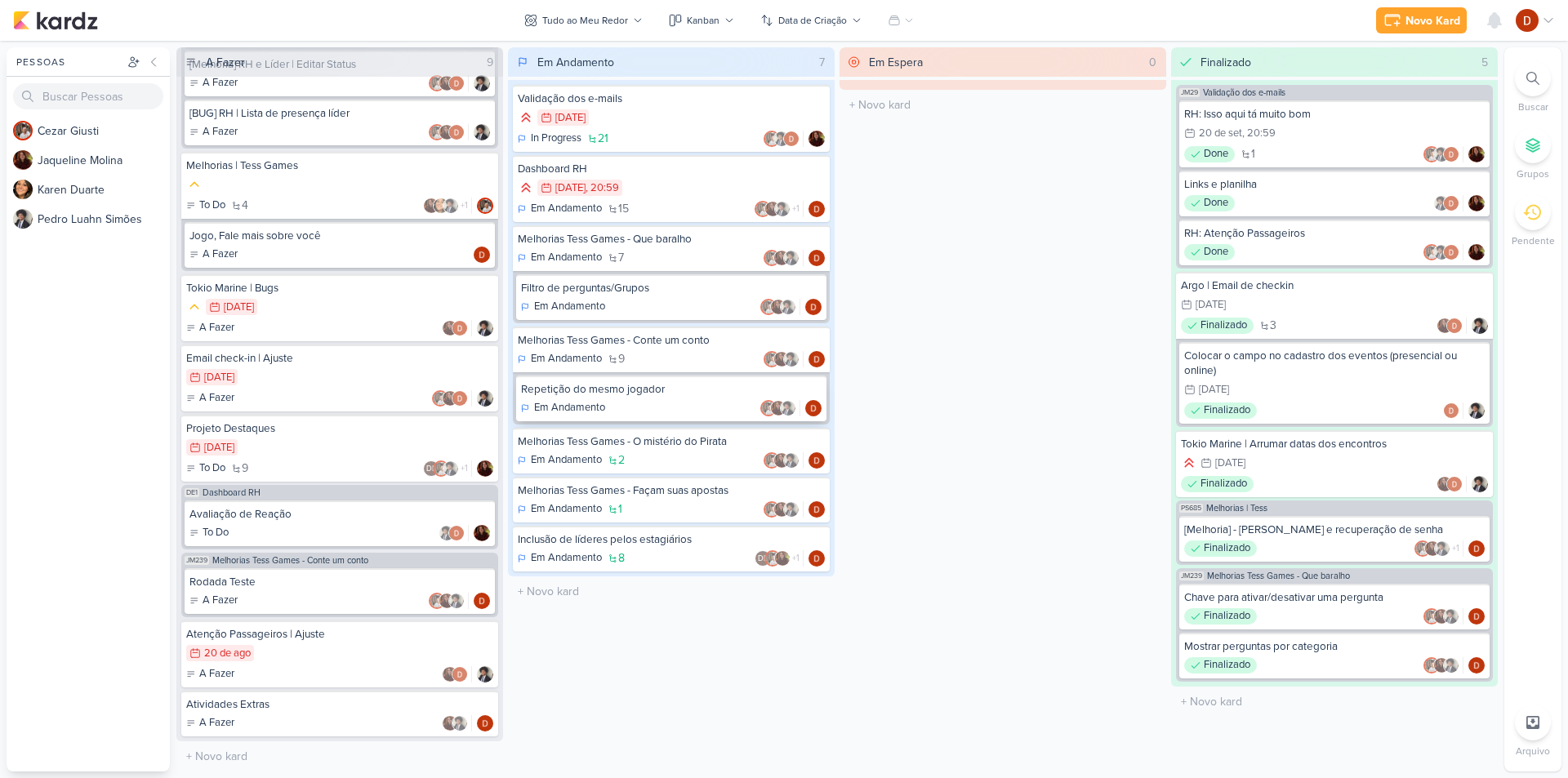
click at [593, 393] on div "Repetição do mesmo jogador" at bounding box center [671, 389] width 301 height 15
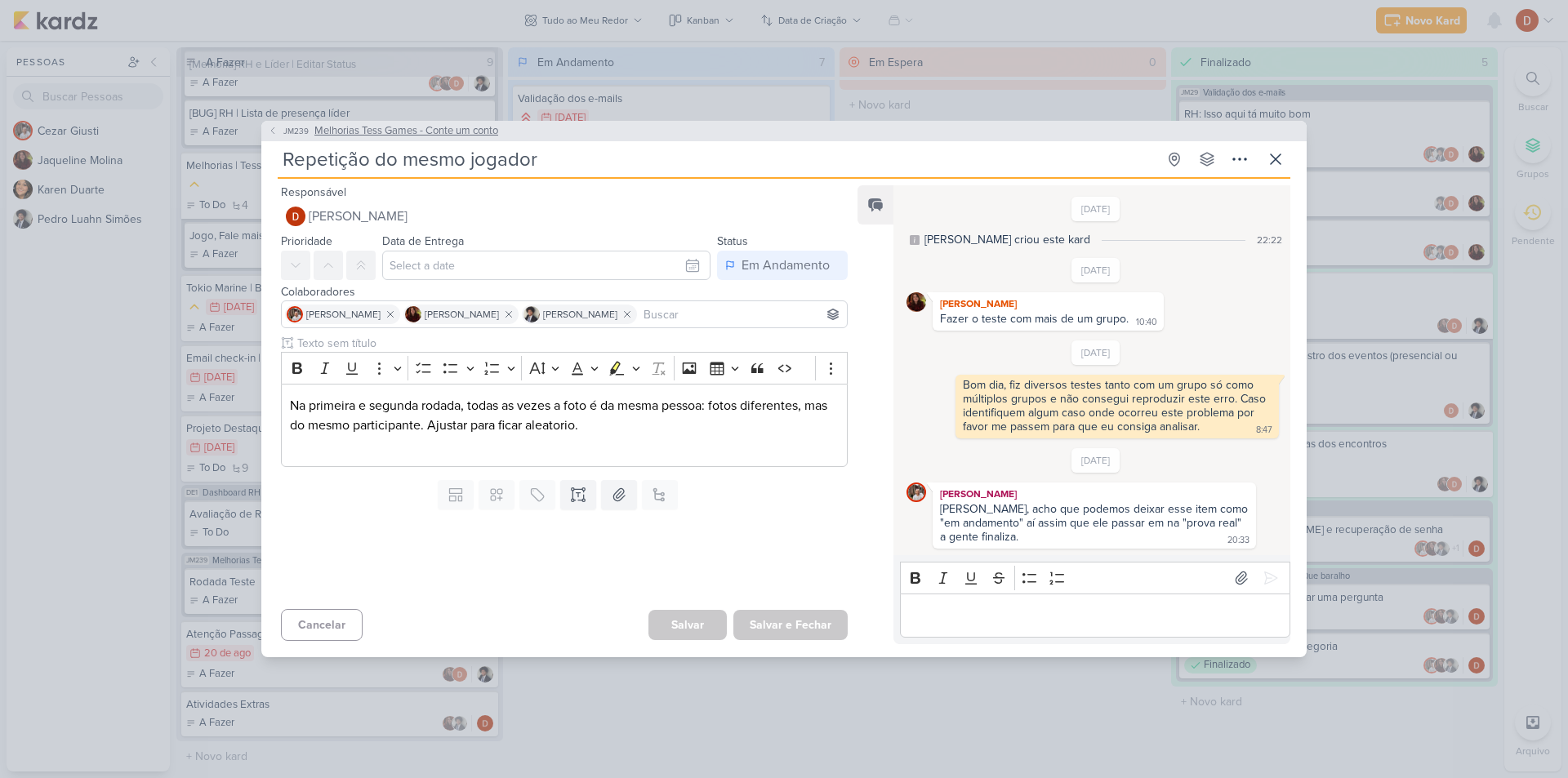
click at [309, 130] on span "JM239" at bounding box center [296, 130] width 30 height 12
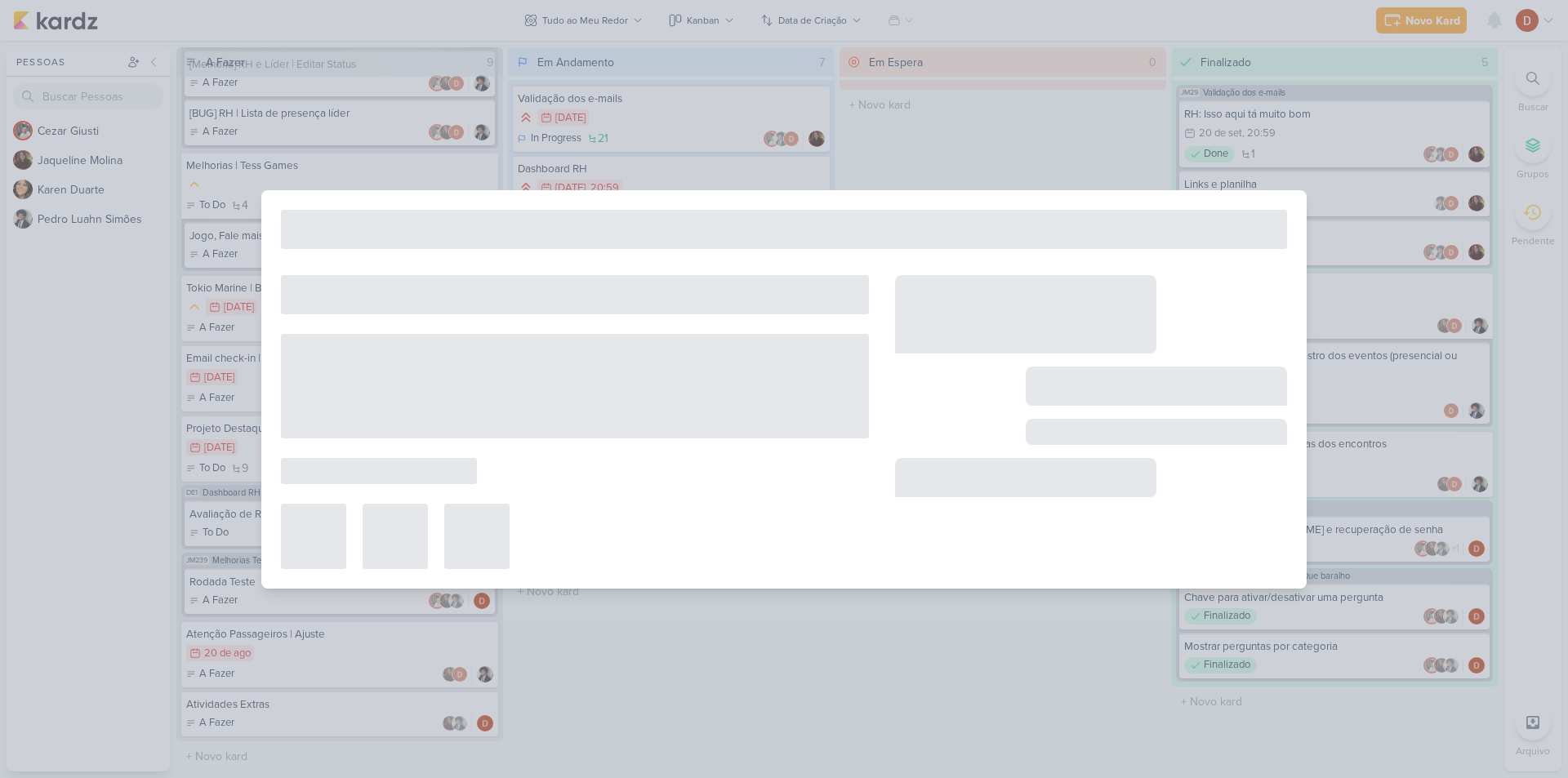
type input "Melhorias Tess Games - Conte um conto"
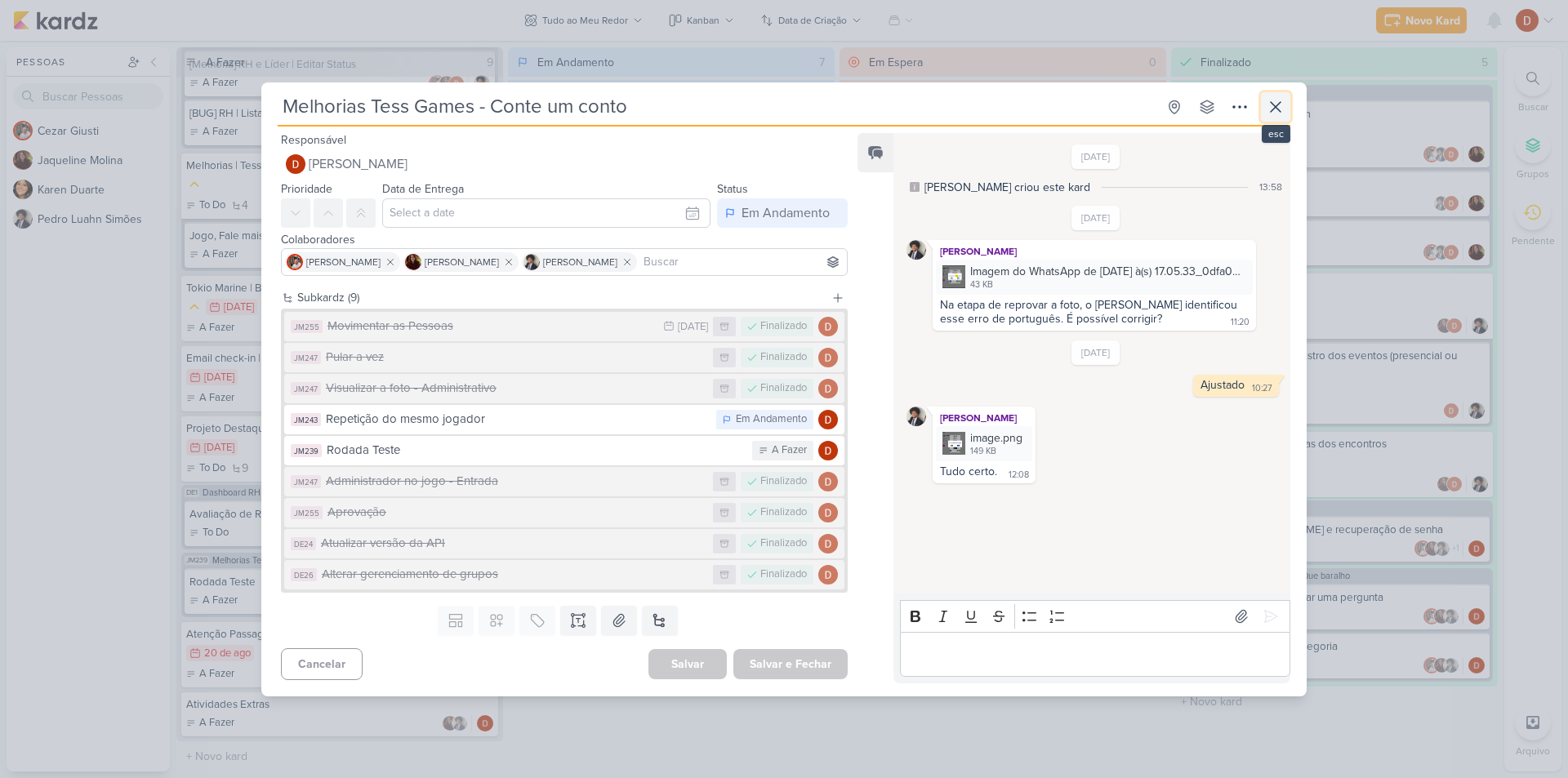
click at [1273, 95] on button at bounding box center [1275, 107] width 30 height 30
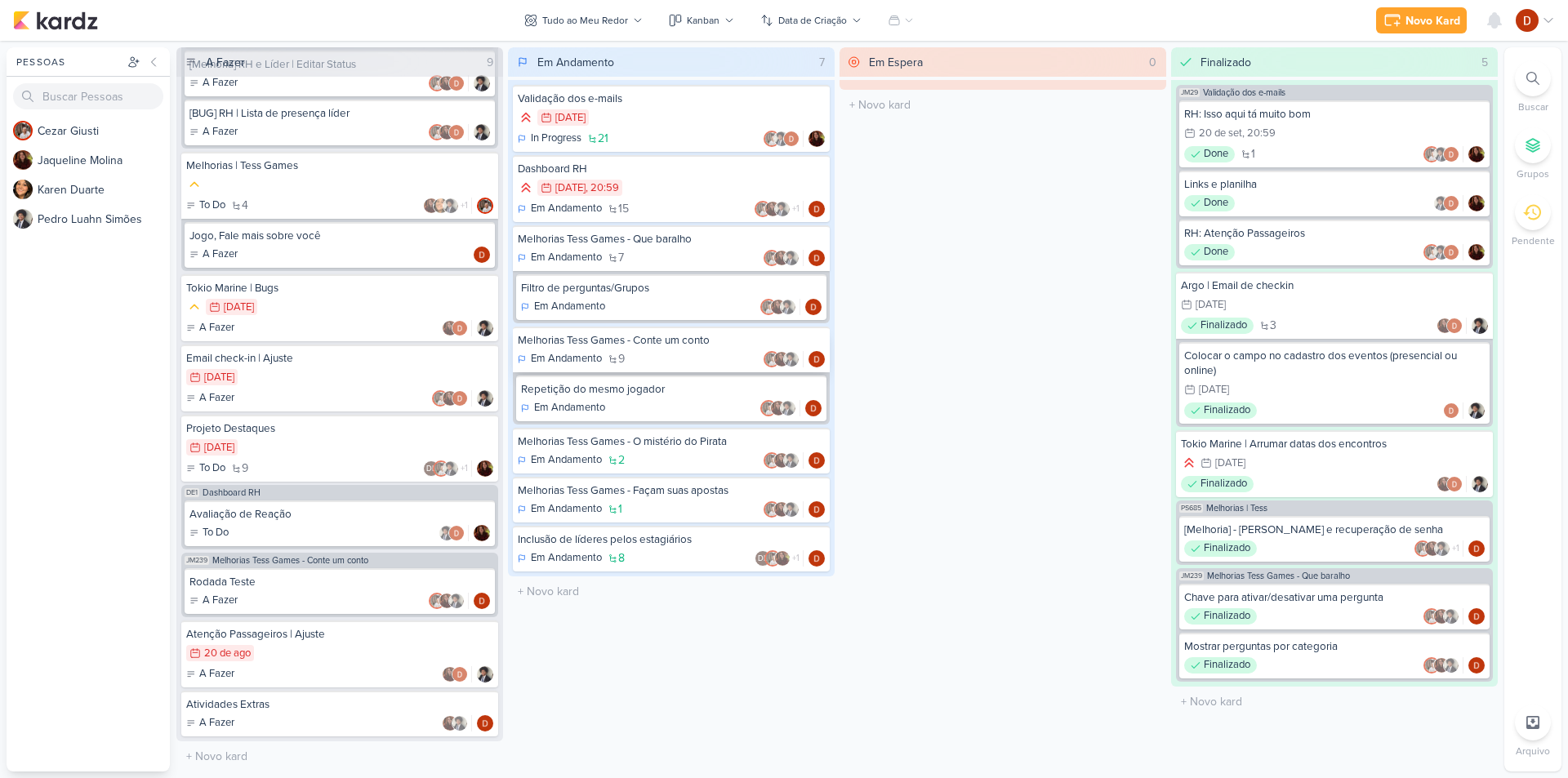
click at [671, 344] on div "Melhorias Tess Games - Conte um conto" at bounding box center [671, 340] width 307 height 15
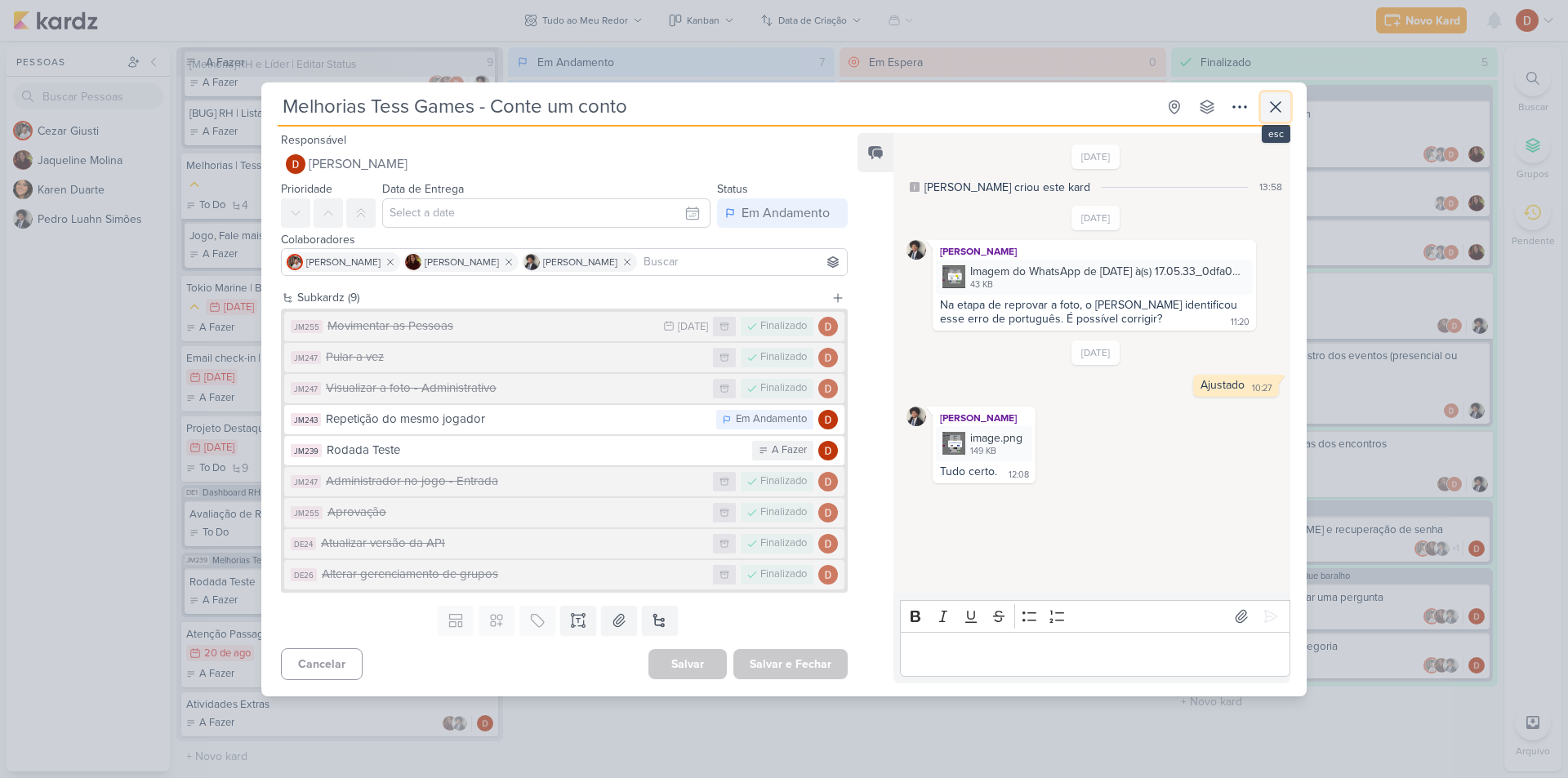
click at [1275, 105] on icon at bounding box center [1275, 107] width 20 height 20
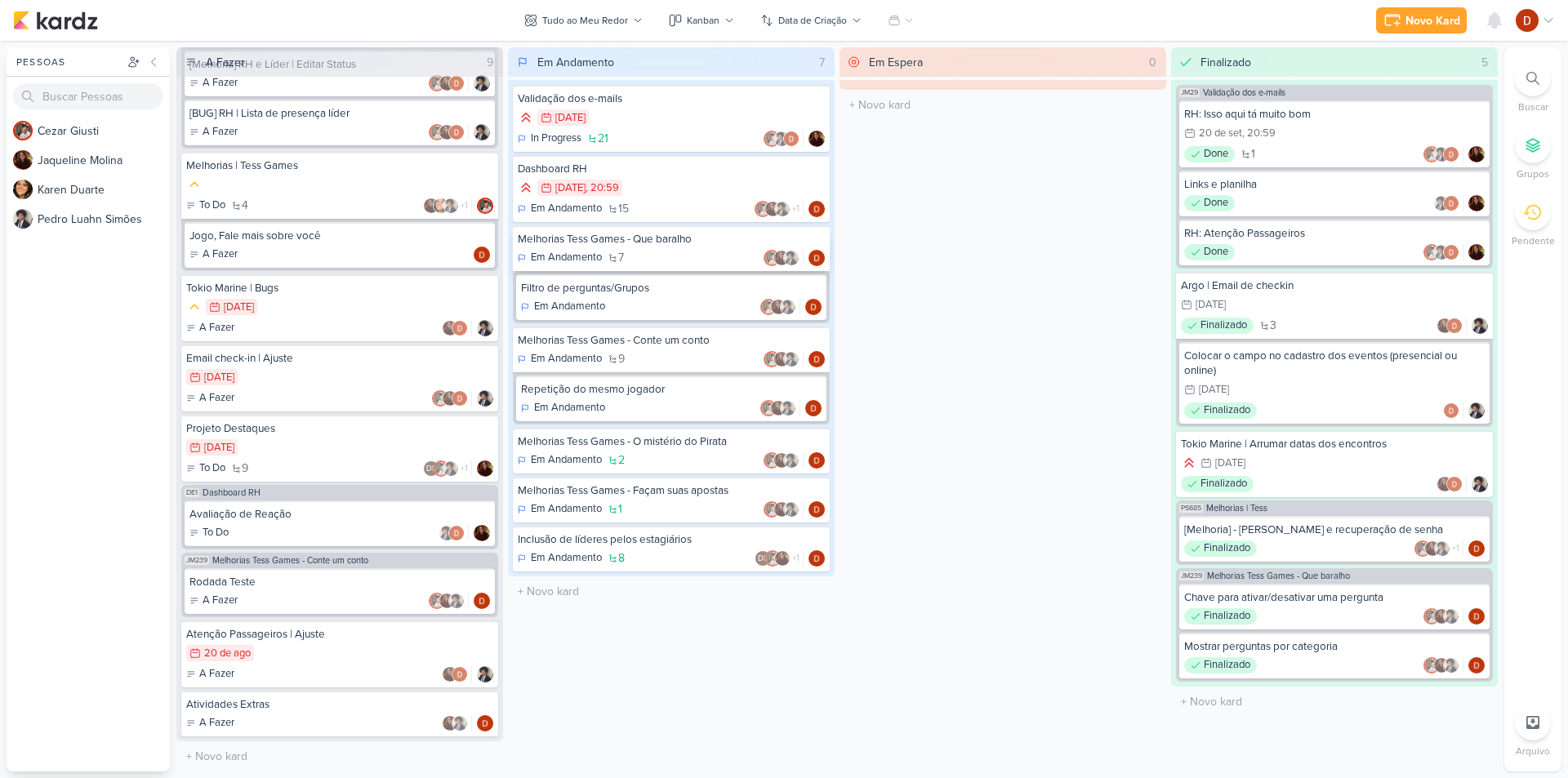
click at [670, 253] on div "Em Andamento 7" at bounding box center [671, 258] width 307 height 16
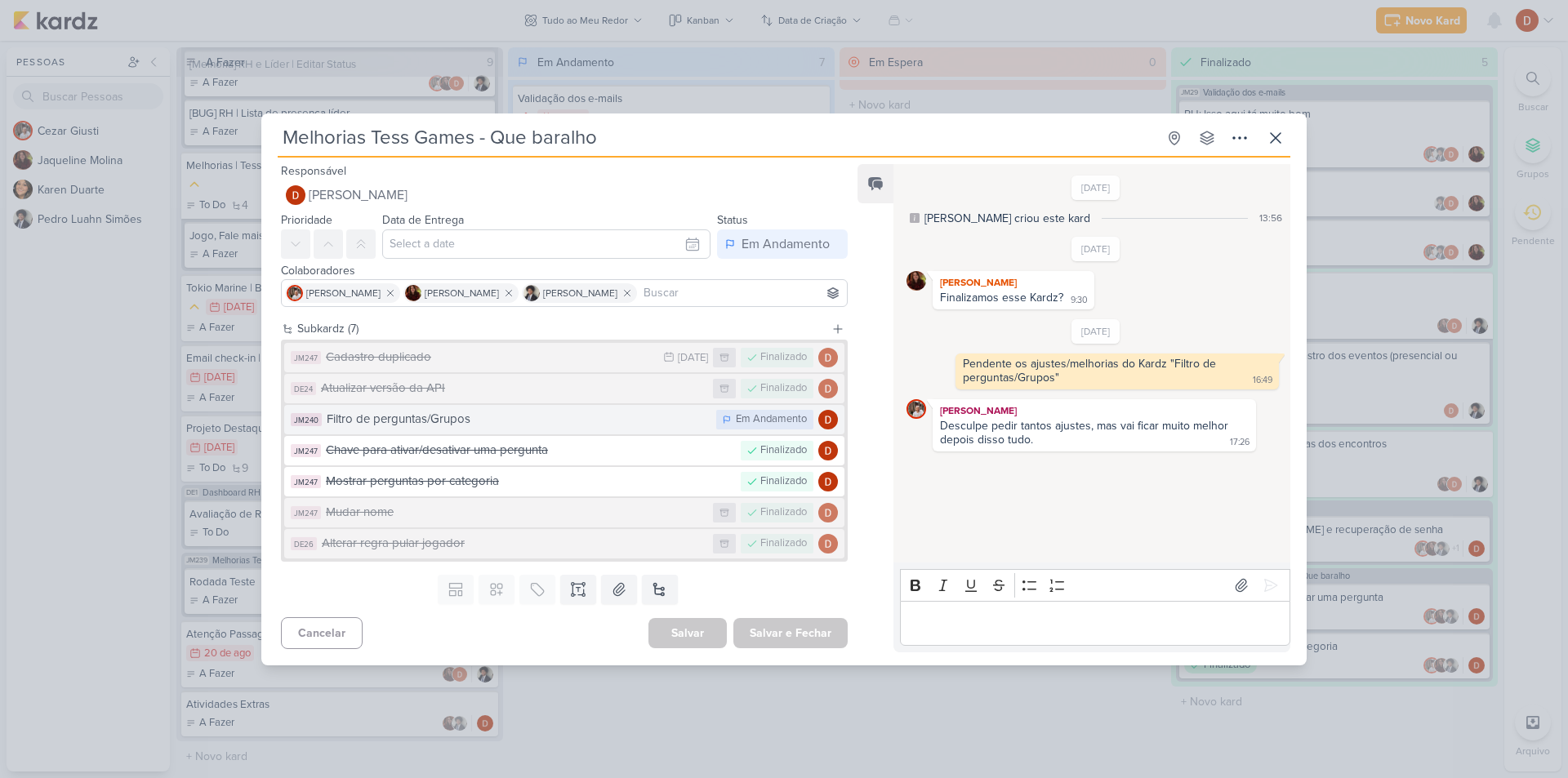
click at [410, 423] on div "Filtro de perguntas/Grupos" at bounding box center [516, 419] width 381 height 19
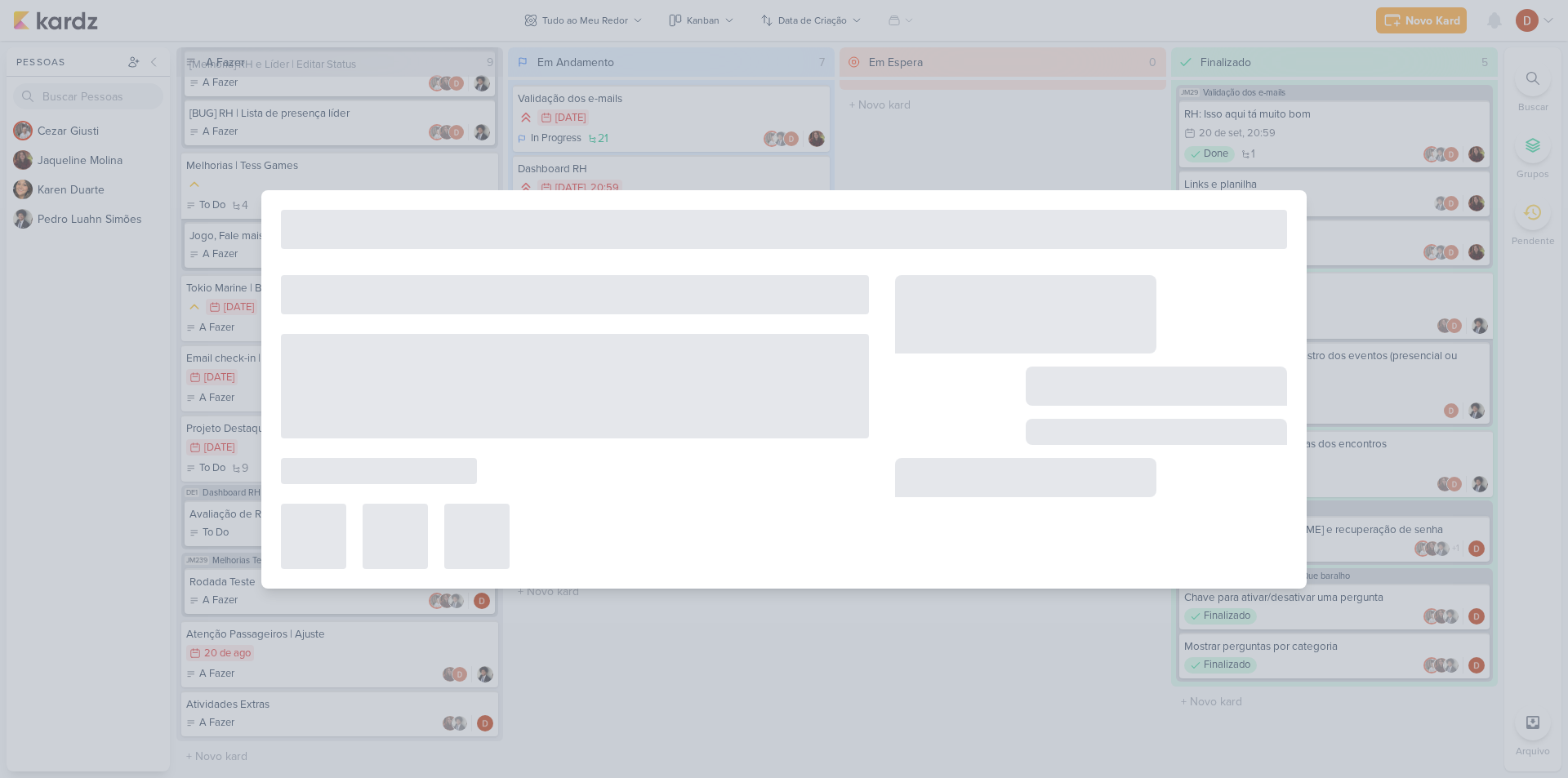
type input "Filtro de perguntas/Grupos"
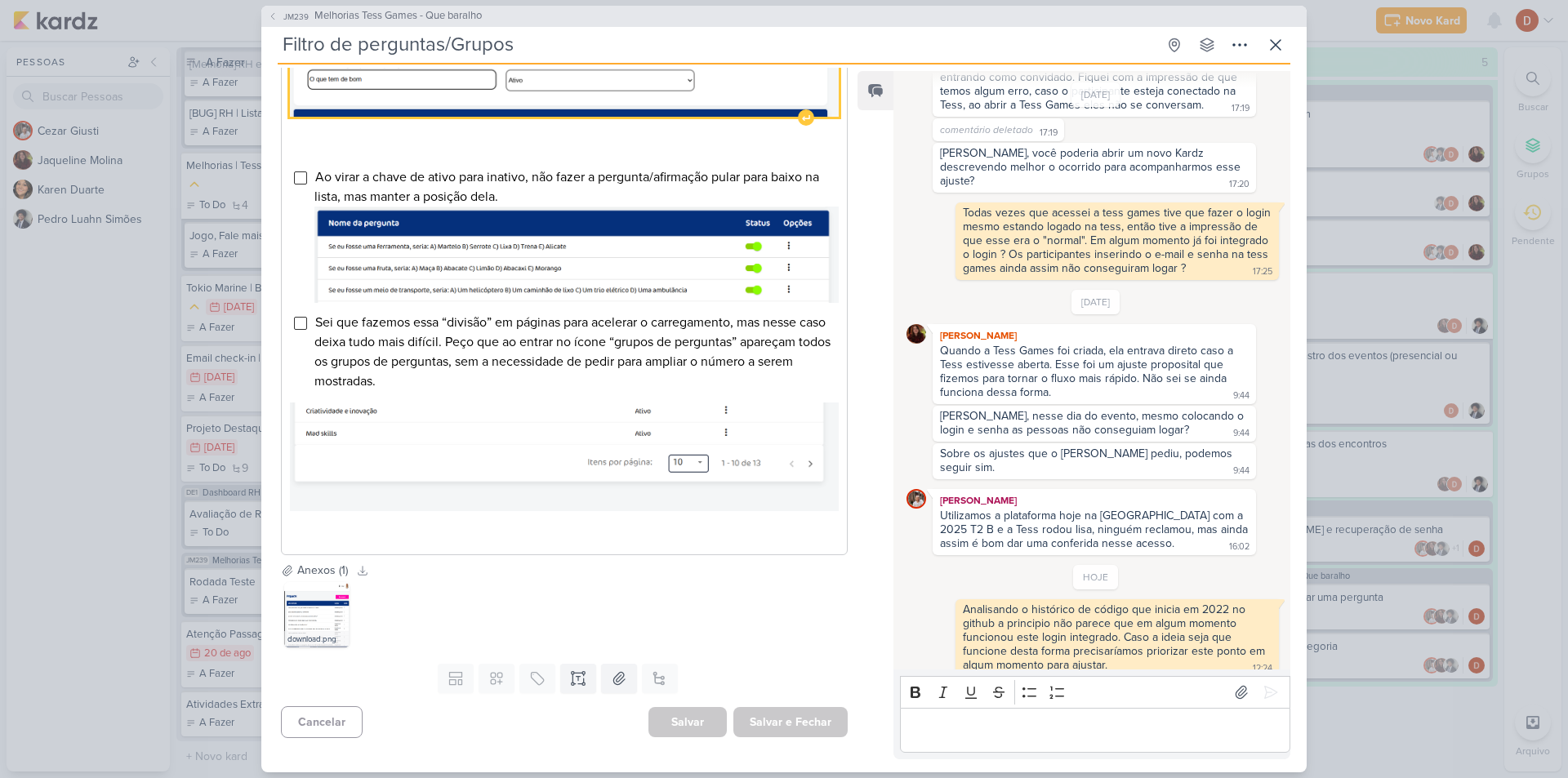
scroll to position [898, 0]
click at [1271, 51] on icon at bounding box center [1275, 45] width 20 height 20
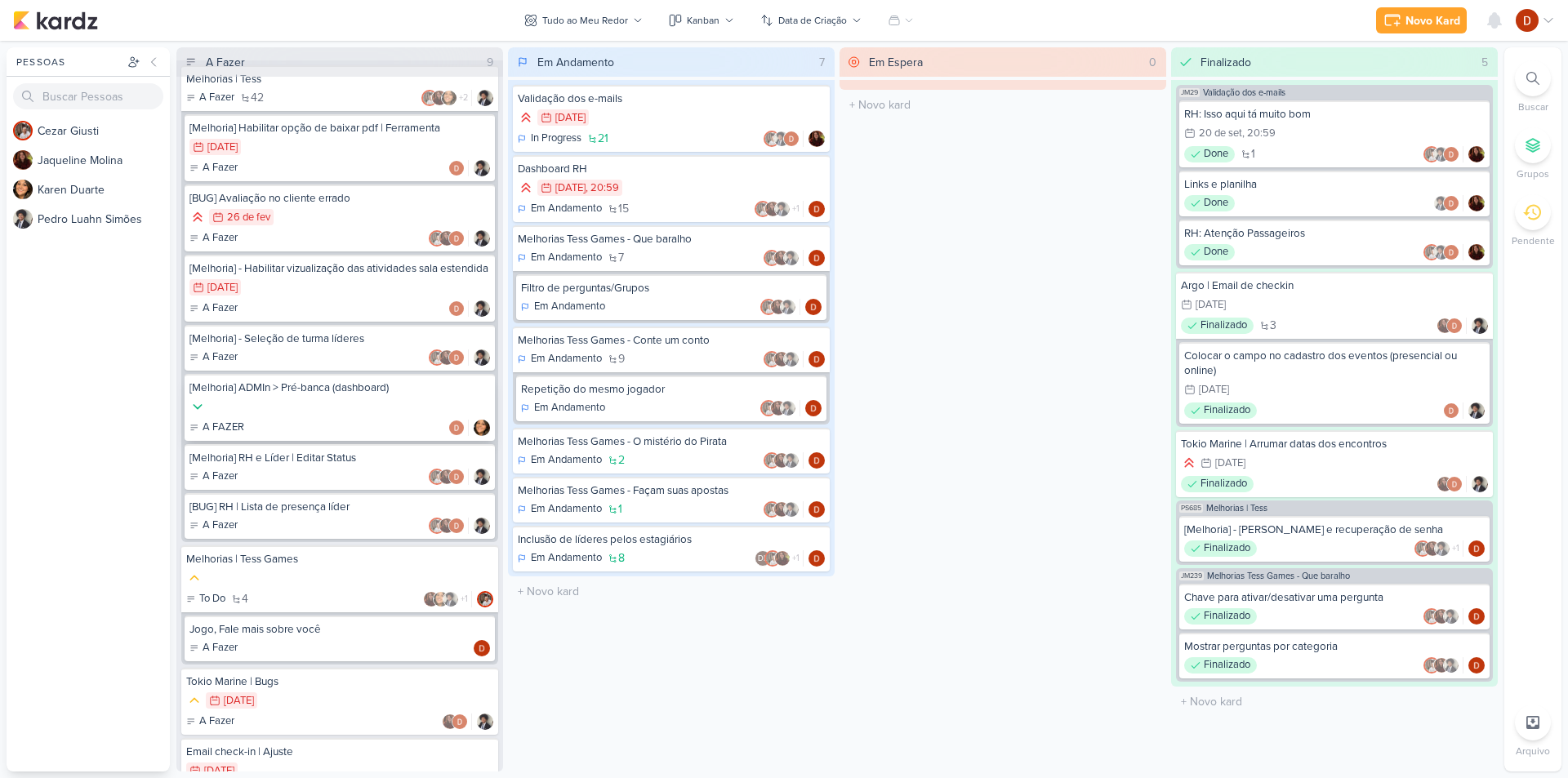
scroll to position [0, 0]
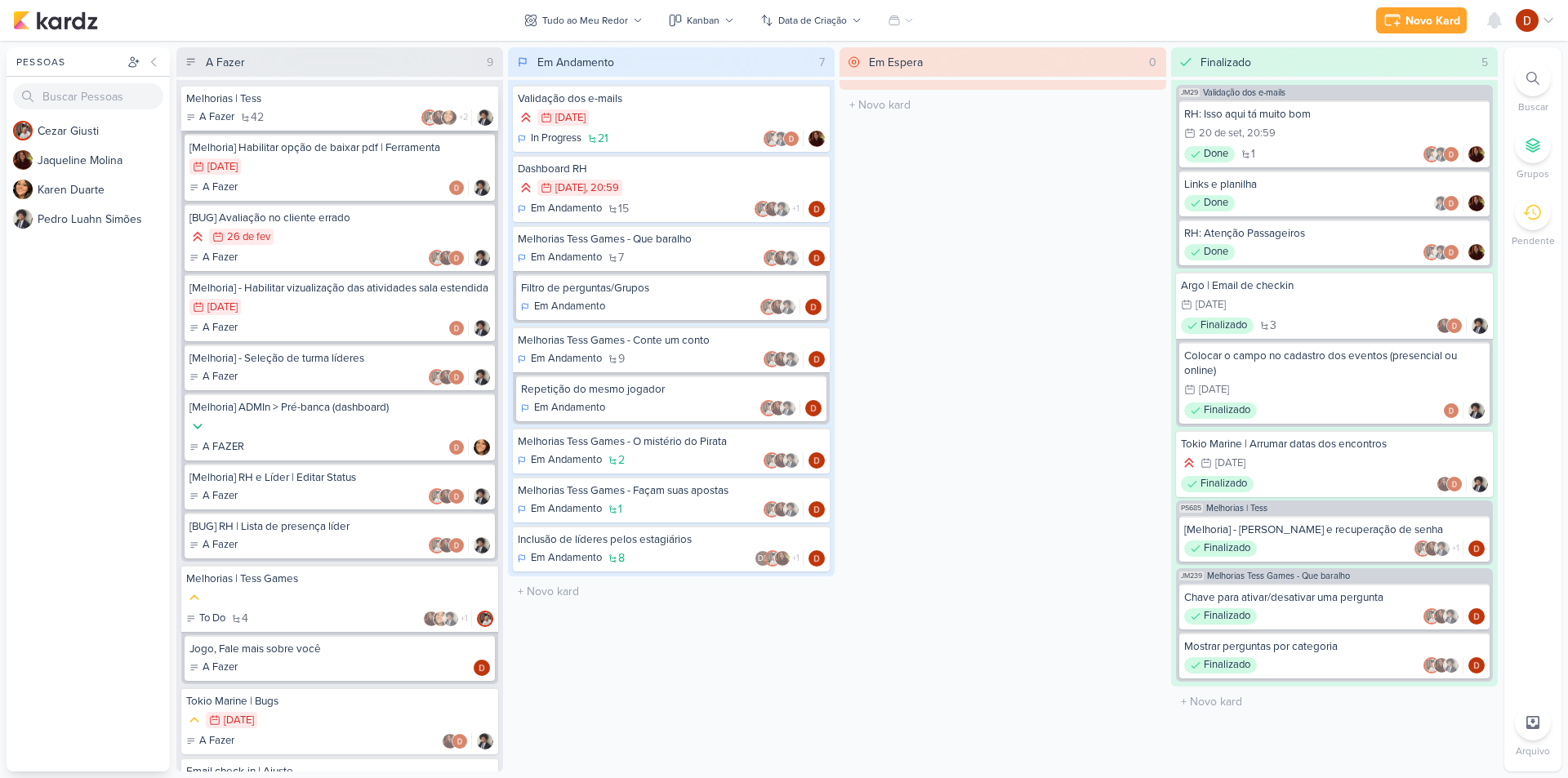
click at [324, 99] on div "Melhorias | Tess" at bounding box center [339, 99] width 307 height 15
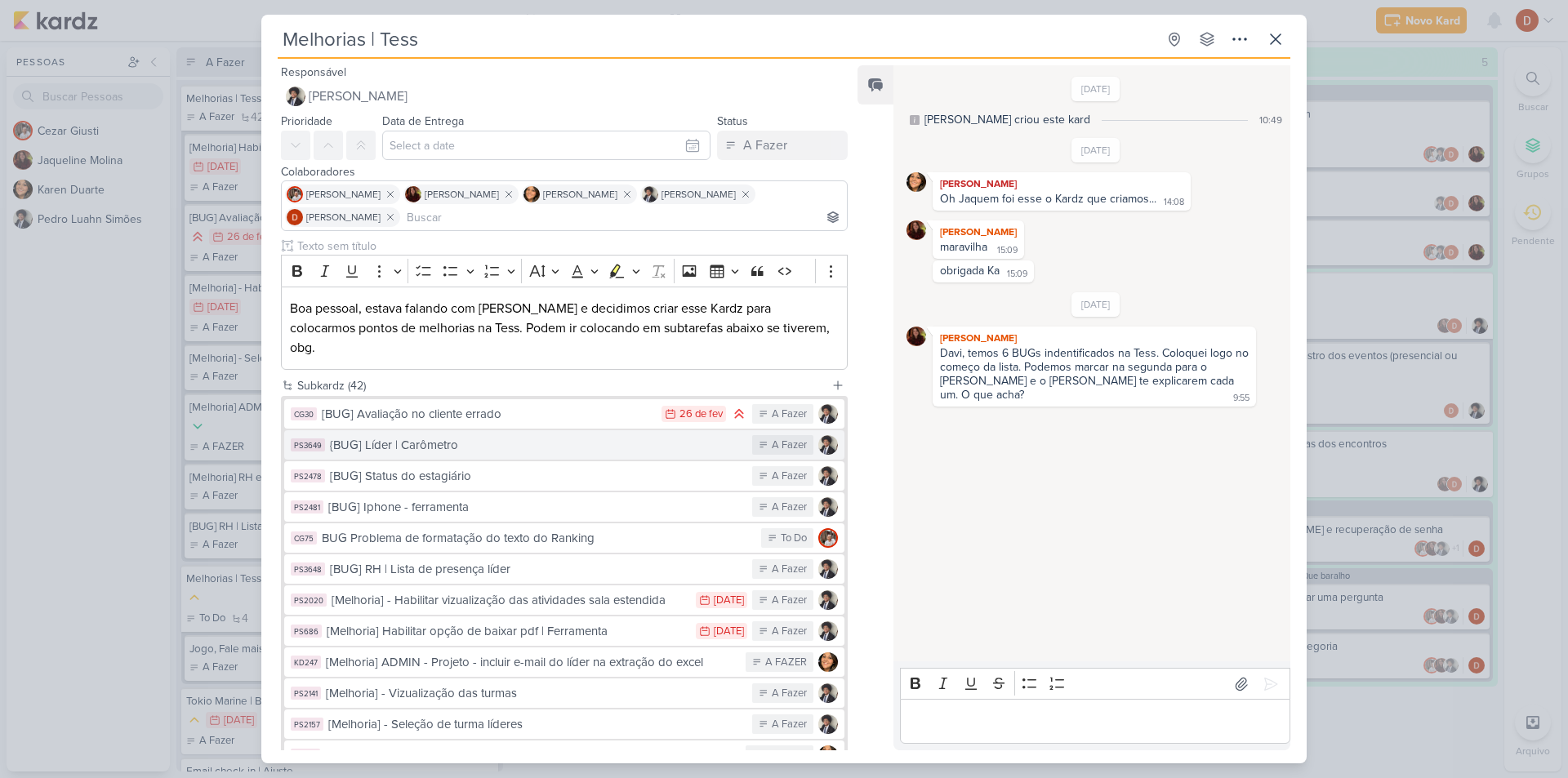
click at [516, 436] on div "{BUG] Líder | Carômetro" at bounding box center [536, 445] width 414 height 19
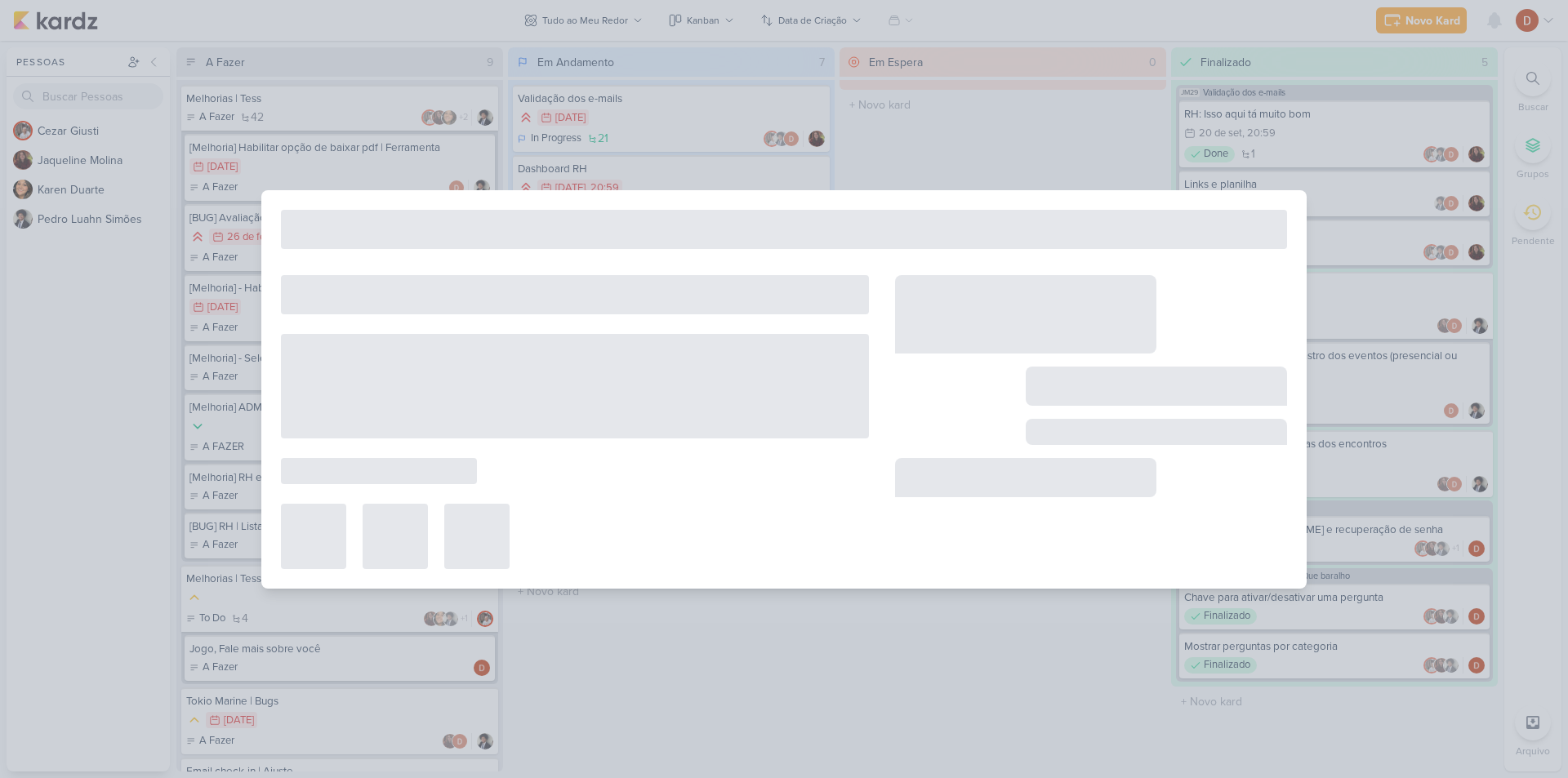
type input "{BUG] Líder | Carômetro"
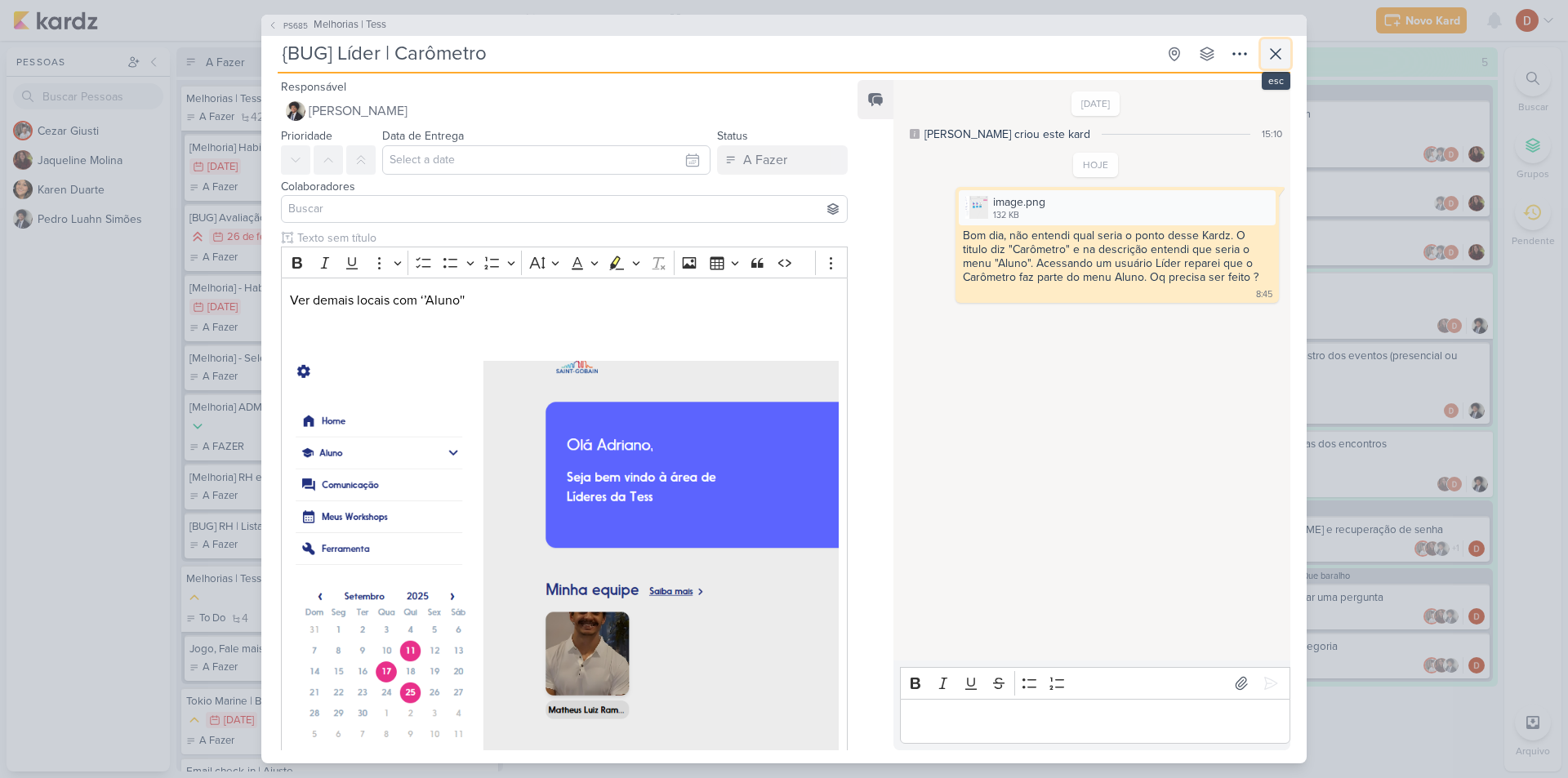
click at [1277, 52] on icon at bounding box center [1275, 54] width 10 height 10
